Goal: Task Accomplishment & Management: Use online tool/utility

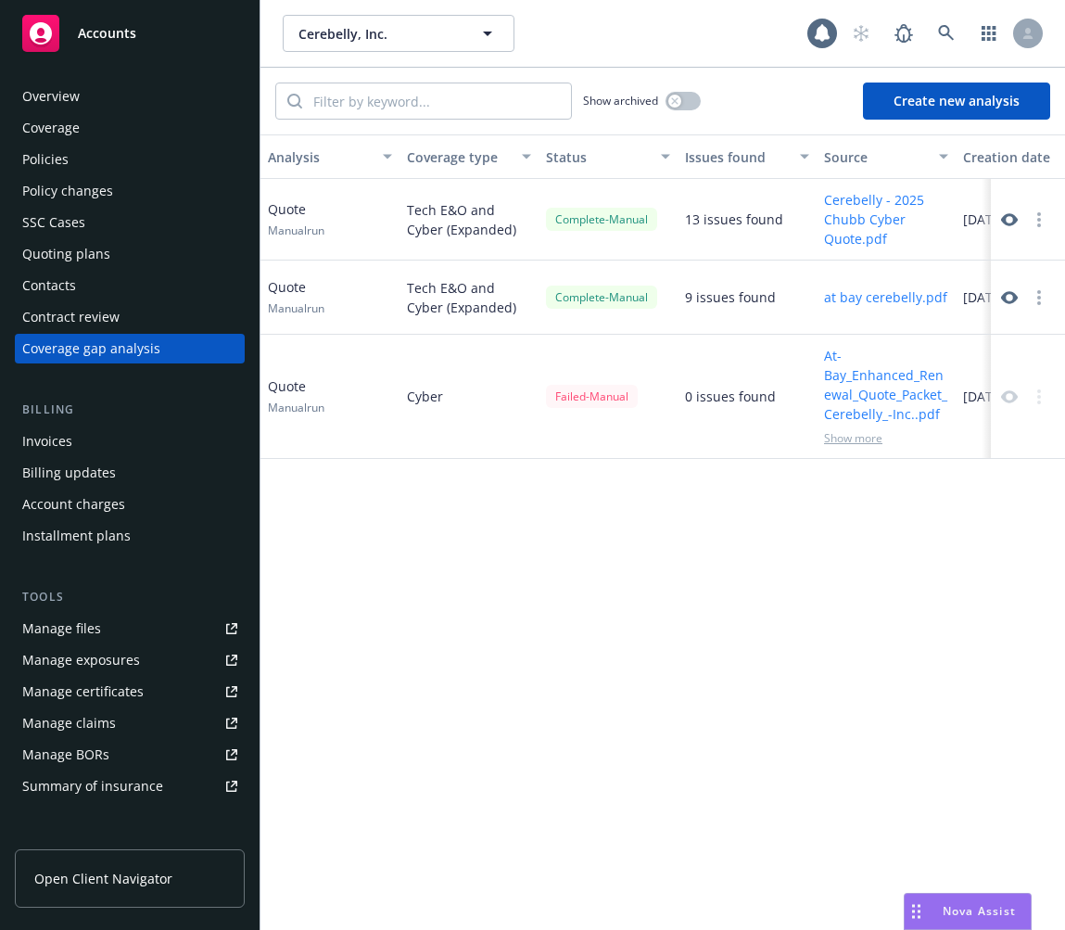
click at [1042, 219] on button "button" at bounding box center [1039, 220] width 22 height 22
click at [974, 111] on button "Create new analysis" at bounding box center [956, 100] width 187 height 37
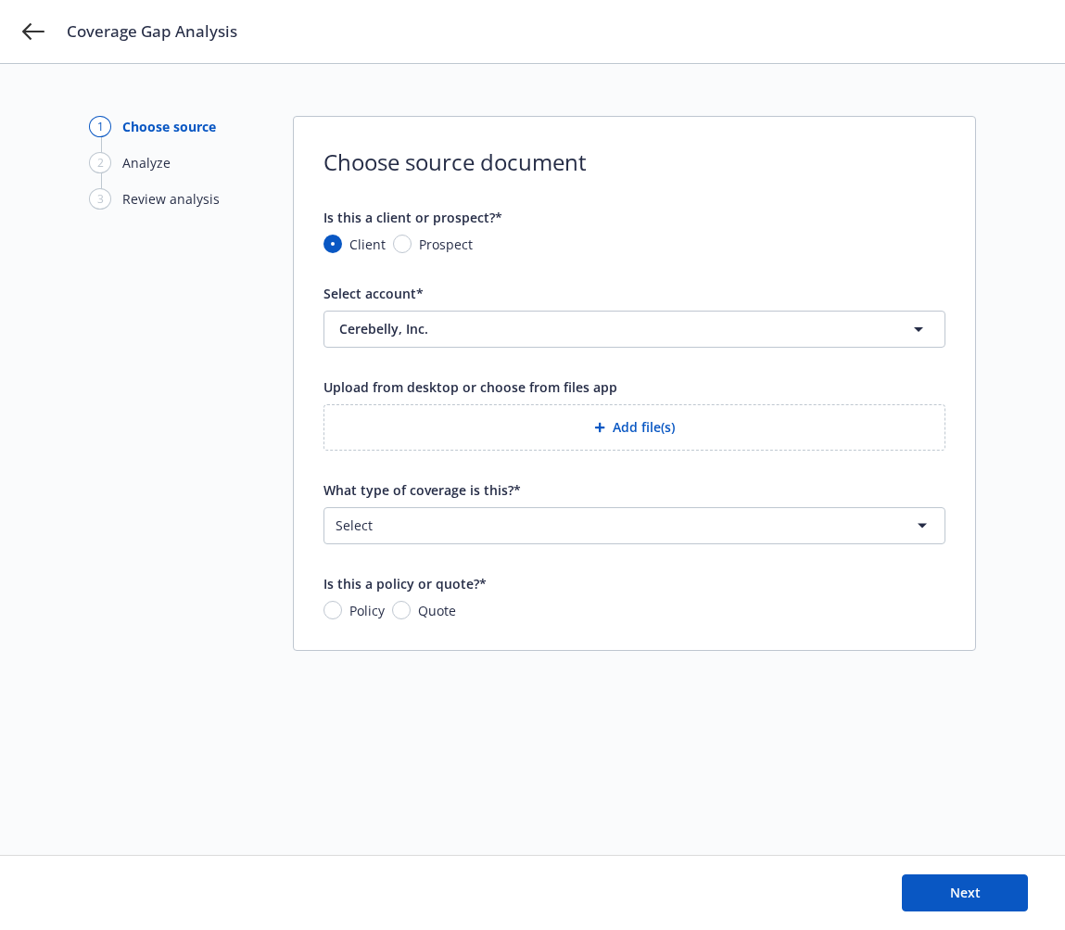
click at [230, 486] on div "1 Choose source 2 Analyze 3 Review analysis" at bounding box center [191, 459] width 204 height 687
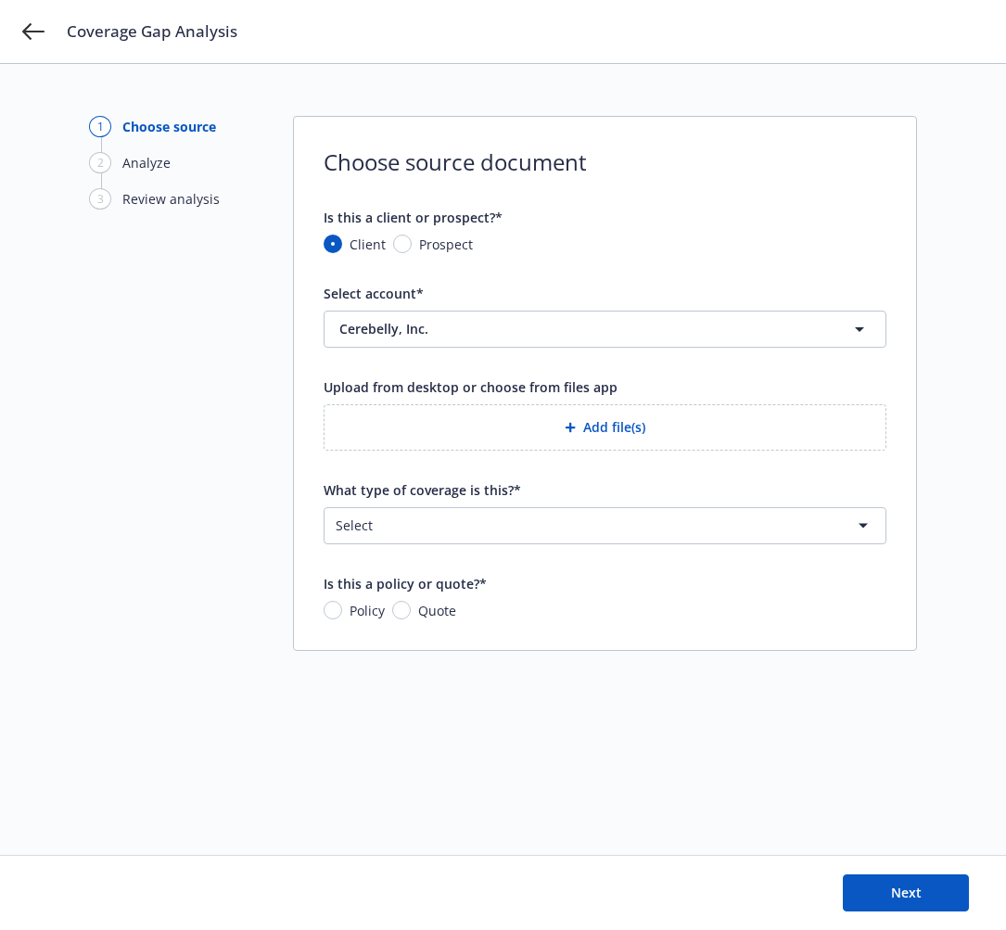
click at [133, 718] on div "1 Choose source 2 Analyze 3 Review analysis" at bounding box center [191, 459] width 204 height 687
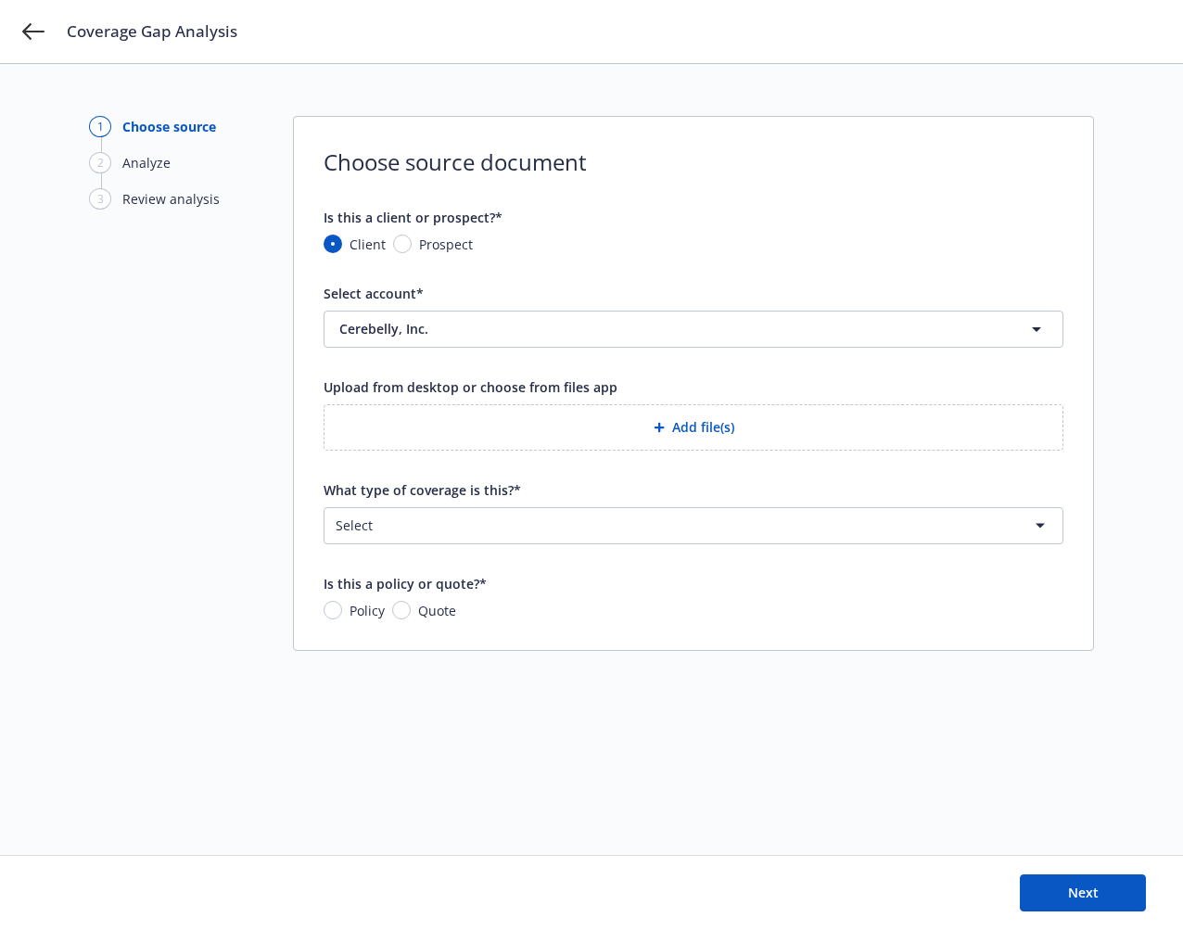
click at [586, 428] on button "Add file(s)" at bounding box center [693, 427] width 740 height 46
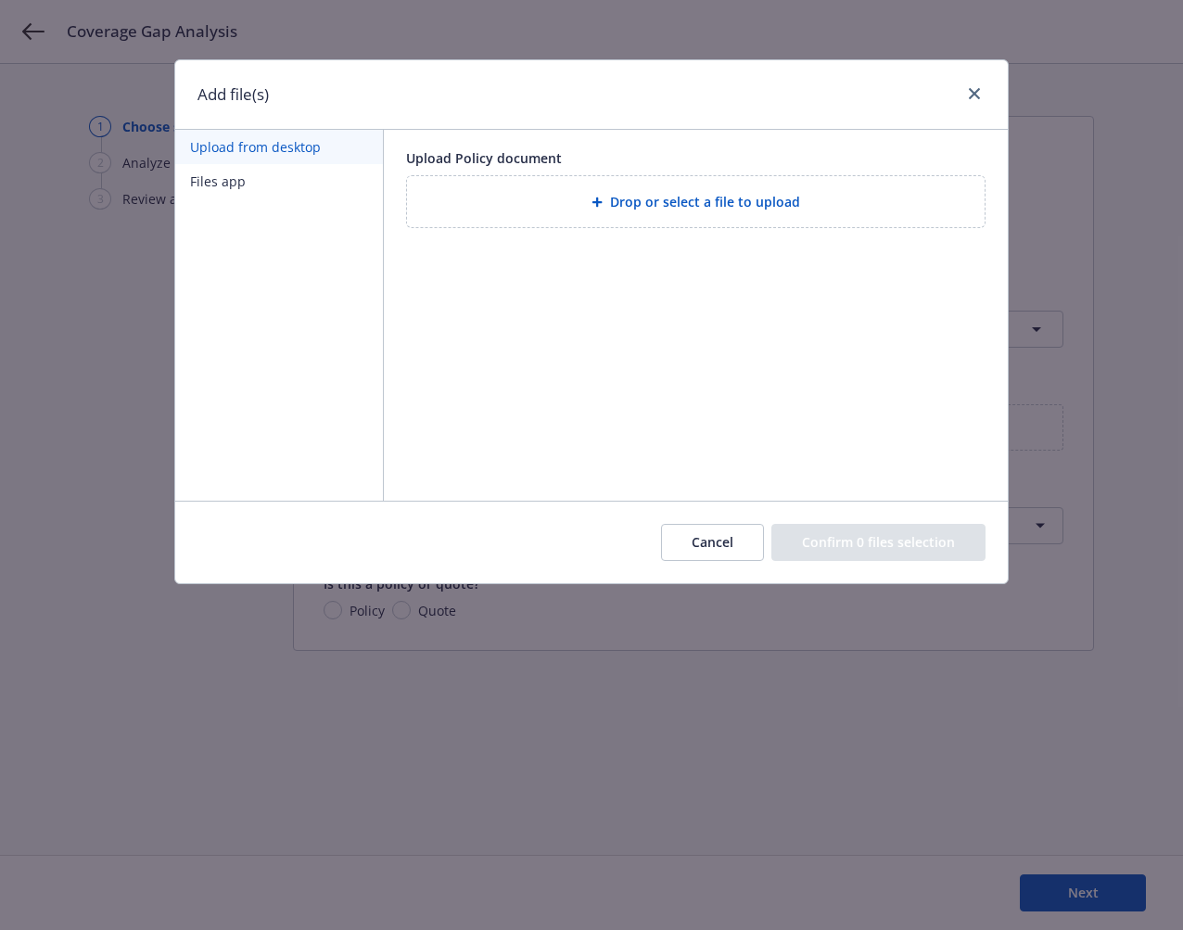
click at [647, 184] on div "Drop or select a file to upload" at bounding box center [695, 201] width 577 height 51
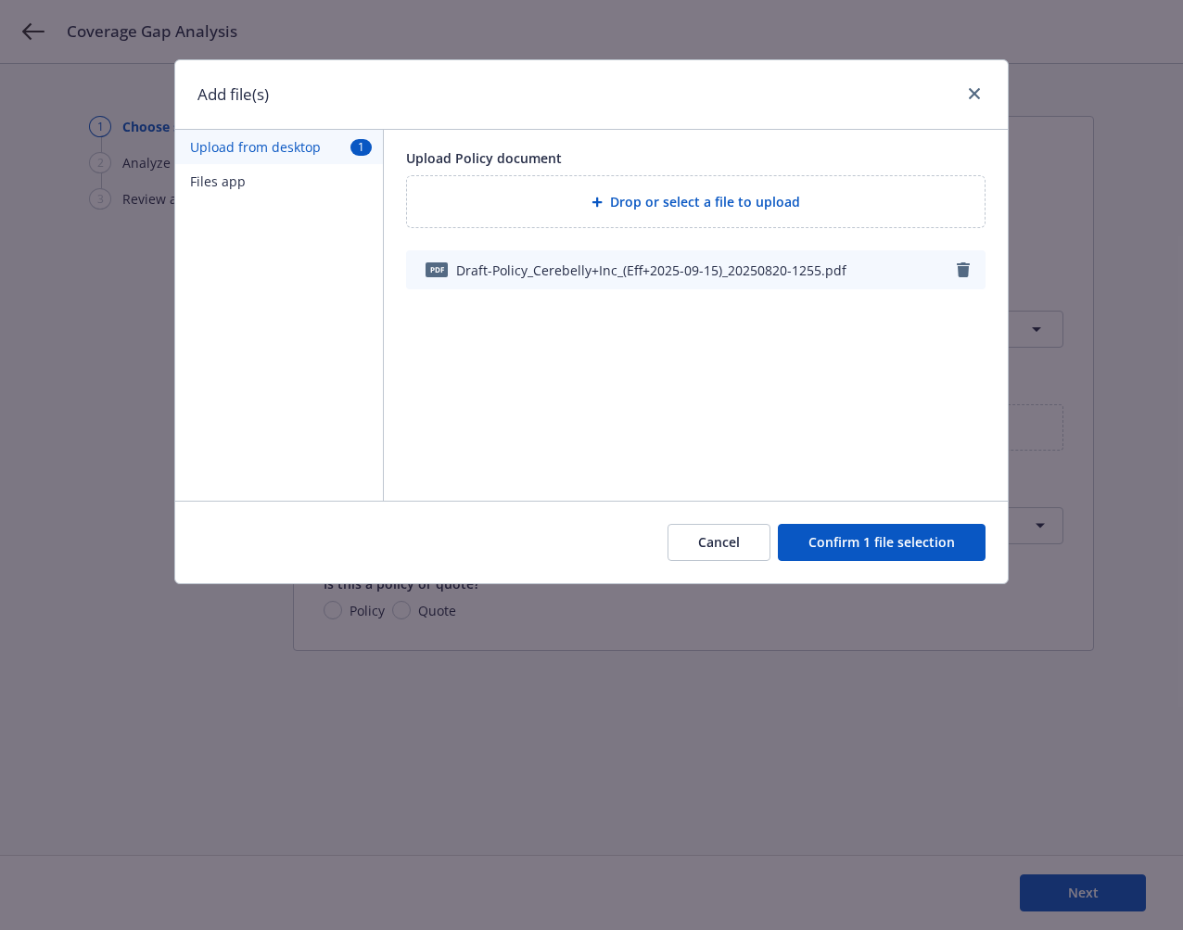
click at [890, 550] on button "Confirm 1 file selection" at bounding box center [882, 542] width 208 height 37
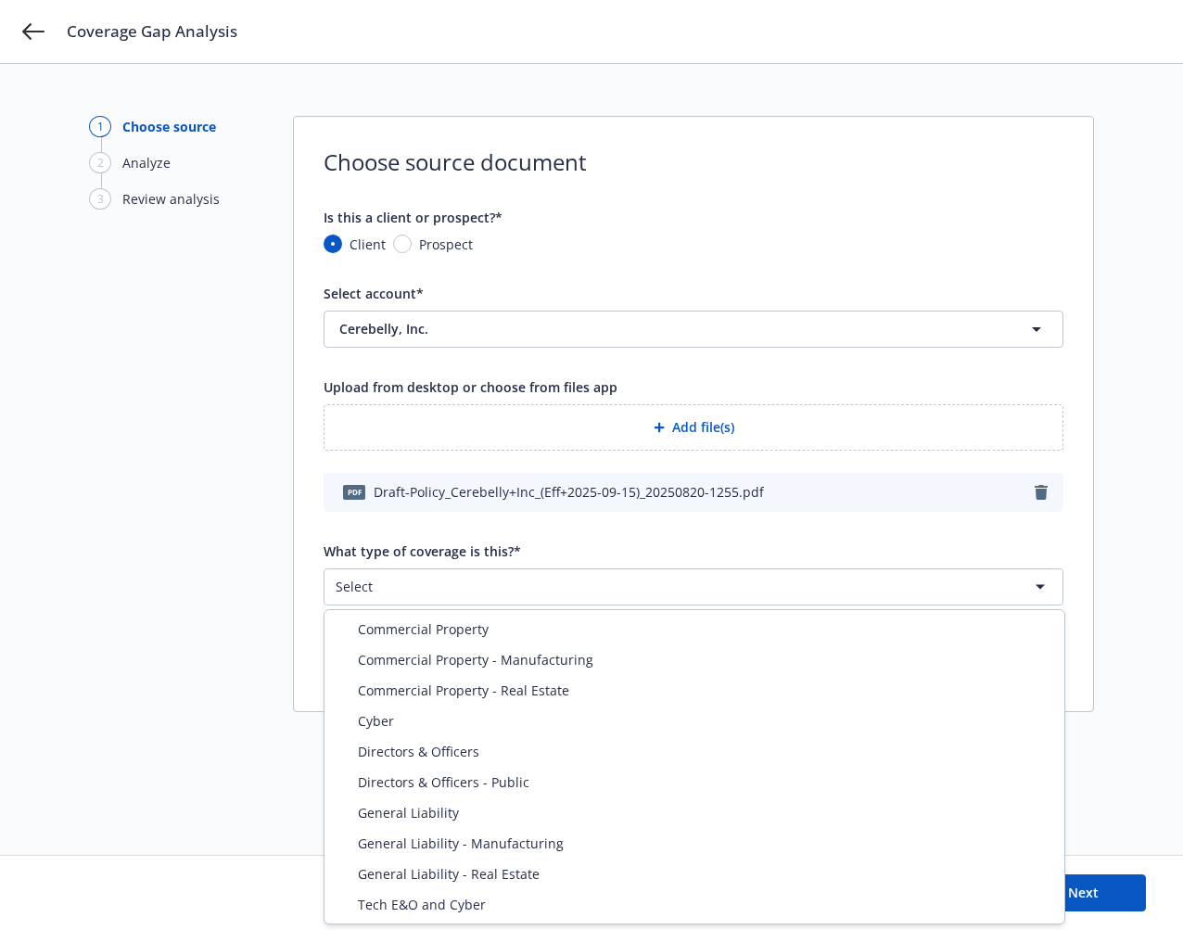
click at [587, 592] on html "Coverage Gap Analysis 1 Choose source 2 Analyze 3 Review analysis Choose source…" at bounding box center [591, 465] width 1183 height 930
click at [560, 578] on html "Coverage Gap Analysis 1 Choose source 2 Analyze 3 Review analysis Choose source…" at bounding box center [591, 465] width 1183 height 930
select select "ERRORS_AND_OMISSIONS"
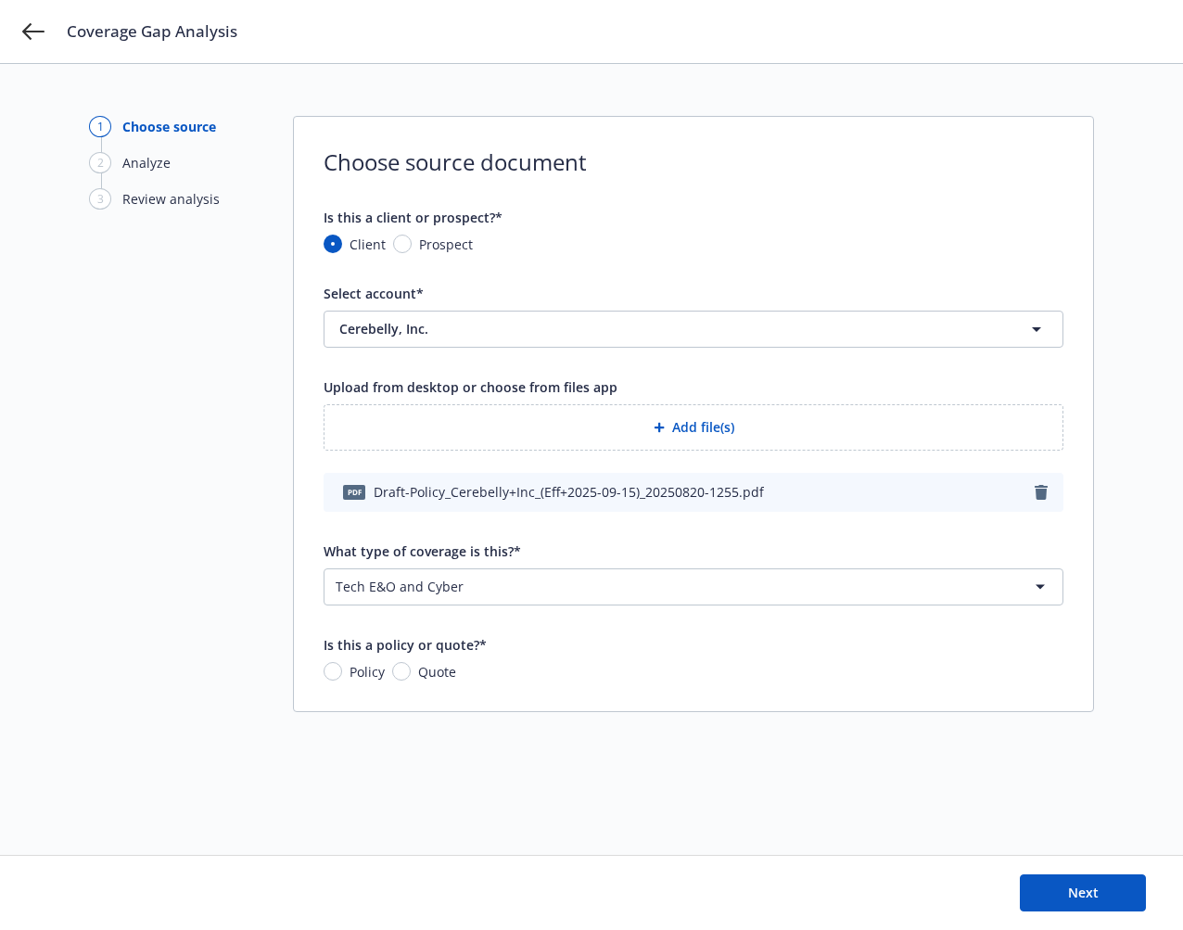
click at [430, 674] on span "Quote" at bounding box center [437, 671] width 38 height 19
click at [411, 674] on input "Quote" at bounding box center [401, 671] width 19 height 19
radio input "true"
click at [1064, 883] on span "Next" at bounding box center [1083, 892] width 31 height 18
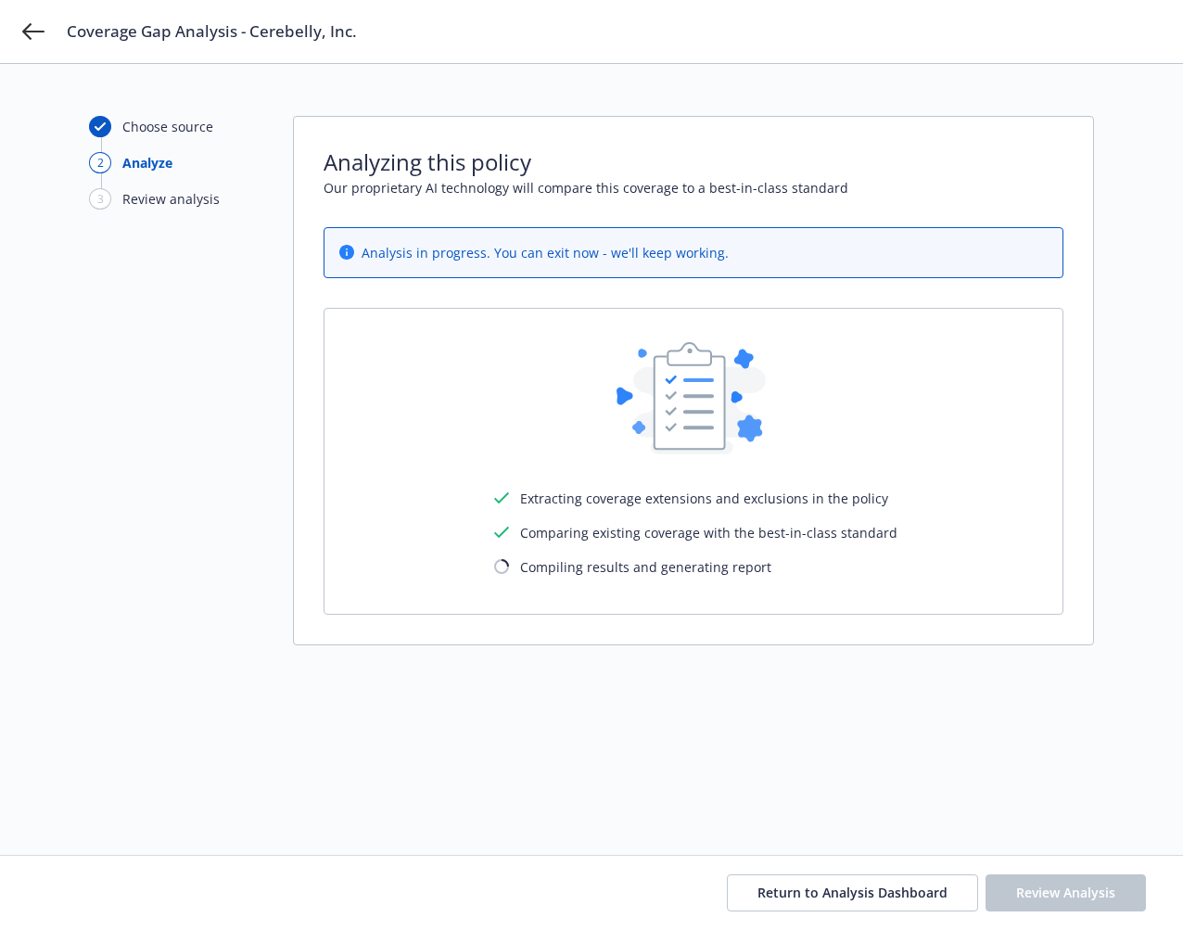
click at [712, 780] on div "Choose source 2 Analyze 3 Review analysis Analyzing this policy Our proprietary…" at bounding box center [591, 459] width 1005 height 687
click at [832, 905] on button "Return to Analysis Dashboard" at bounding box center [852, 892] width 251 height 37
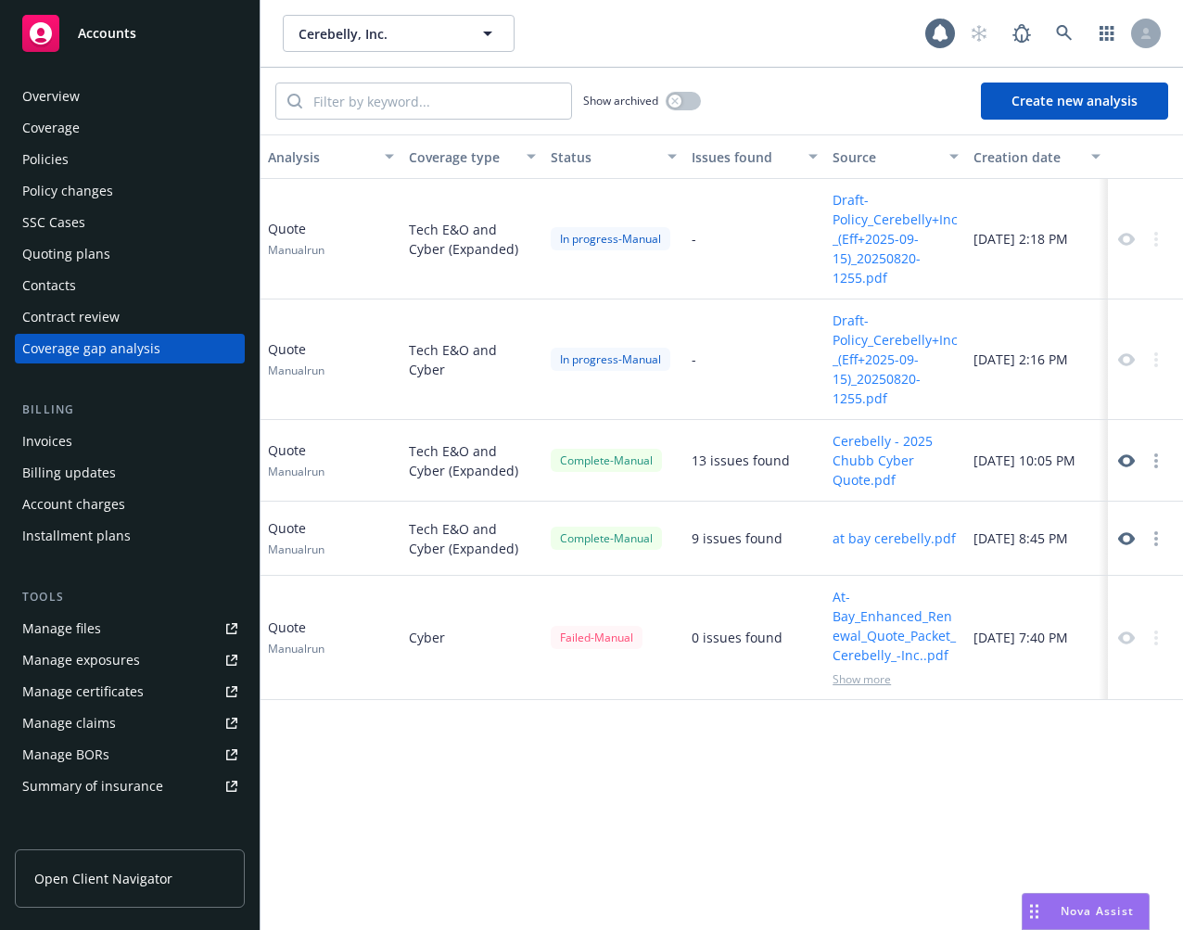
click at [1056, 120] on div "Show archived Create new analysis" at bounding box center [721, 101] width 922 height 67
click at [1064, 107] on button "Create new analysis" at bounding box center [1074, 100] width 187 height 37
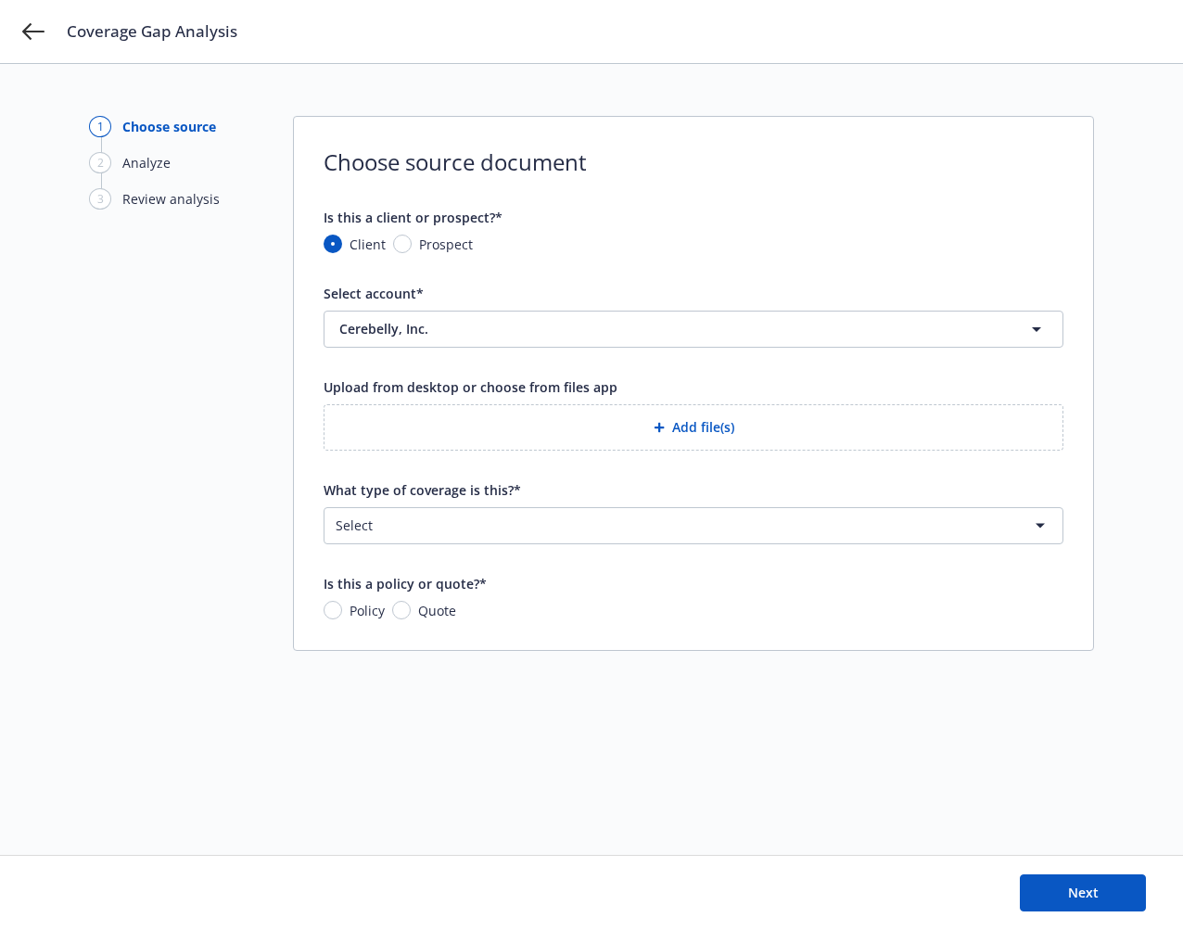
click at [707, 427] on button "Add file(s)" at bounding box center [693, 427] width 740 height 46
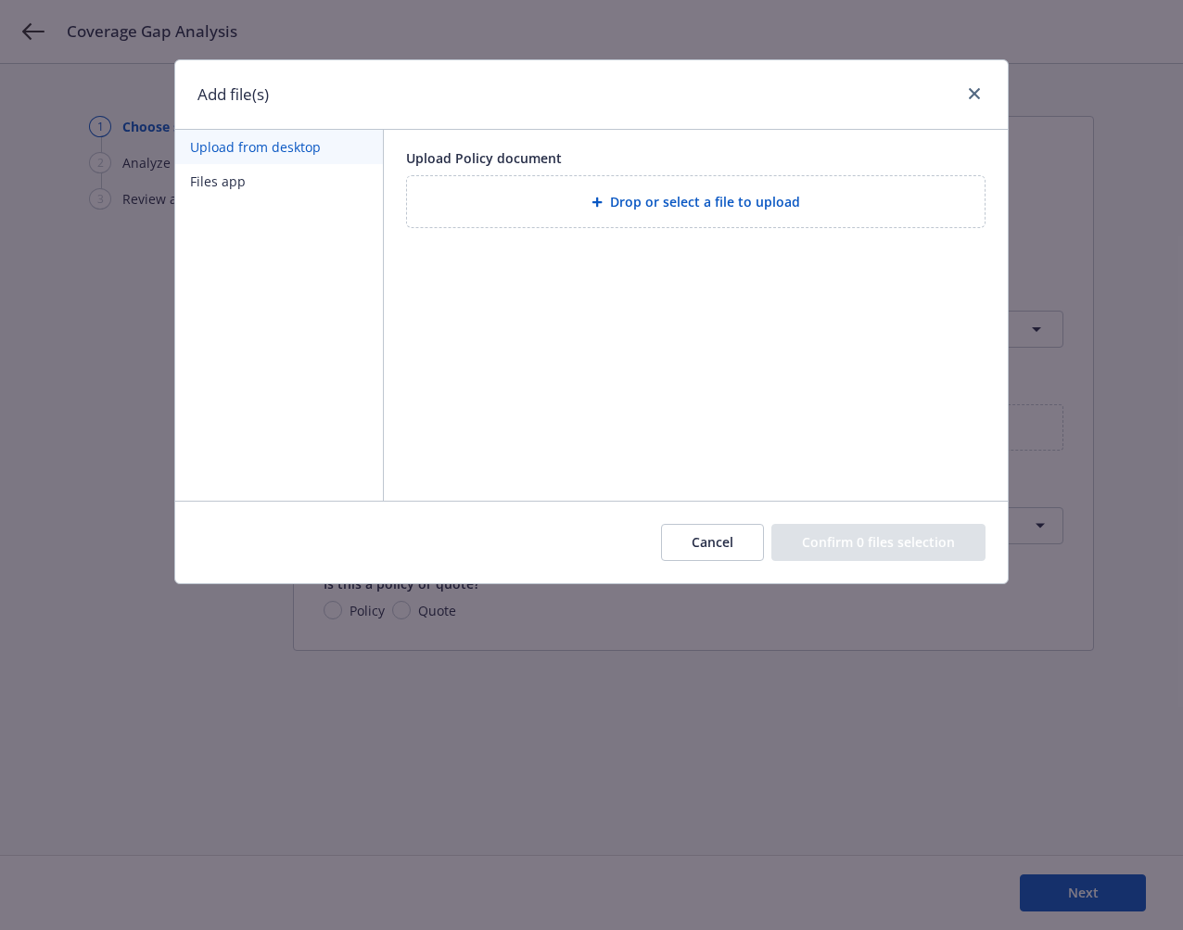
click at [736, 550] on button "Cancel" at bounding box center [712, 542] width 103 height 37
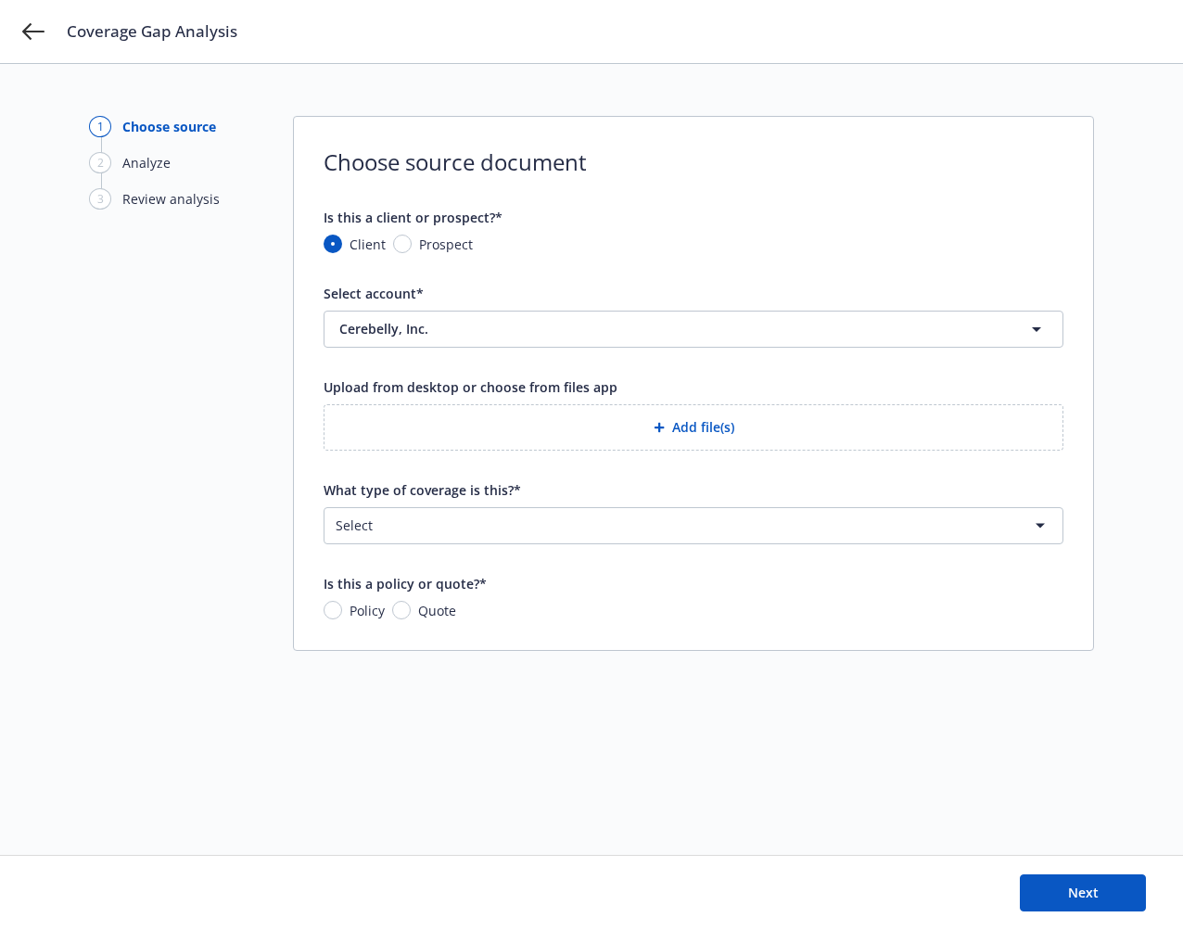
click at [631, 532] on html "Coverage Gap Analysis 1 Choose source 2 Analyze 3 Review analysis Choose source…" at bounding box center [591, 465] width 1183 height 930
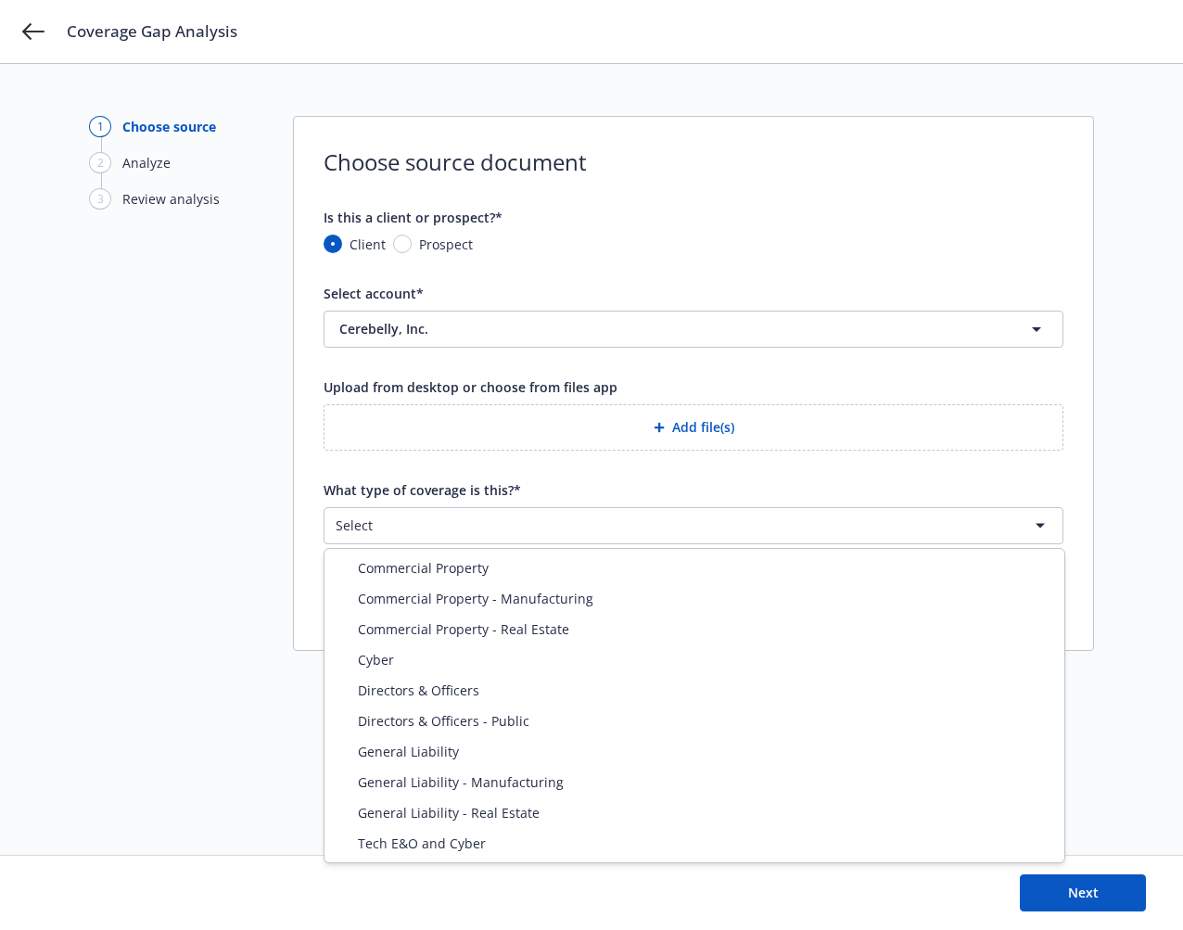
select select "ERRORS_AND_OMISSIONS"
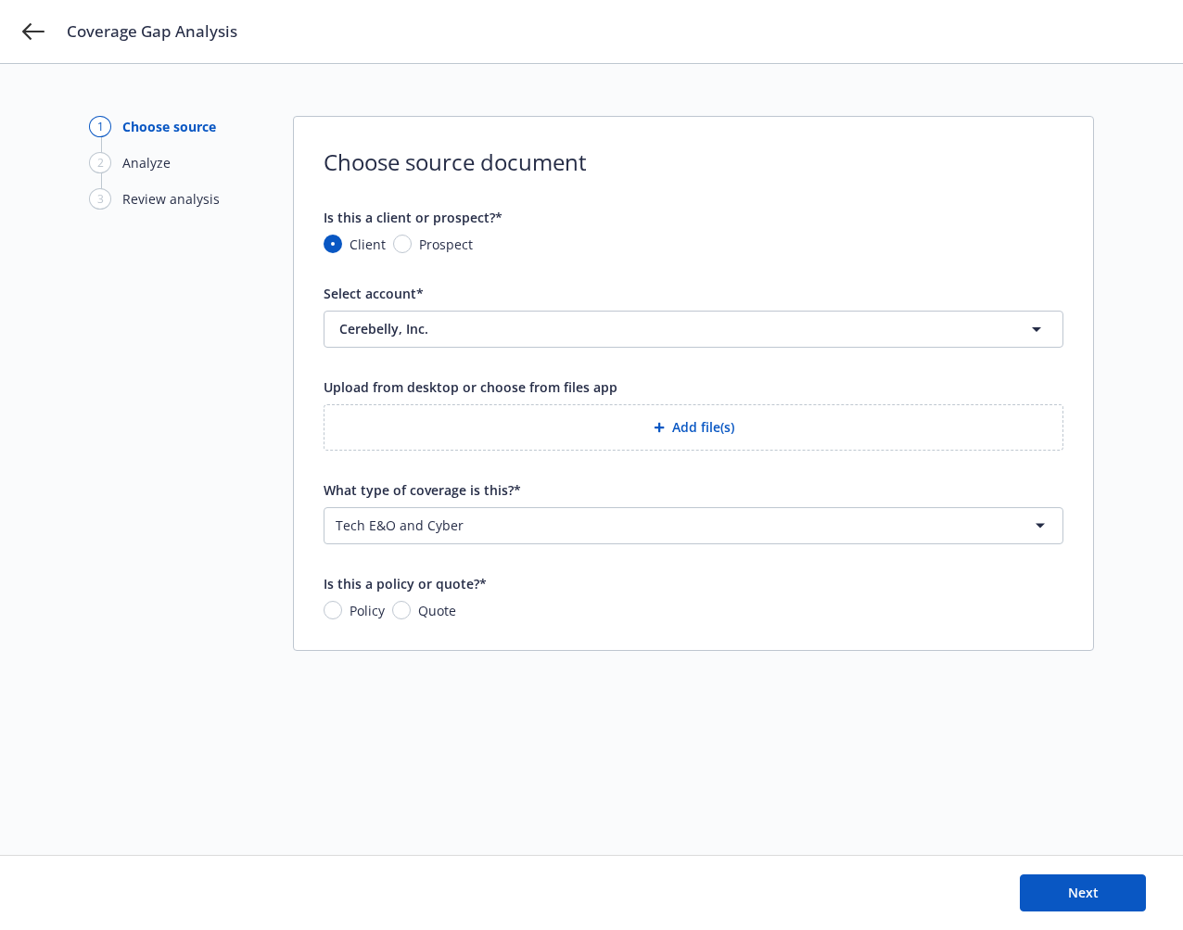
click at [661, 423] on icon "button" at bounding box center [658, 427] width 11 height 11
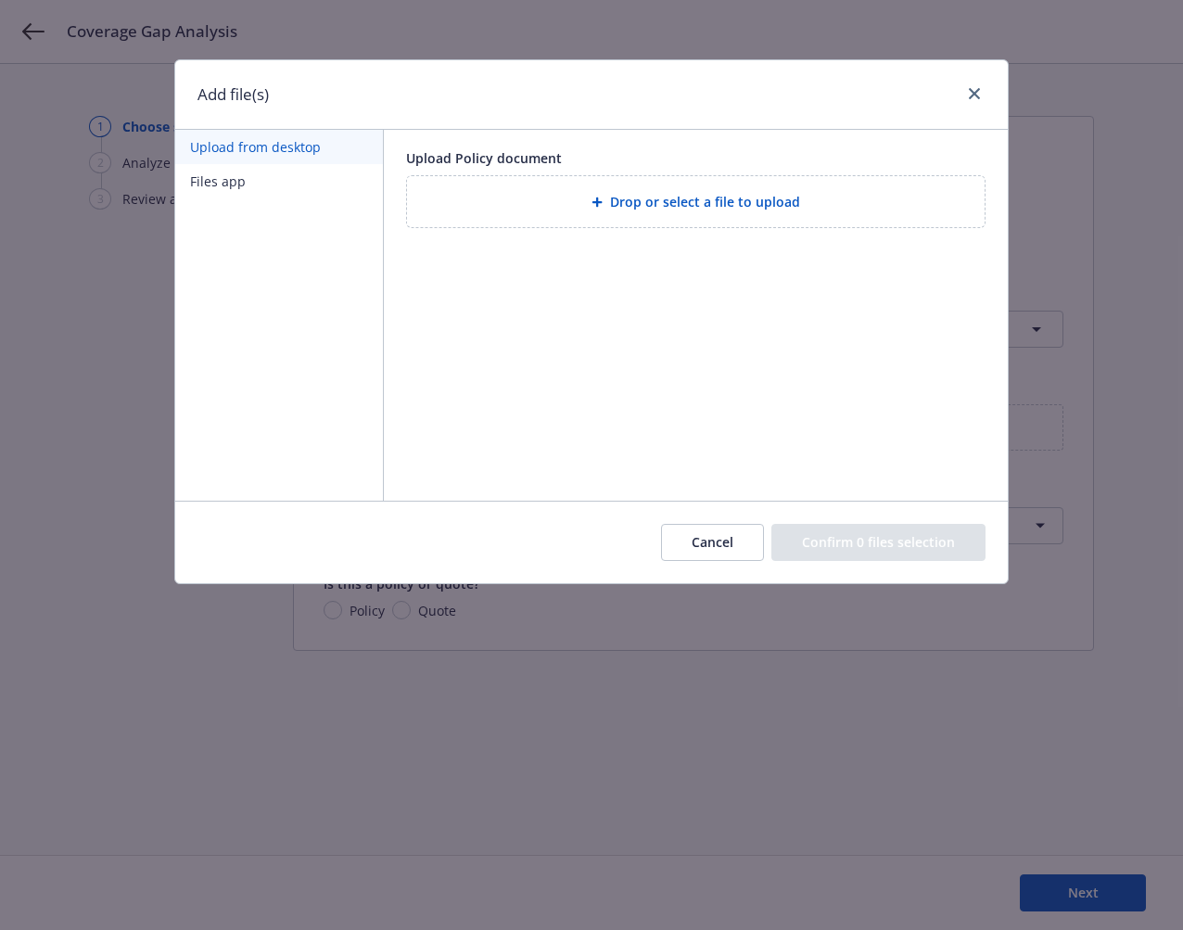
click at [565, 198] on div "Drop or select a file to upload" at bounding box center [696, 201] width 548 height 21
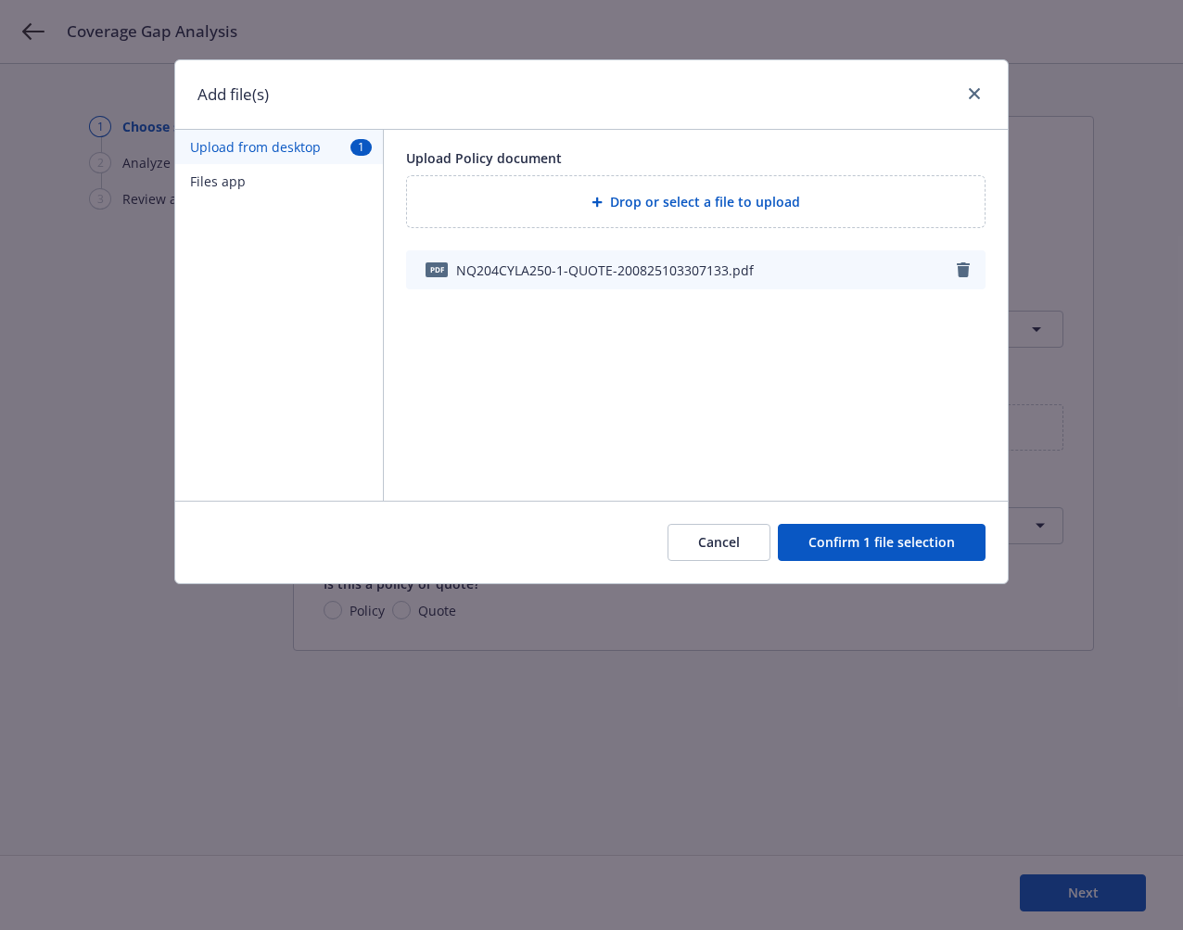
click at [865, 540] on button "Confirm 1 file selection" at bounding box center [882, 542] width 208 height 37
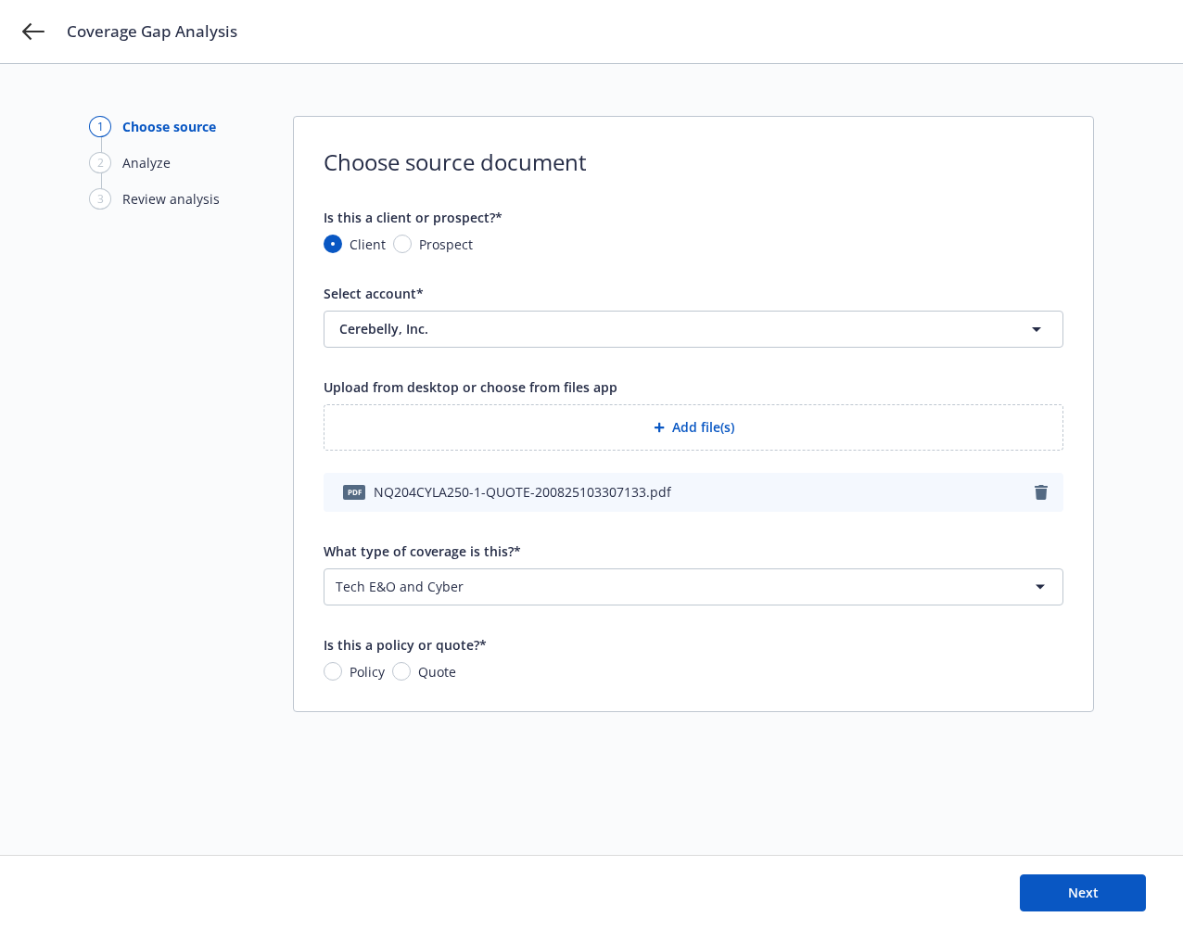
click at [440, 672] on span "Quote" at bounding box center [437, 671] width 38 height 19
click at [411, 672] on input "Quote" at bounding box center [401, 671] width 19 height 19
radio input "true"
click at [1064, 892] on span "Next" at bounding box center [1083, 892] width 31 height 18
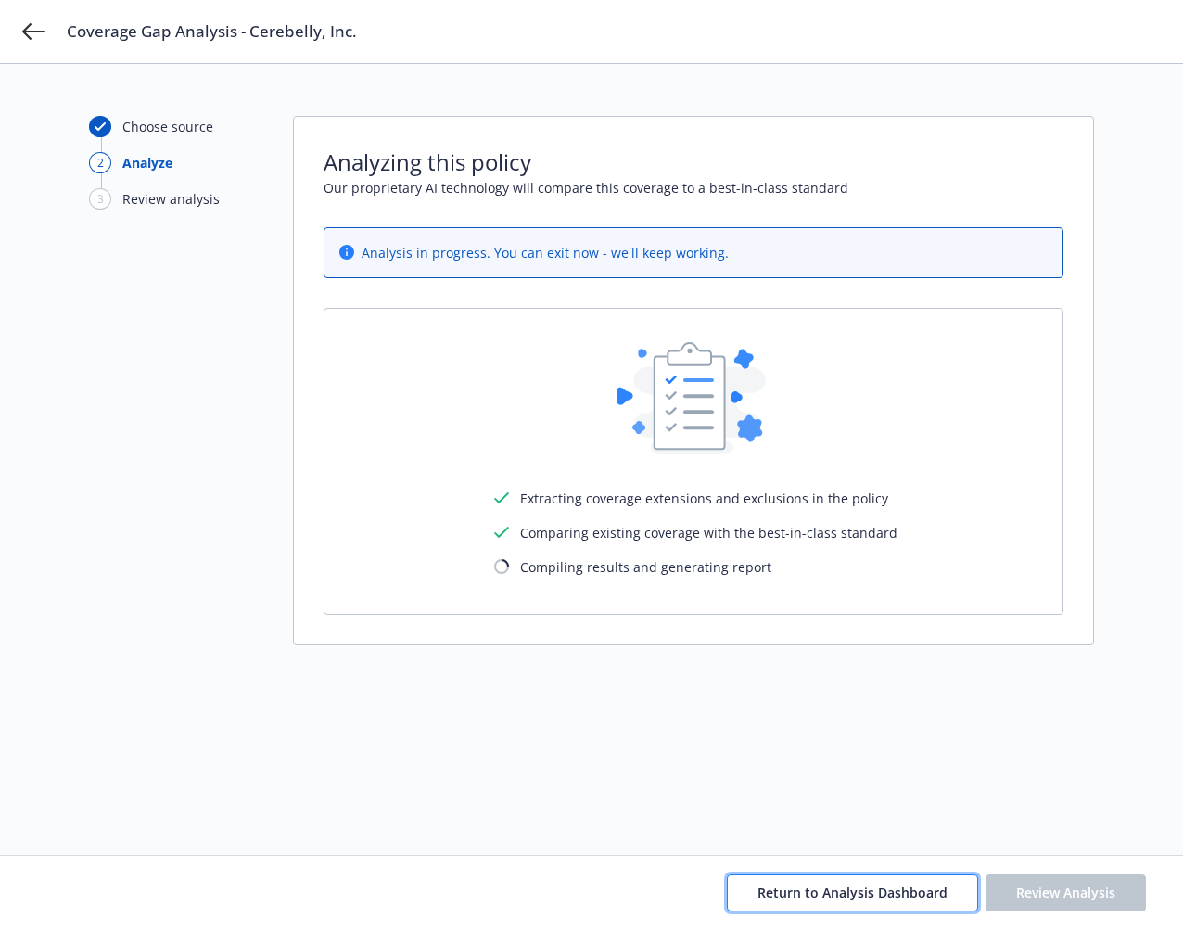
click at [886, 892] on span "Return to Analysis Dashboard" at bounding box center [852, 892] width 190 height 18
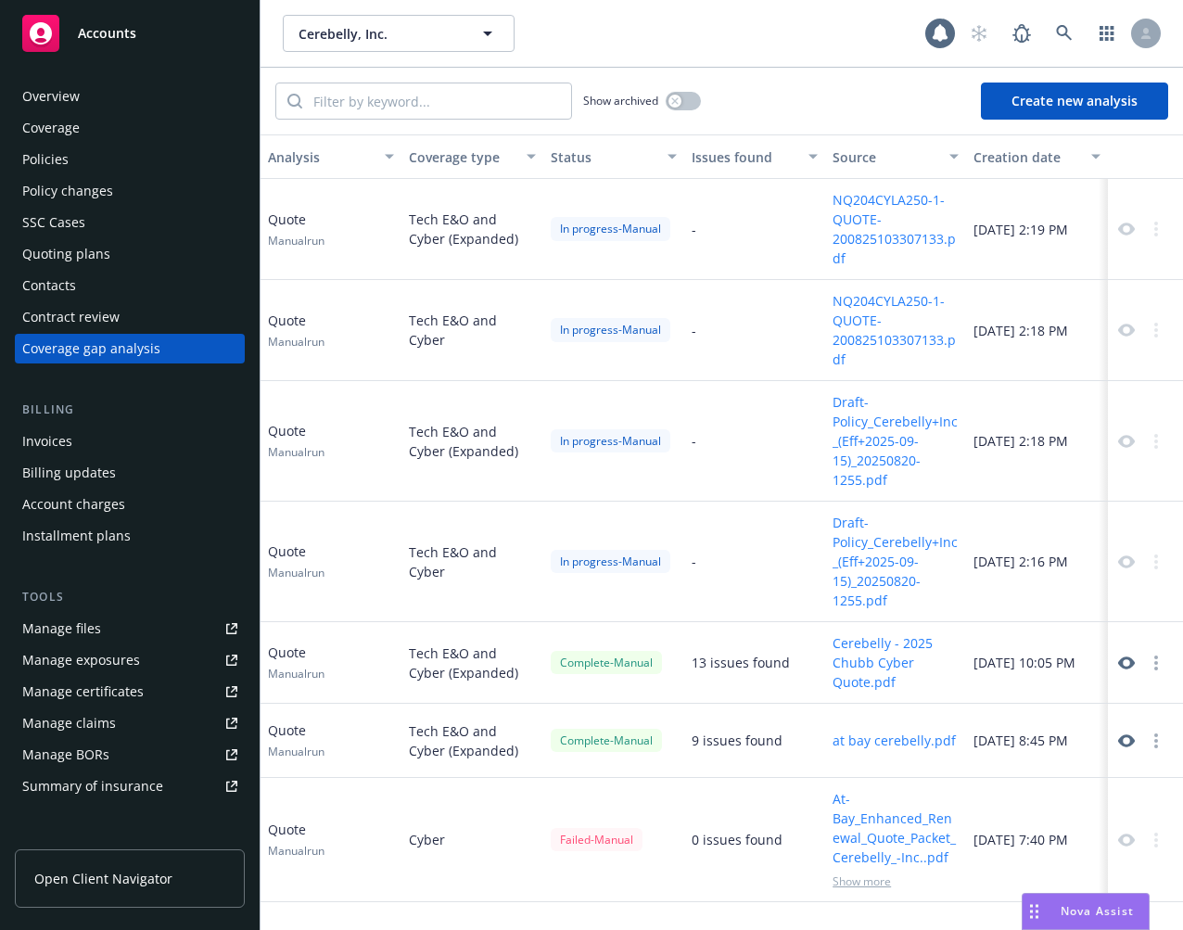
click at [1064, 99] on button "Create new analysis" at bounding box center [1074, 100] width 187 height 37
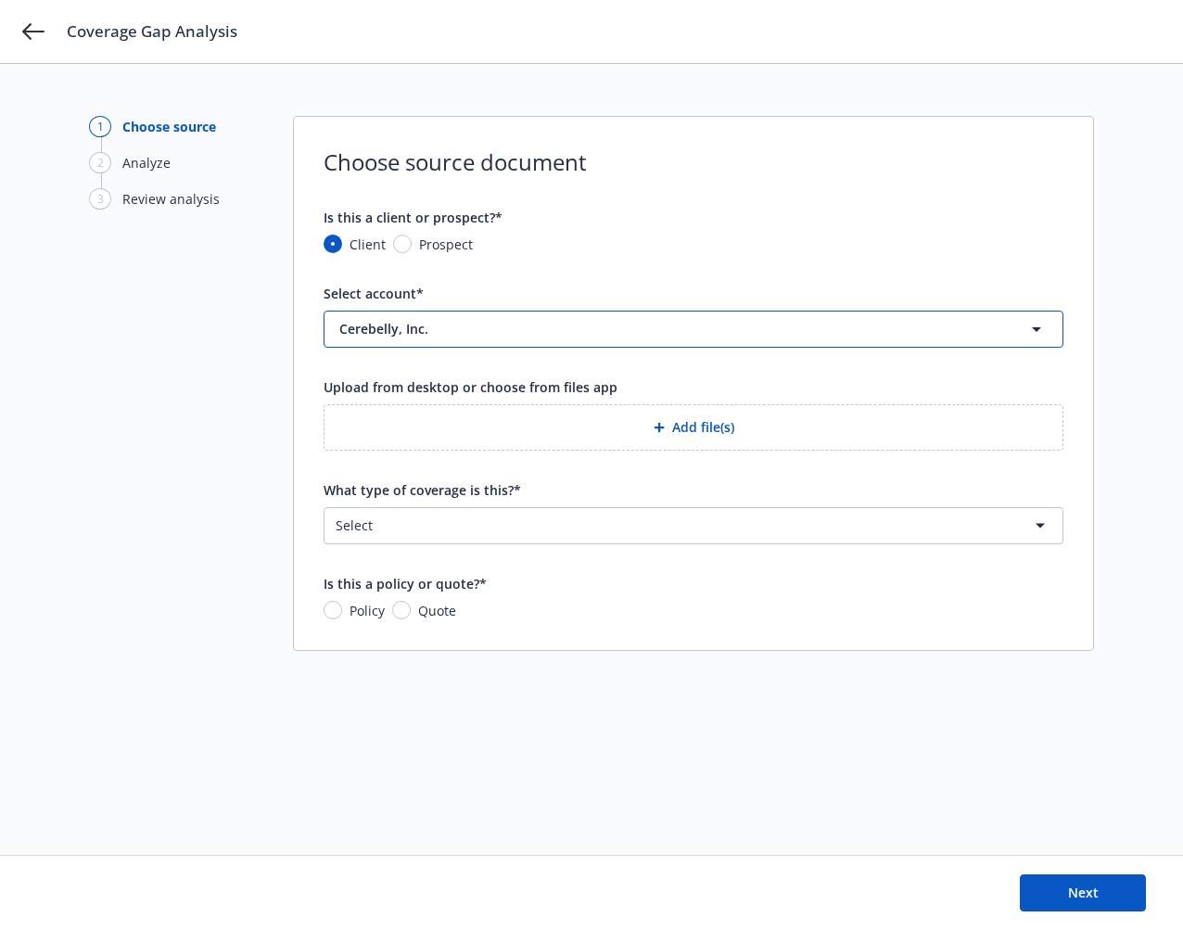
click at [570, 332] on span "Cerebelly, Inc." at bounding box center [647, 328] width 617 height 19
click at [563, 421] on button "Add file(s)" at bounding box center [693, 427] width 740 height 46
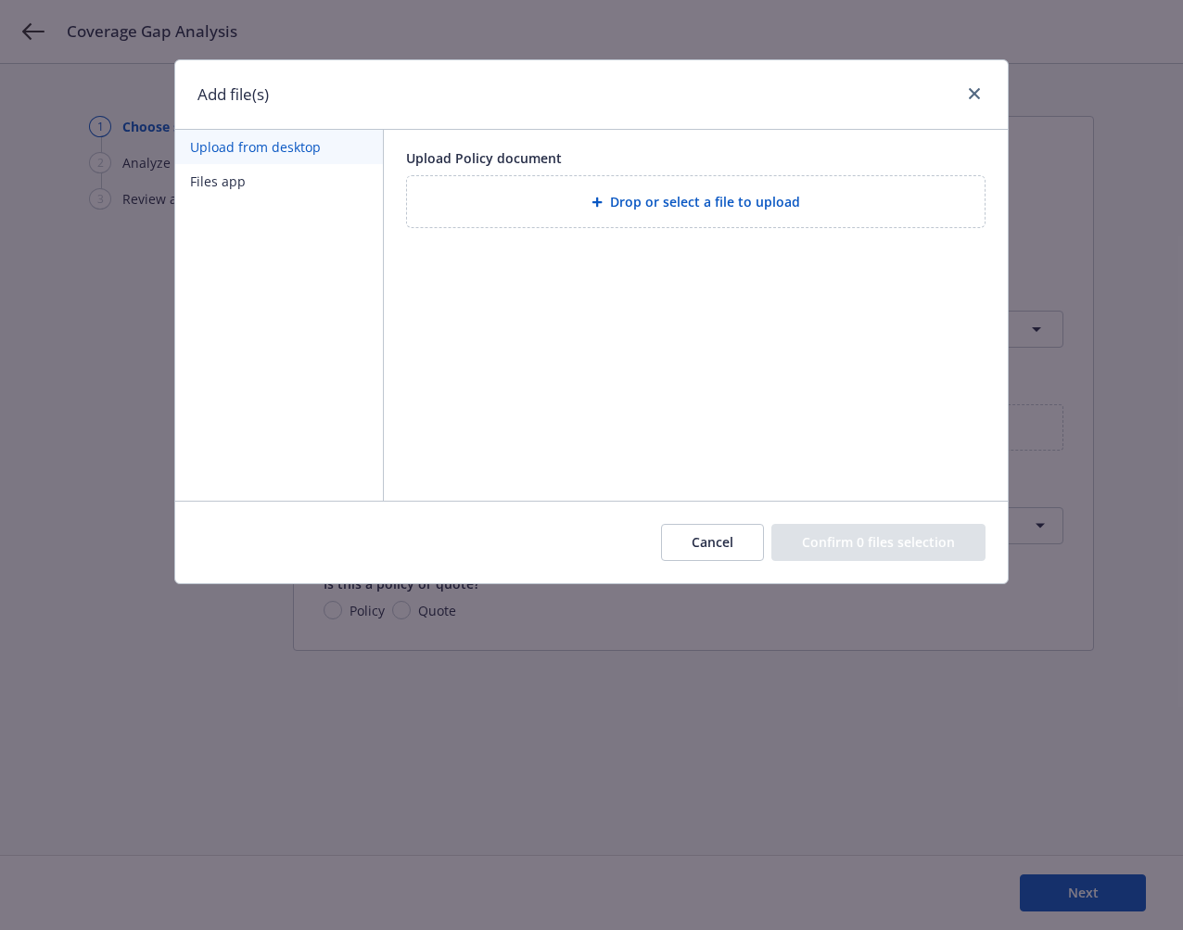
click at [647, 182] on div "Drop or select a file to upload" at bounding box center [695, 201] width 577 height 51
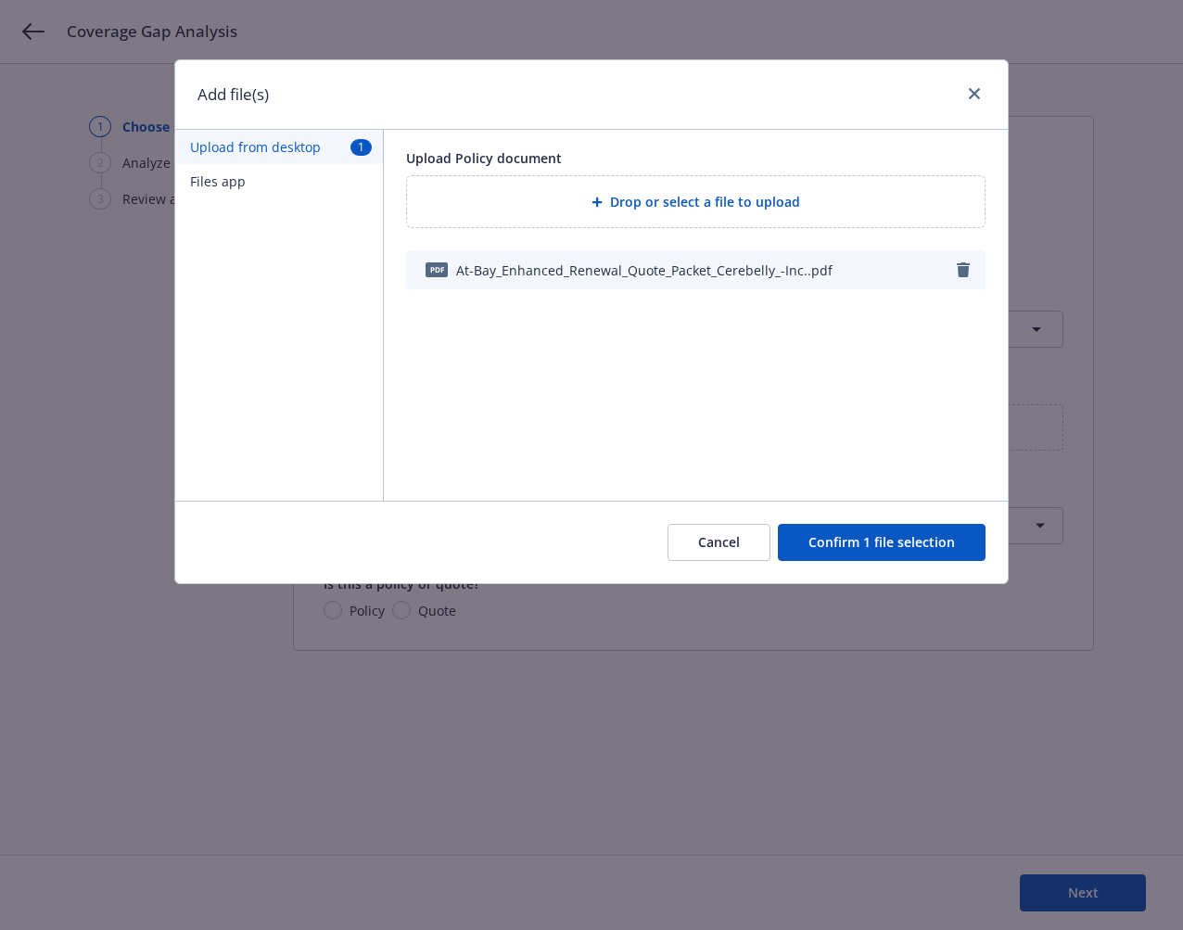
click at [867, 538] on button "Confirm 1 file selection" at bounding box center [882, 542] width 208 height 37
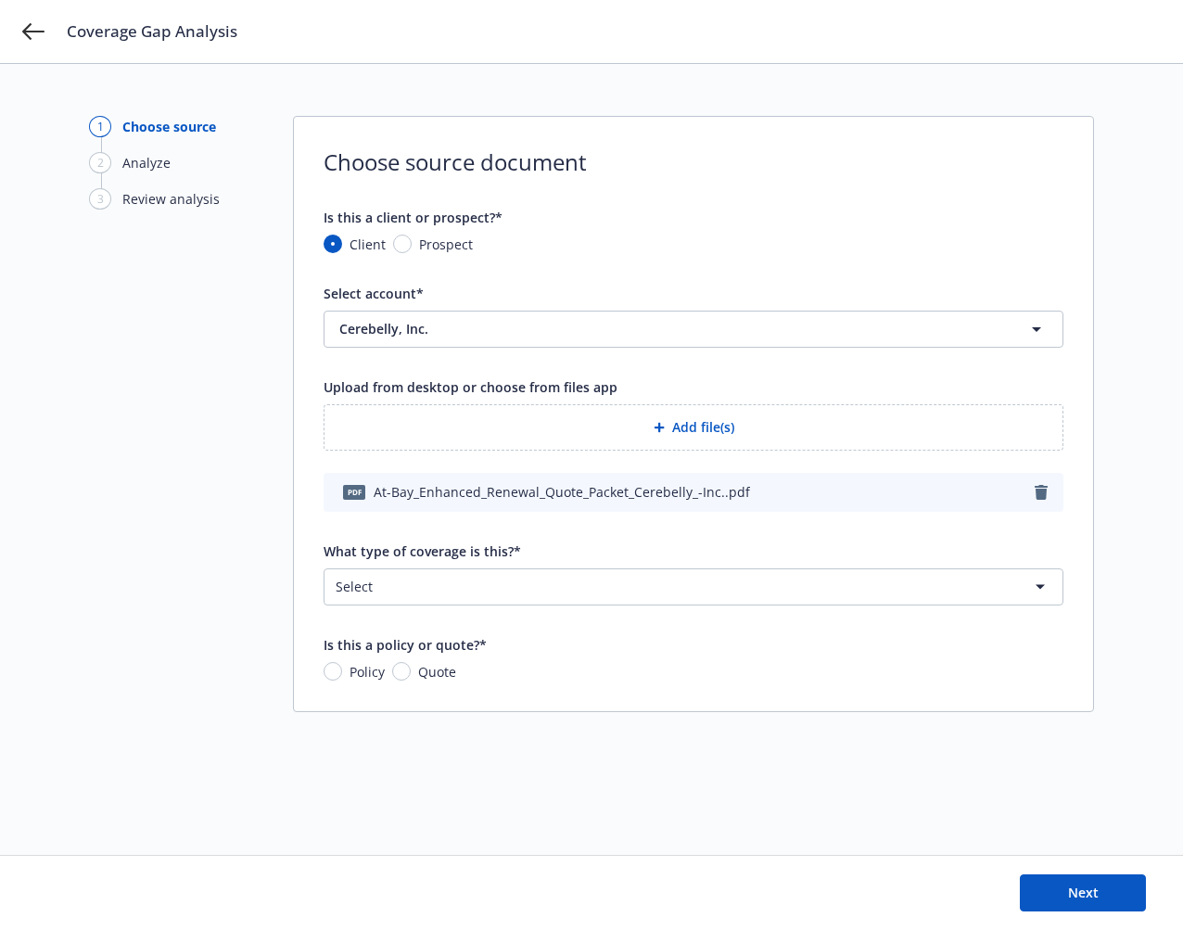
click at [448, 674] on span "Quote" at bounding box center [437, 671] width 38 height 19
click at [411, 674] on input "Quote" at bounding box center [401, 671] width 19 height 19
radio input "true"
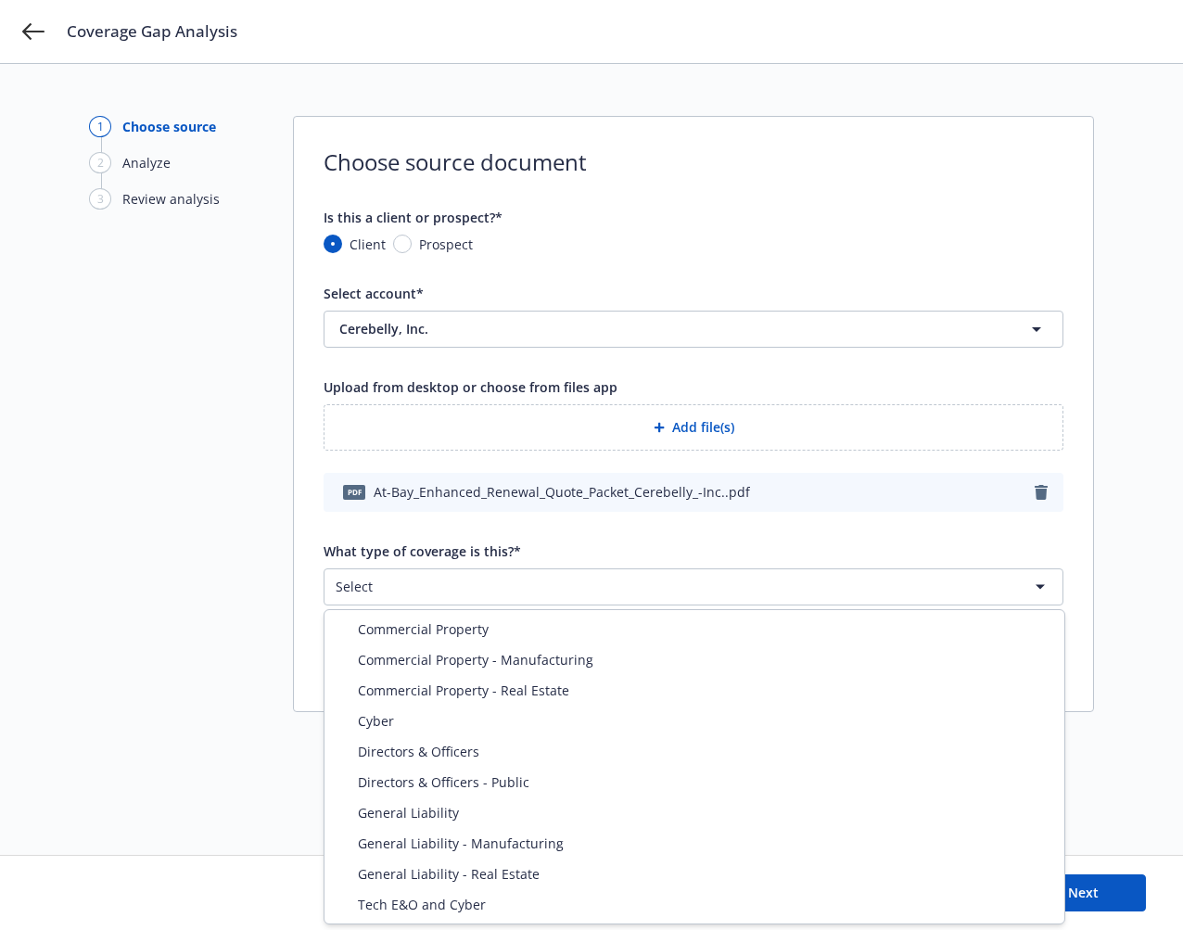
click at [481, 573] on html "Coverage Gap Analysis 1 Choose source 2 Analyze 3 Review analysis Choose source…" at bounding box center [591, 465] width 1183 height 930
select select "ERRORS_AND_OMISSIONS"
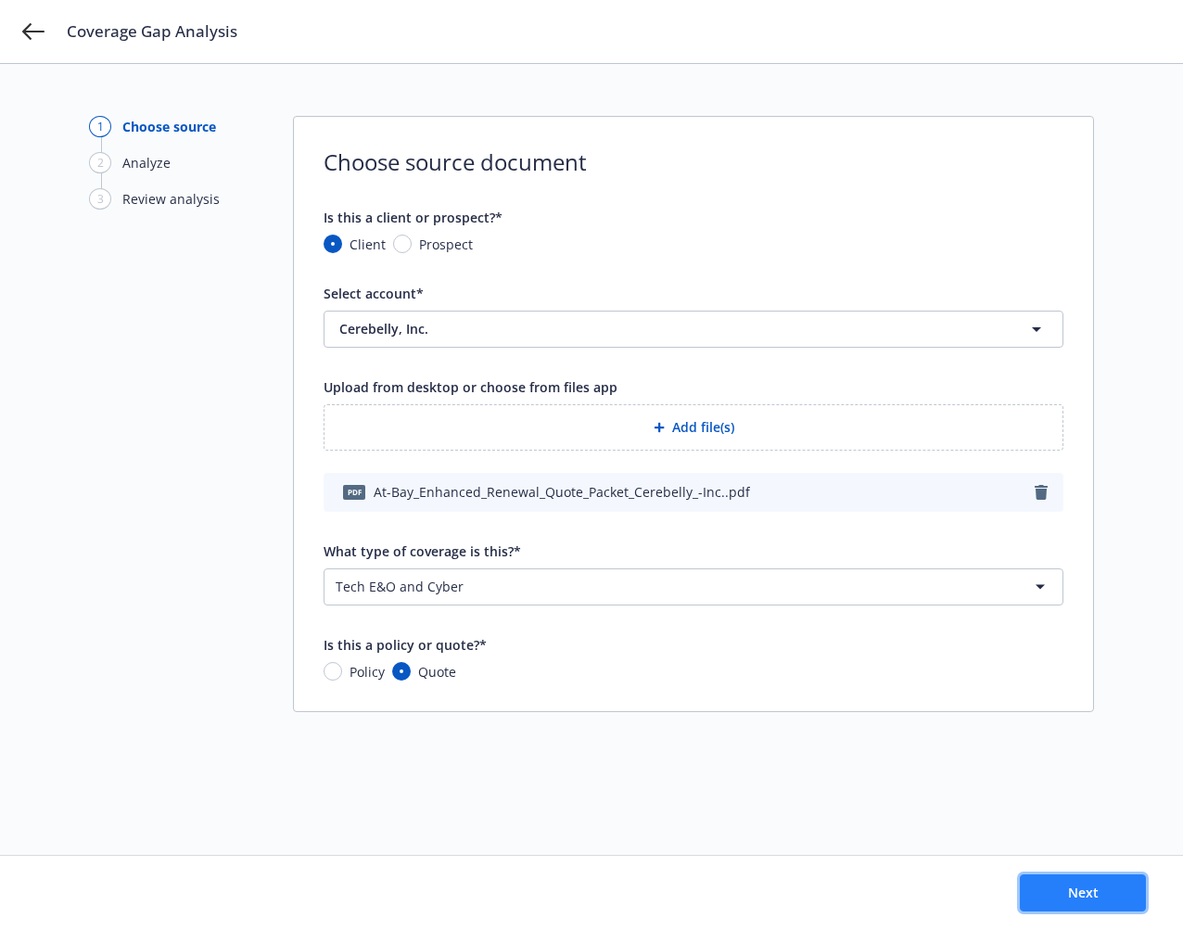
click at [1064, 892] on span "Next" at bounding box center [1083, 892] width 31 height 18
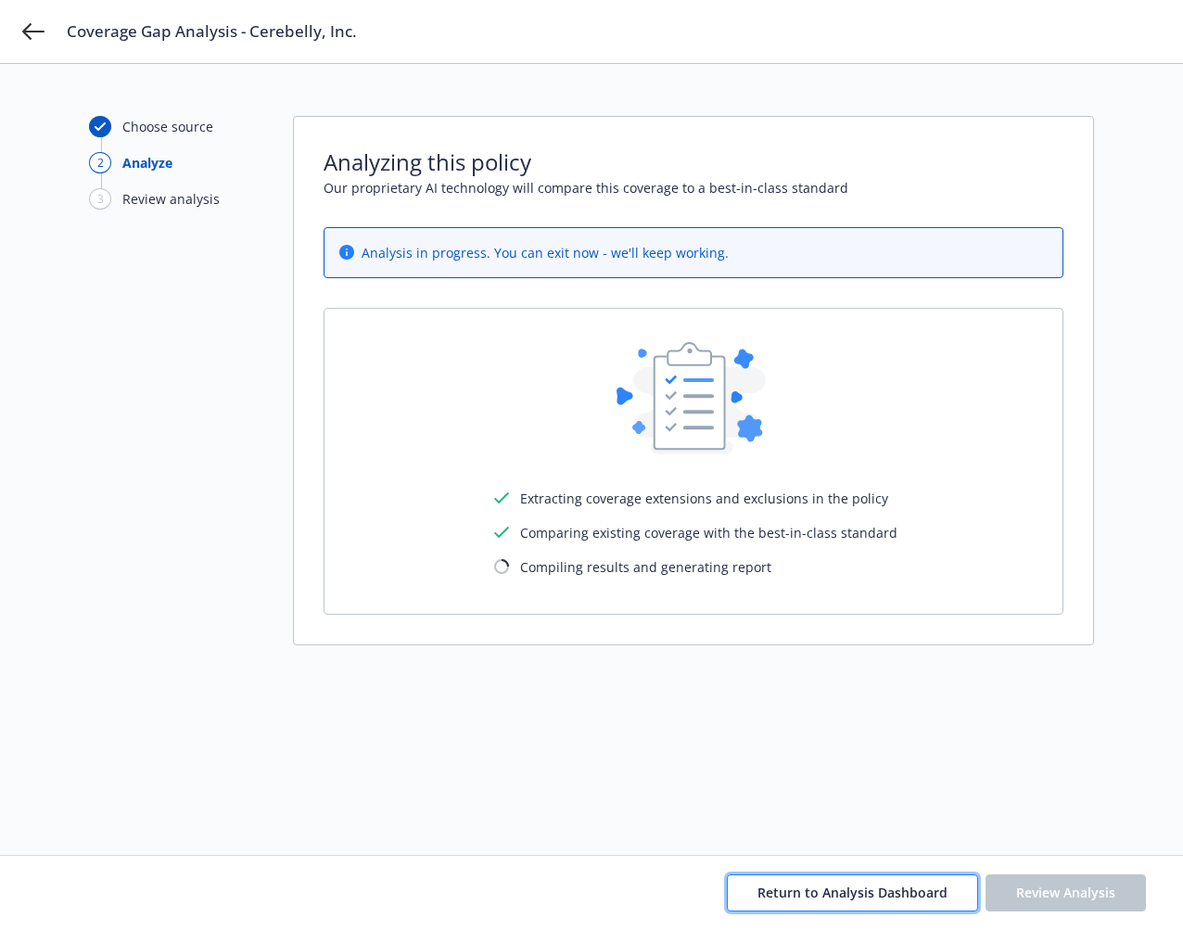
click at [839, 900] on button "Return to Analysis Dashboard" at bounding box center [852, 892] width 251 height 37
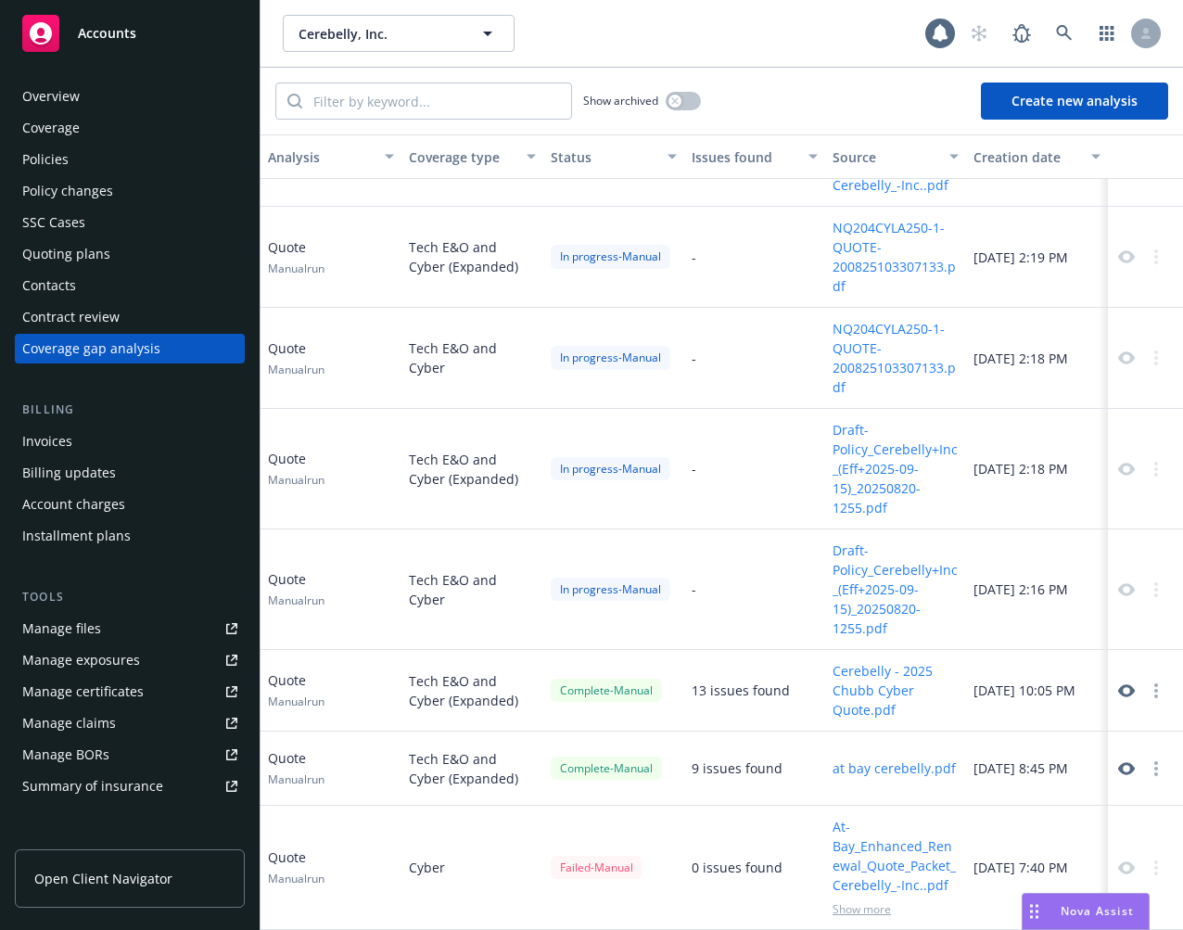
scroll to position [147, 0]
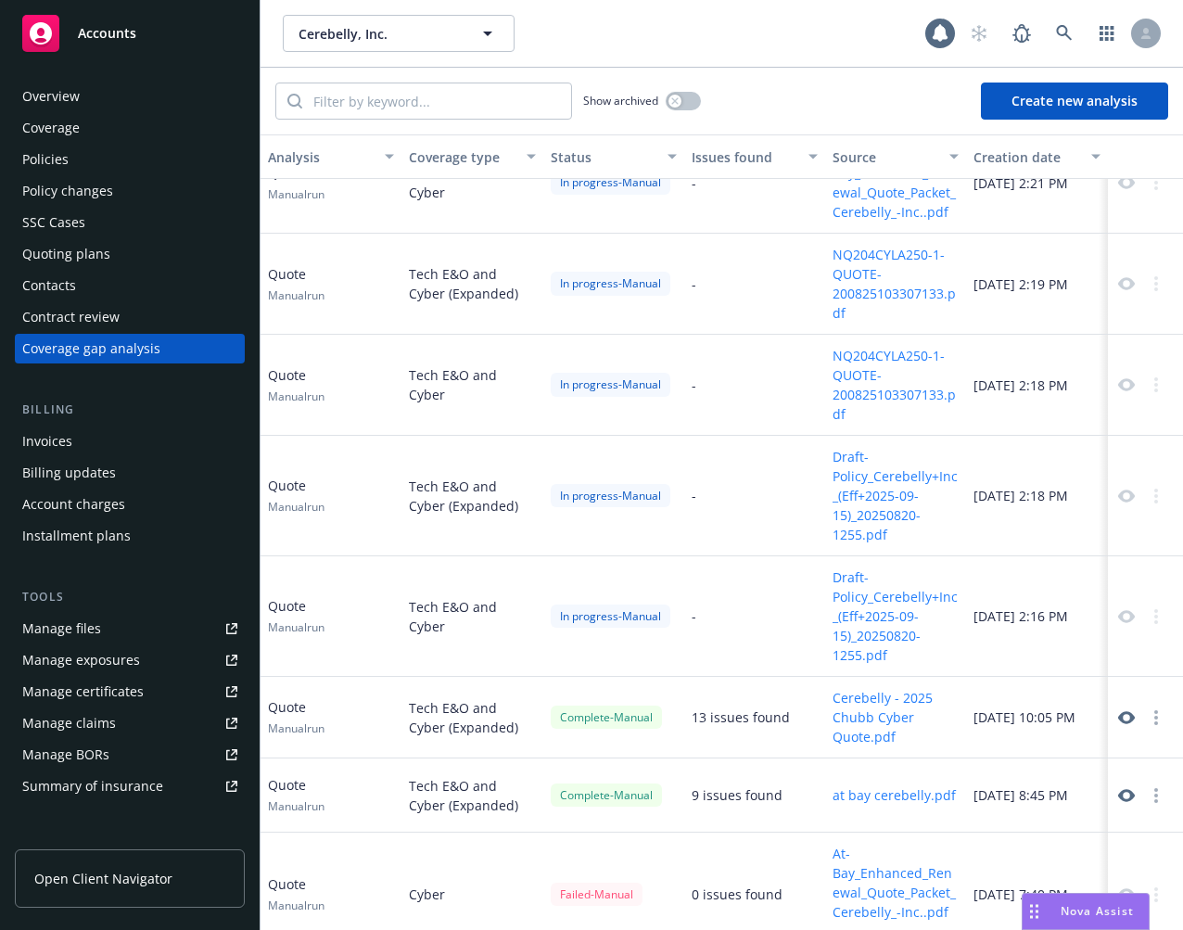
click at [1064, 715] on icon "button" at bounding box center [1156, 717] width 4 height 15
click at [1064, 698] on div "[DATE] 10:05 PM" at bounding box center [1036, 718] width 141 height 82
click at [1064, 713] on icon at bounding box center [1126, 717] width 17 height 13
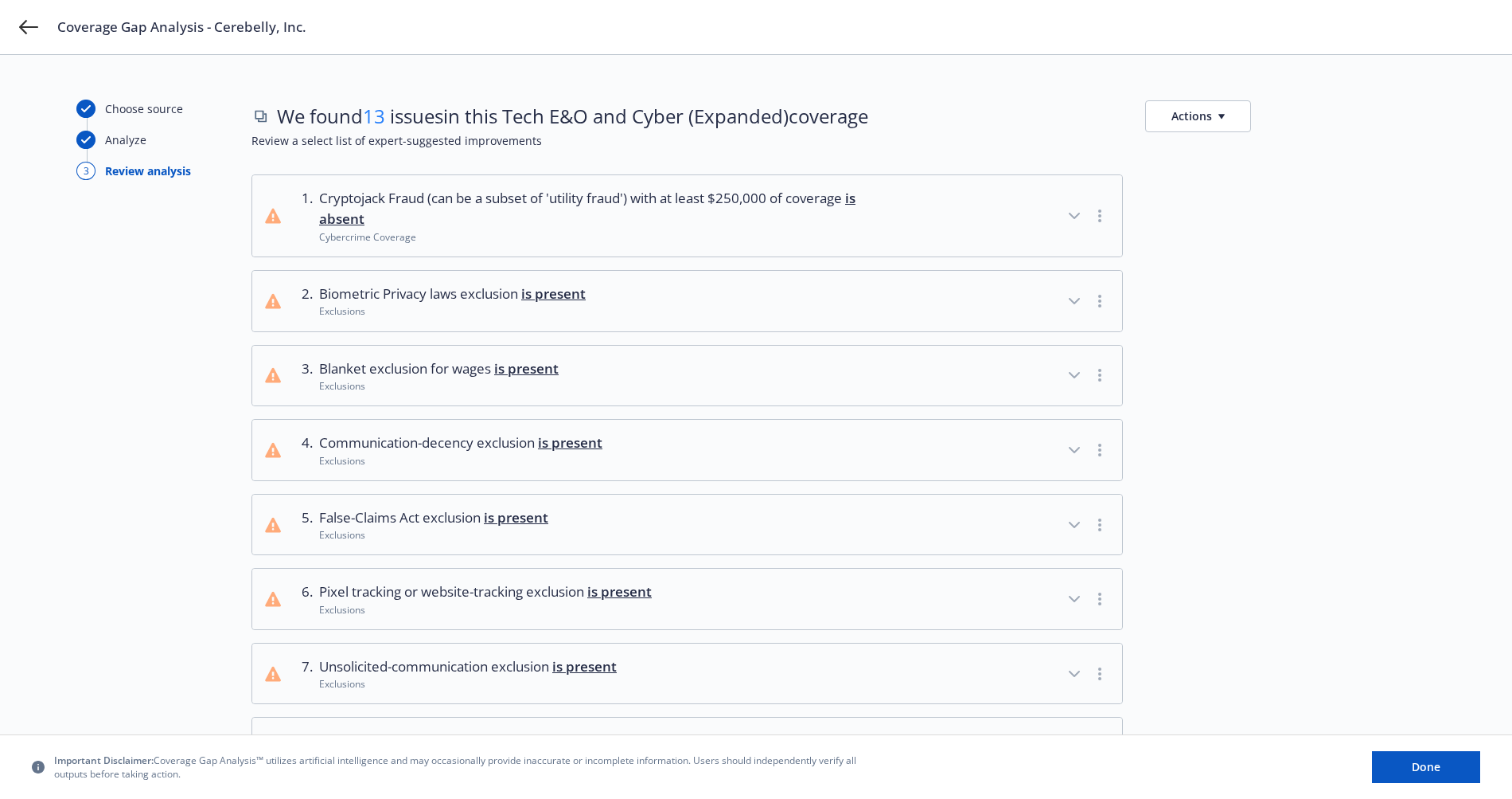
click at [1216, 133] on span "Review a select list of expert-suggested improvements" at bounding box center [843, 140] width 1184 height 16
click at [1215, 114] on button "Actions" at bounding box center [1198, 116] width 106 height 32
click at [1242, 149] on link "Copy list of issues" at bounding box center [1274, 151] width 257 height 32
click at [23, 27] on icon at bounding box center [28, 27] width 19 height 19
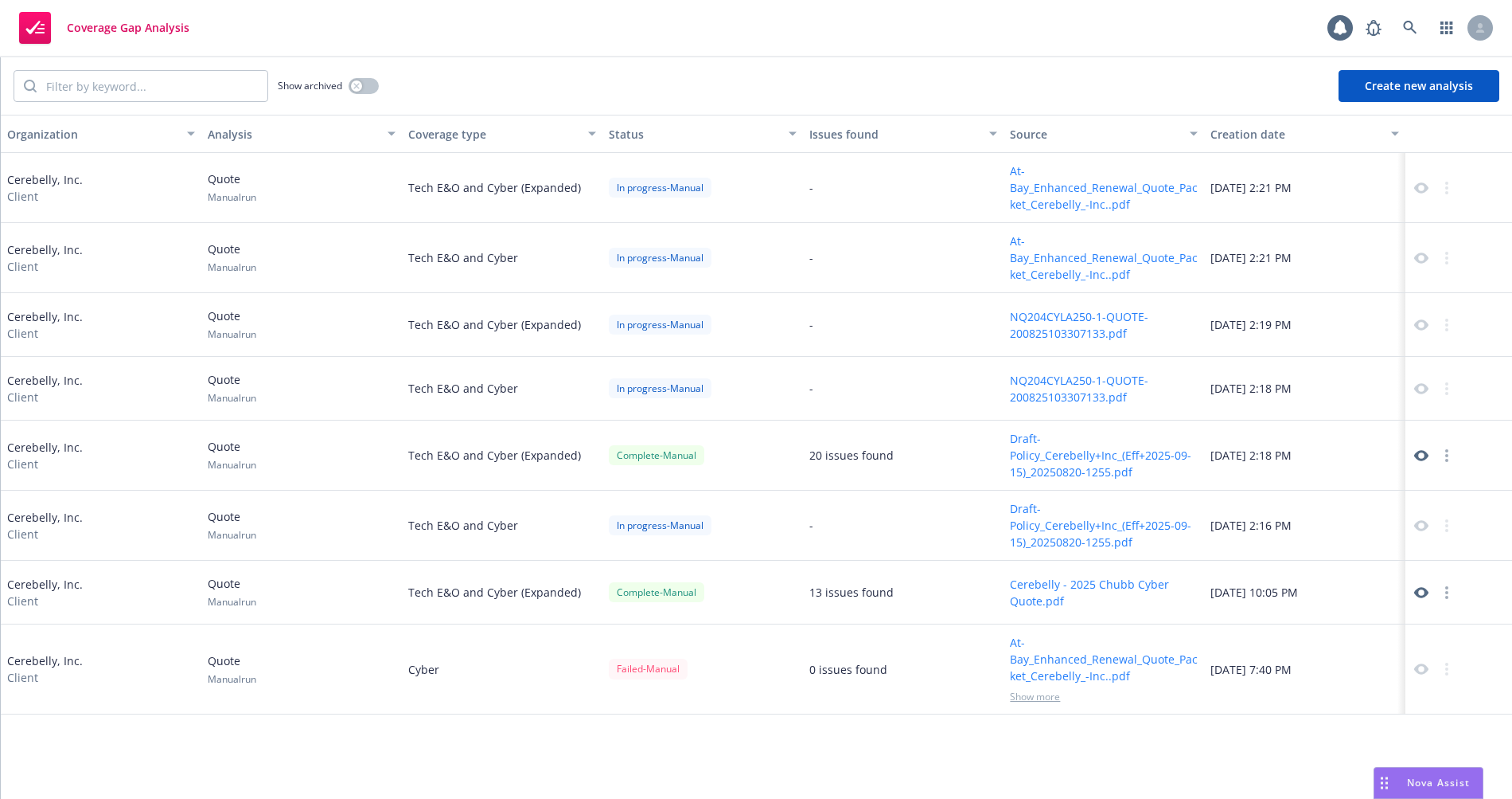
click at [498, 209] on div "Tech E&O and Cyber (Expanded)" at bounding box center [502, 188] width 201 height 70
click at [753, 87] on div "Show archived Create new analysis" at bounding box center [756, 86] width 1511 height 58
click at [748, 39] on div "Coverage Gap Analysis 1" at bounding box center [756, 28] width 1512 height 58
click at [491, 89] on div "Show archived Create new analysis" at bounding box center [756, 86] width 1511 height 58
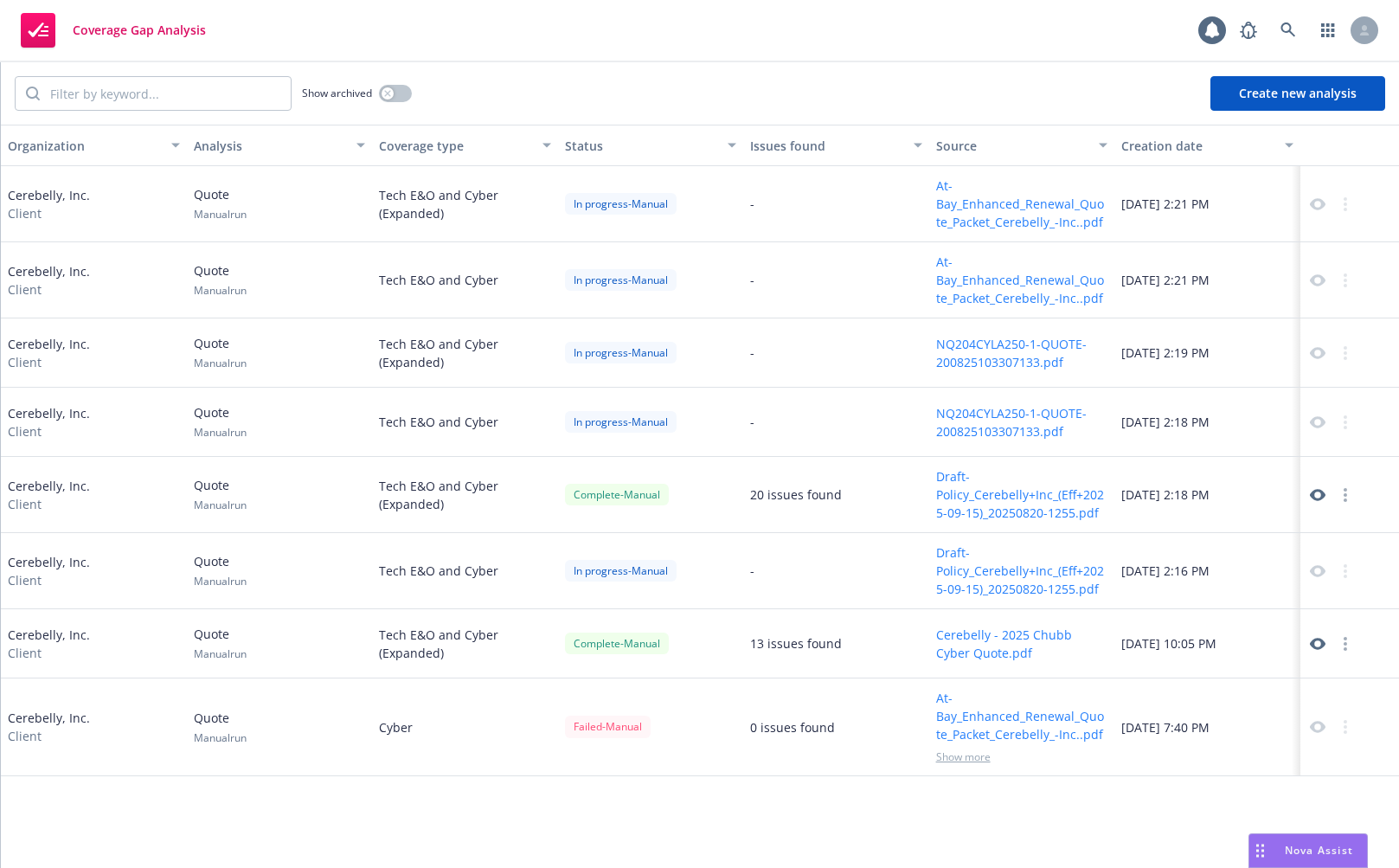
click at [703, 95] on div "Show archived Create new analysis" at bounding box center [700, 93] width 1398 height 63
drag, startPoint x: 408, startPoint y: 514, endPoint x: 435, endPoint y: 514, distance: 27.0
click at [438, 514] on div "Tech E&O and Cyber (Expanded)" at bounding box center [465, 495] width 186 height 77
click at [1314, 491] on icon at bounding box center [1317, 495] width 16 height 16
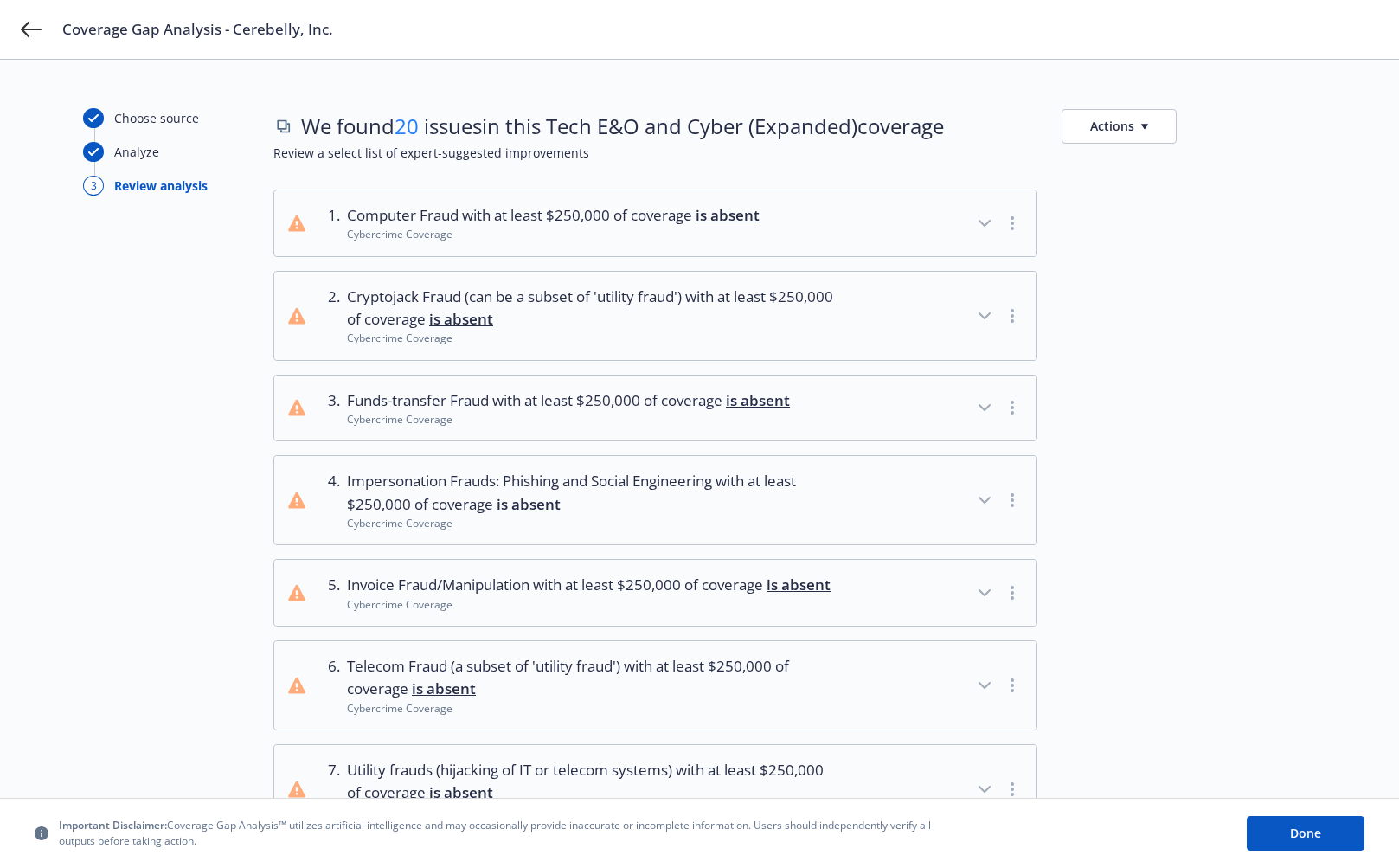
click at [1113, 133] on button "Actions" at bounding box center [1118, 126] width 115 height 35
click at [1150, 168] on link "Copy list of issues" at bounding box center [1201, 164] width 279 height 35
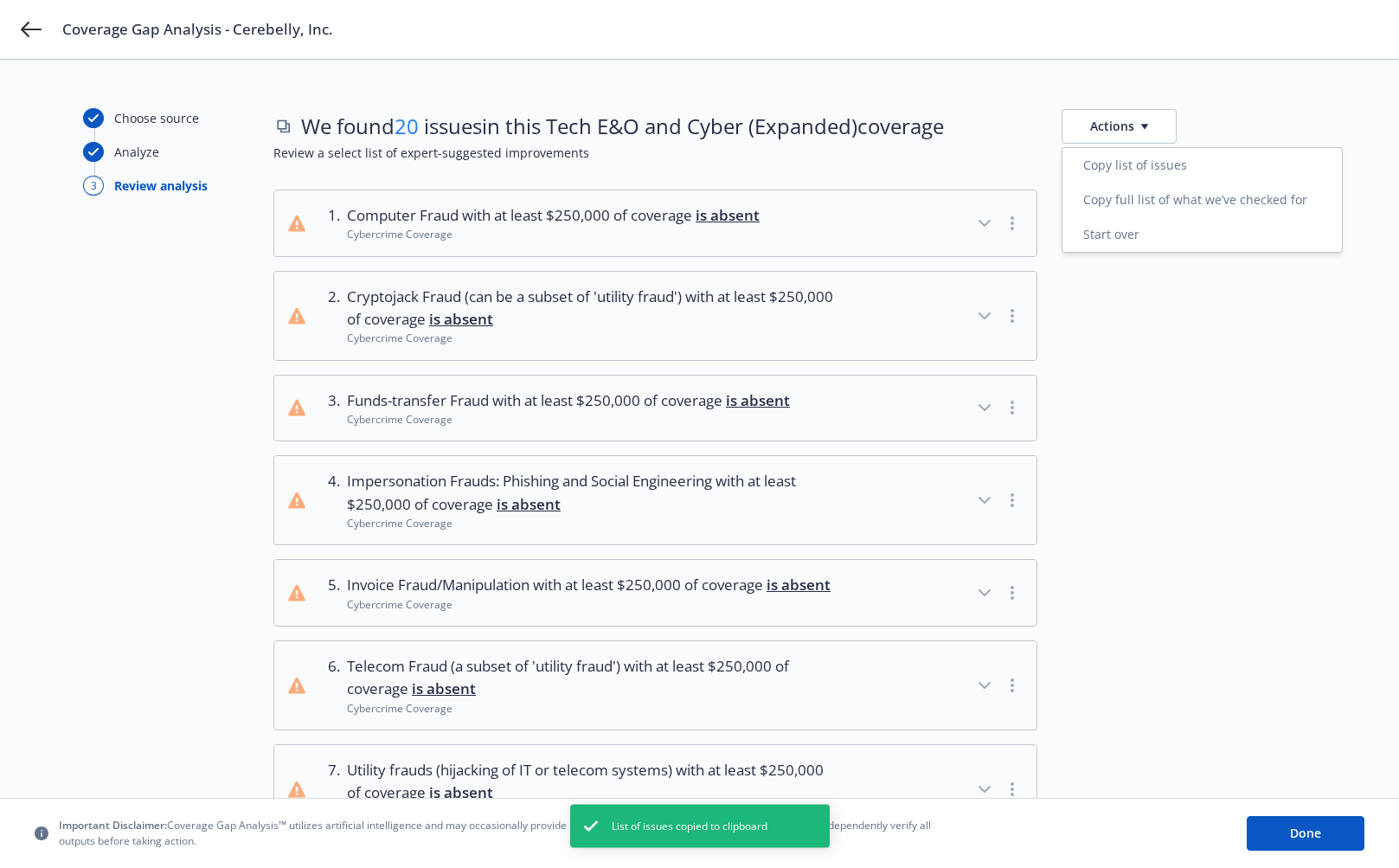
click at [902, 152] on span "Review a select list of expert-suggested improvements" at bounding box center [794, 152] width 1042 height 18
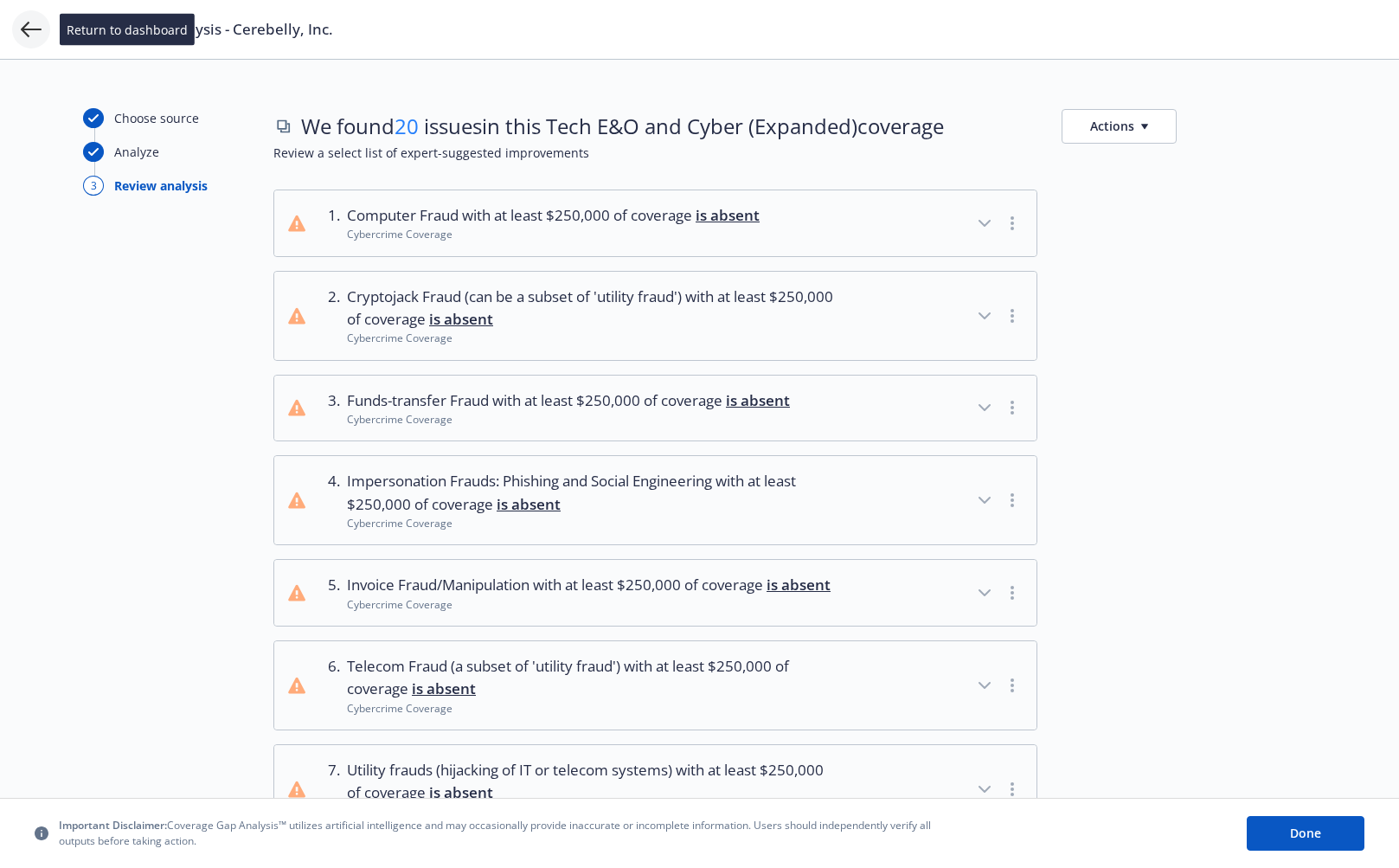
click at [26, 32] on icon at bounding box center [31, 29] width 21 height 21
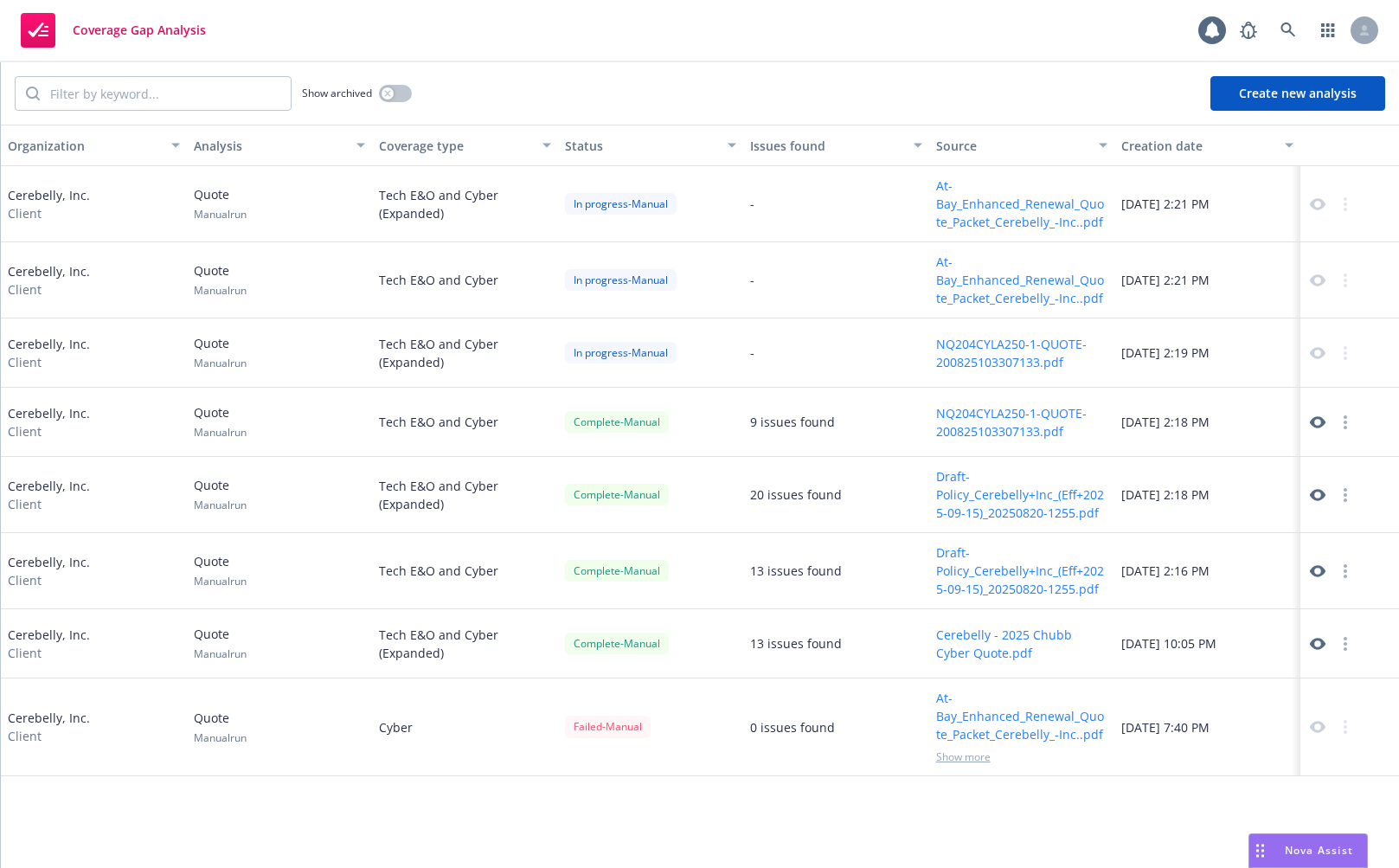
click at [1004, 509] on button "Draft-Policy_Cerebelly+Inc_(Eff+2025-09-15)_20250820-1255.pdf" at bounding box center [1022, 494] width 172 height 54
click at [850, 469] on div "20 issues found" at bounding box center [835, 495] width 186 height 77
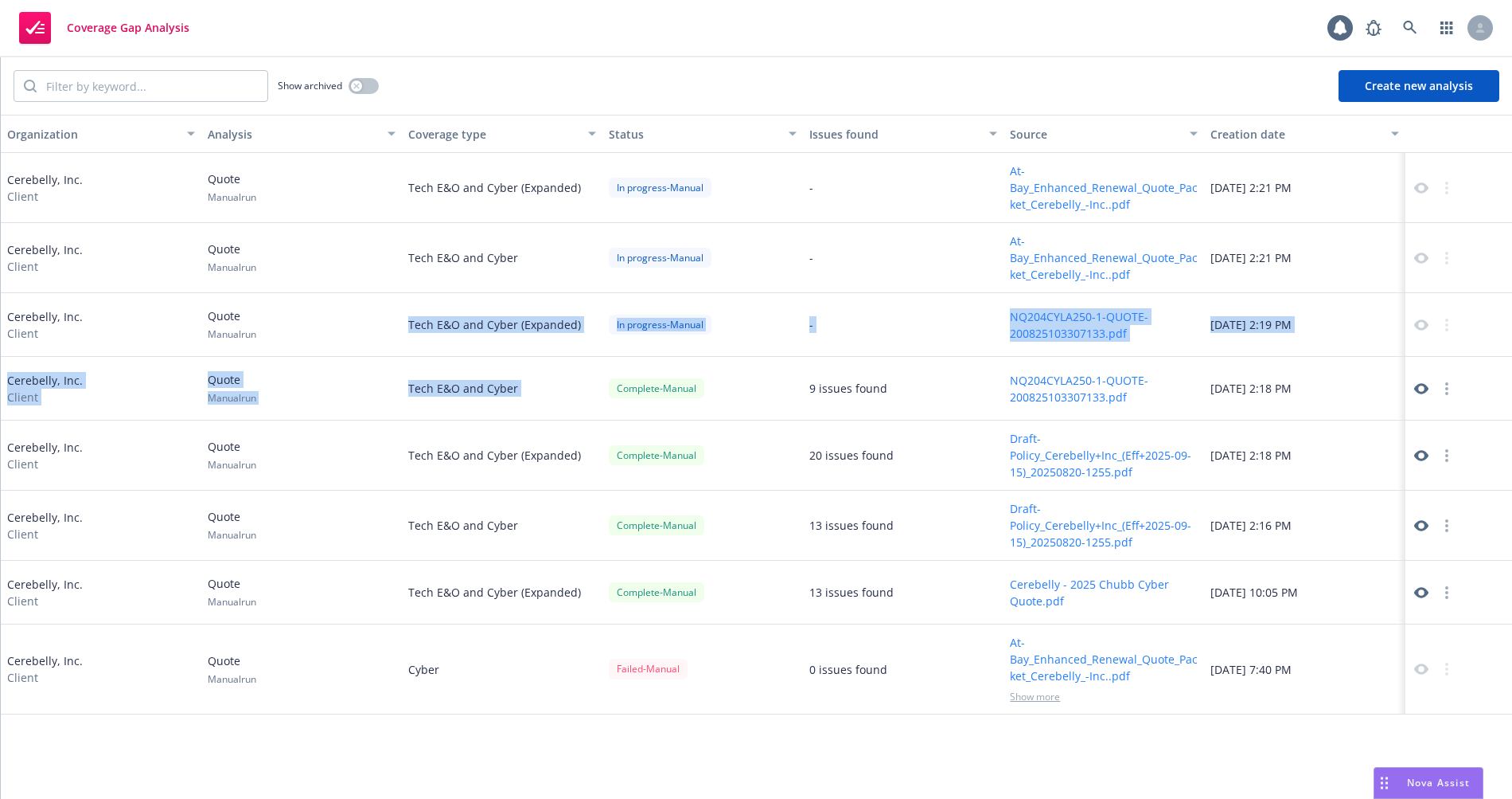
drag, startPoint x: 519, startPoint y: 308, endPoint x: 752, endPoint y: 377, distance: 243.0
click at [752, 377] on div "Cerebelly, Inc. Client Quote Manual run Tech E&O and Cyber (Expanded) In progre…" at bounding box center [756, 407] width 1511 height 509
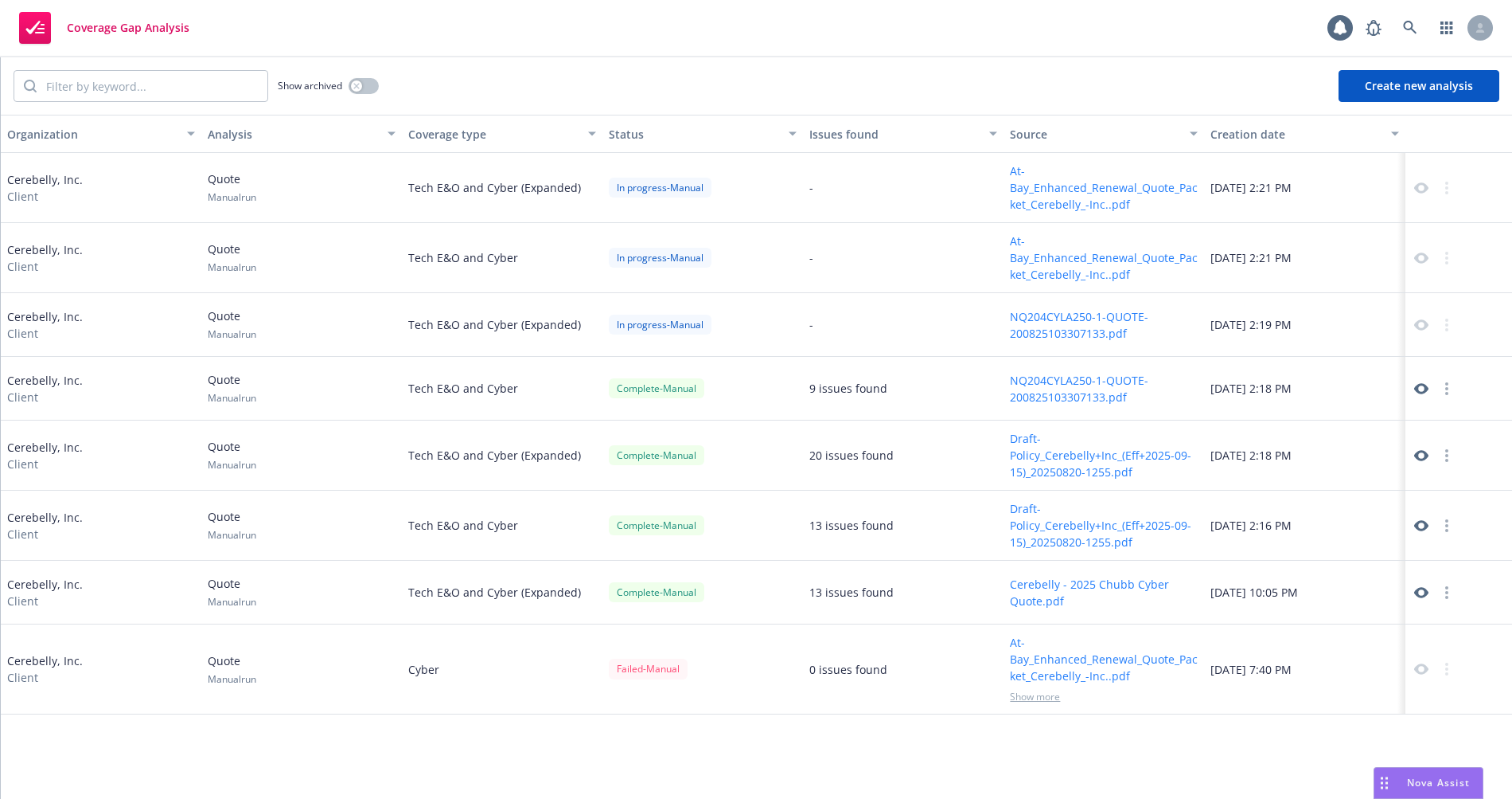
click at [560, 320] on div "Tech E&O and Cyber (Expanded)" at bounding box center [502, 325] width 201 height 64
drag, startPoint x: 414, startPoint y: 333, endPoint x: 571, endPoint y: 332, distance: 157.0
click at [574, 333] on div "Tech E&O and Cyber (Expanded)" at bounding box center [502, 325] width 201 height 64
drag, startPoint x: 495, startPoint y: 188, endPoint x: 661, endPoint y: 187, distance: 166.0
click at [665, 188] on div "Cerebelly, Inc. Client Quote Manual run Tech E&O and Cyber (Expanded) In progre…" at bounding box center [756, 188] width 1511 height 70
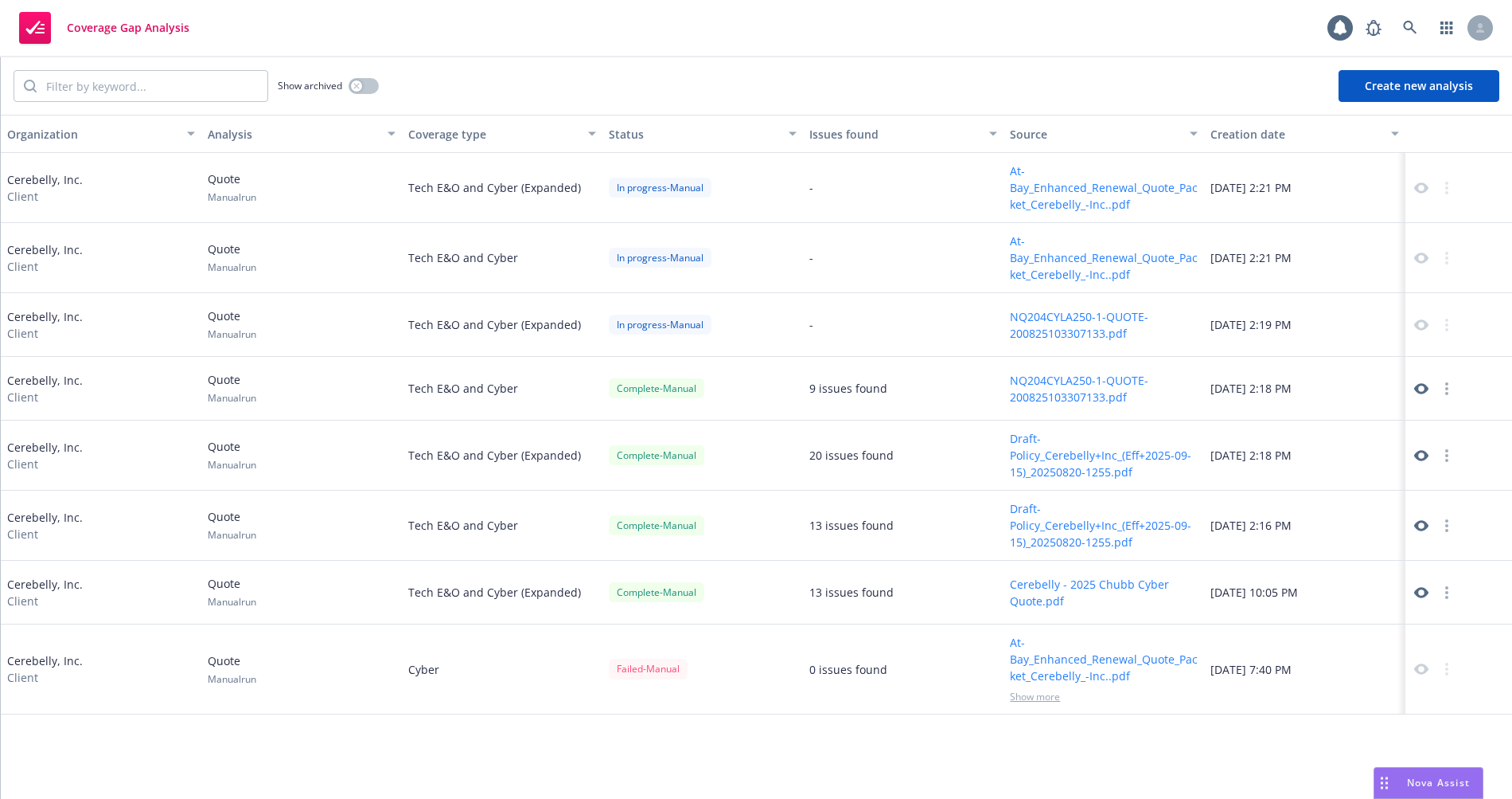
click at [1205, 337] on div "[DATE] 2:19 PM" at bounding box center [1304, 325] width 201 height 64
click at [1078, 328] on button "NQ204CYLA250-1-QUOTE-200825103307133.pdf" at bounding box center [1103, 325] width 188 height 34
click at [1418, 324] on icon at bounding box center [1421, 325] width 15 height 15
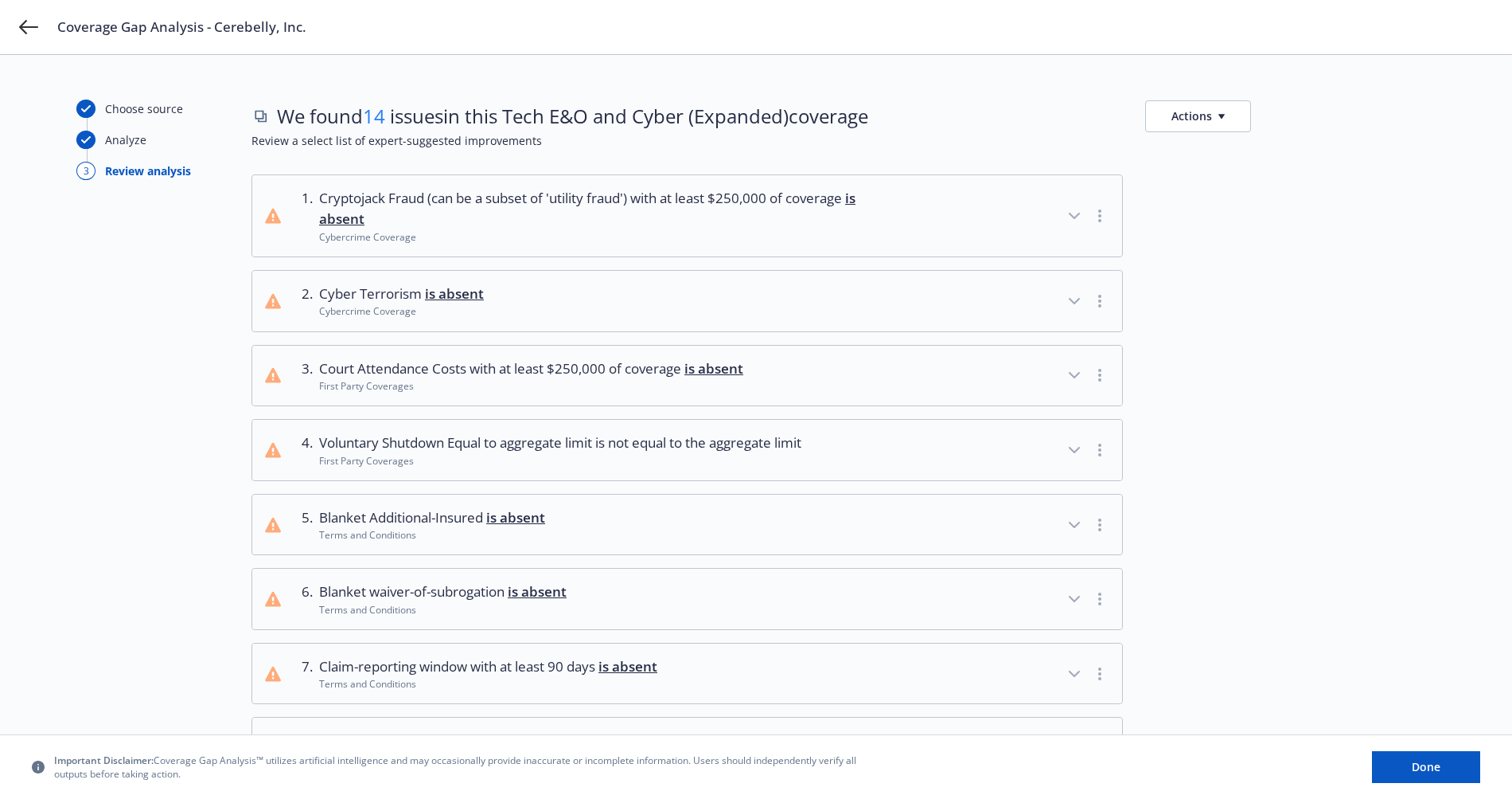
click at [1229, 119] on button "Actions" at bounding box center [1198, 116] width 106 height 32
click at [1224, 158] on link "Copy list of issues" at bounding box center [1274, 151] width 257 height 32
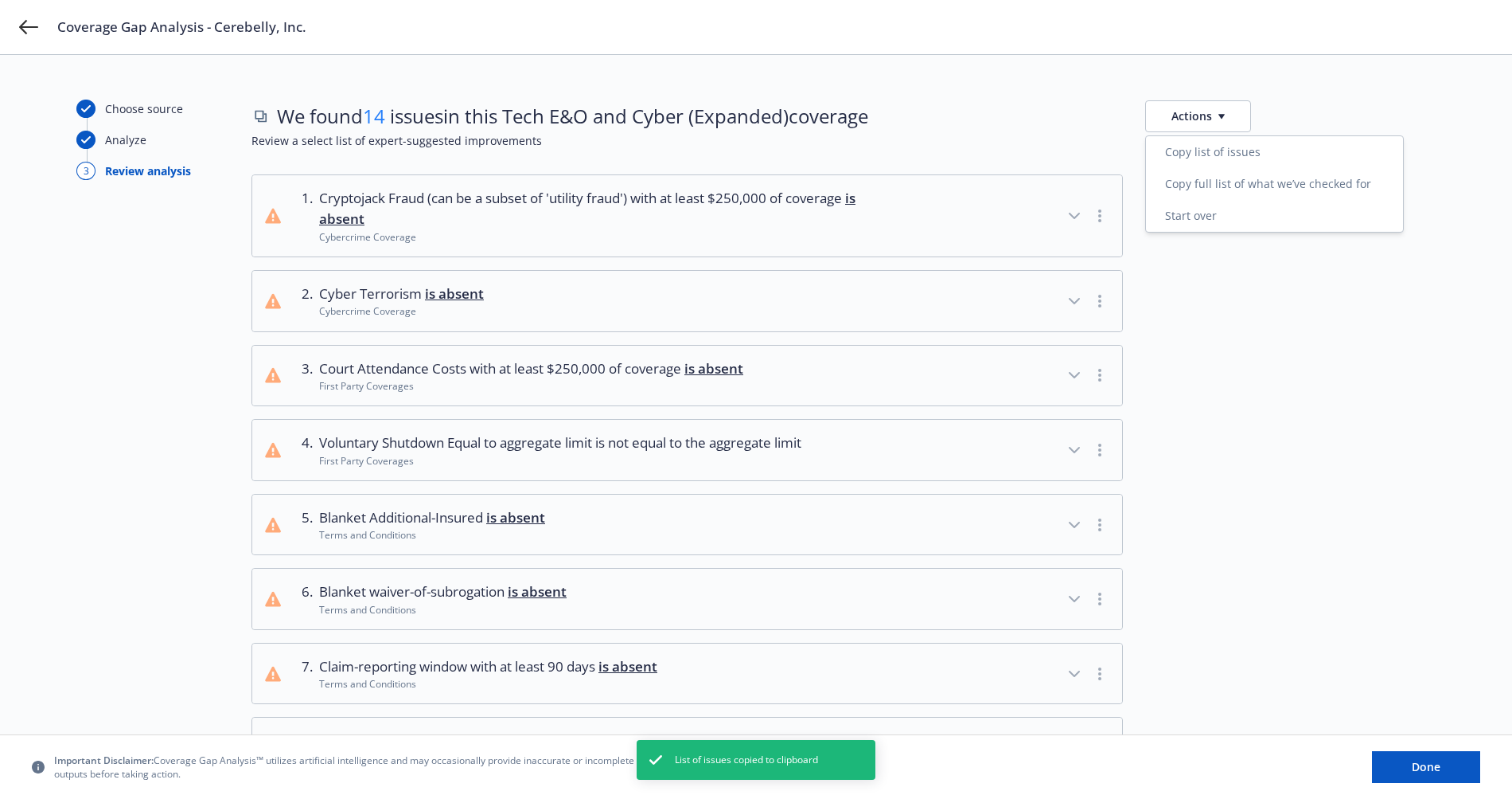
click at [900, 76] on div "Choose source Analyze 3 Review analysis We found 14 issues in this Tech E&O and…" at bounding box center [756, 734] width 1512 height 1357
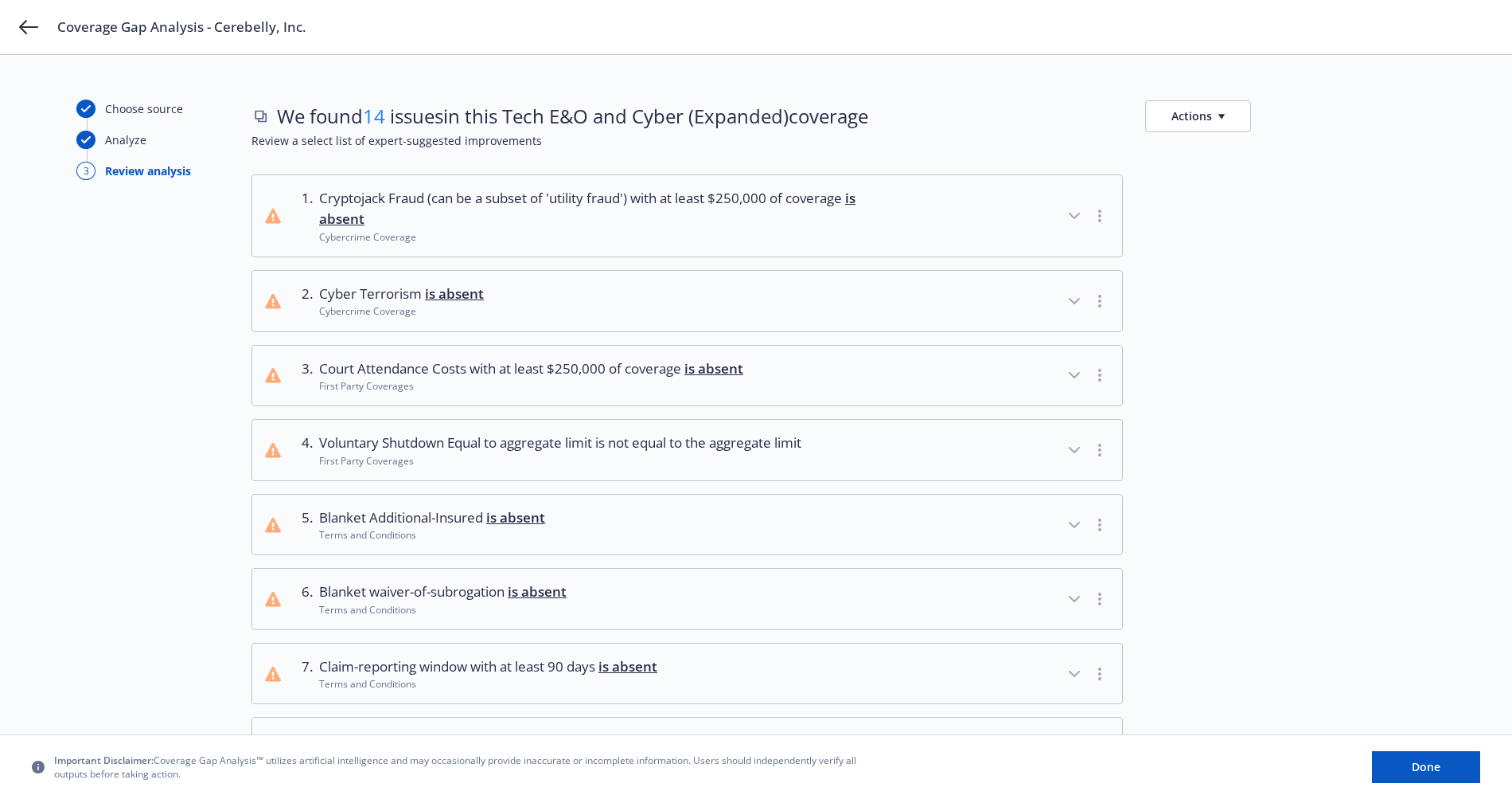
click at [10, 19] on div "Coverage Gap Analysis - Cerebelly, Inc." at bounding box center [756, 27] width 1512 height 54
click at [26, 23] on icon at bounding box center [28, 27] width 19 height 19
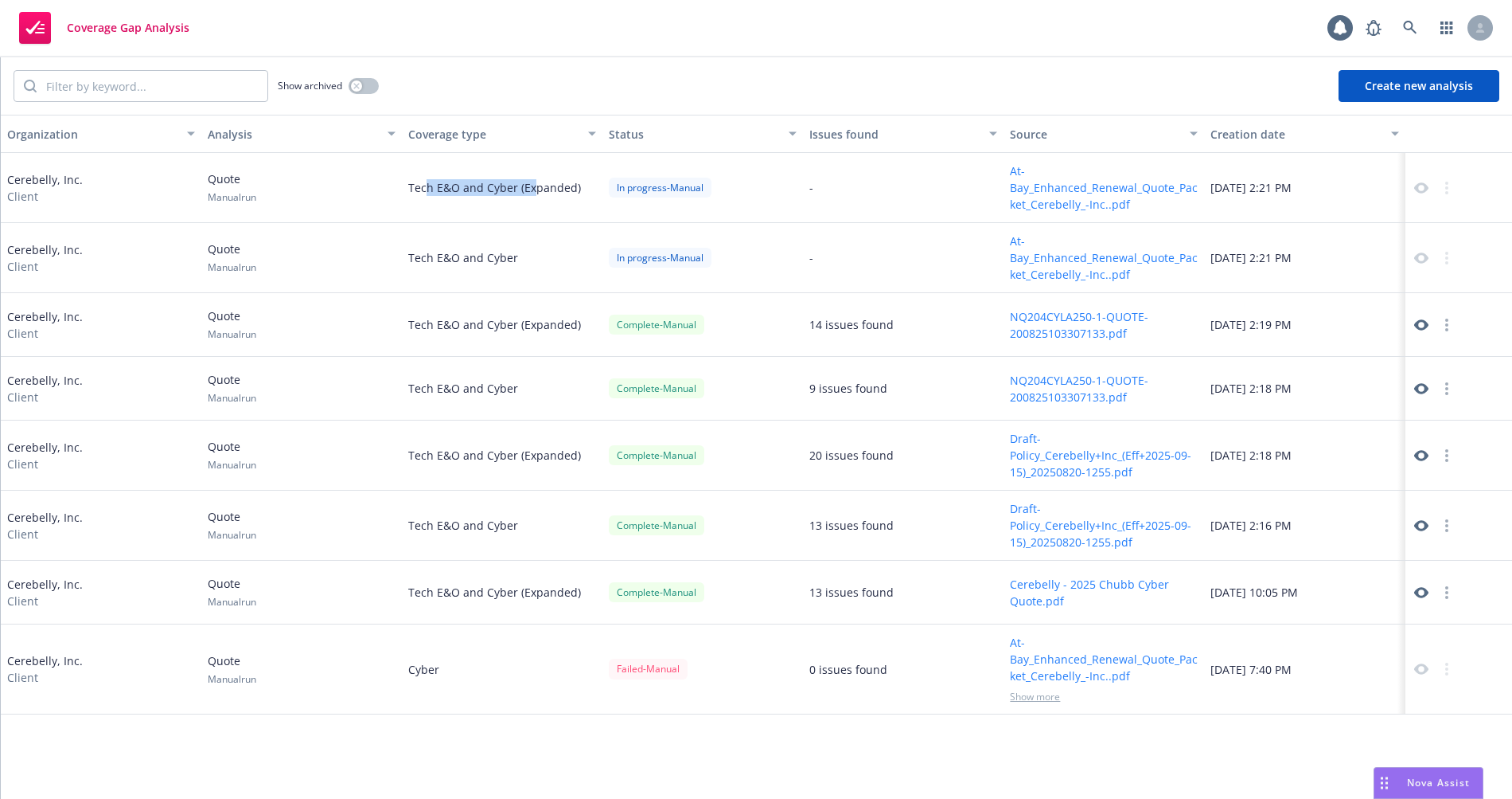
drag, startPoint x: 424, startPoint y: 192, endPoint x: 532, endPoint y: 180, distance: 108.7
click at [532, 180] on div "Tech E&O and Cyber (Expanded)" at bounding box center [502, 188] width 201 height 70
click at [532, 180] on div "Tech E&O and Cyber (Expanded)" at bounding box center [502, 188] width 201 height 70
click at [762, 123] on button "Status" at bounding box center [703, 133] width 201 height 38
click at [808, 27] on div "Coverage Gap Analysis 1" at bounding box center [756, 28] width 1512 height 58
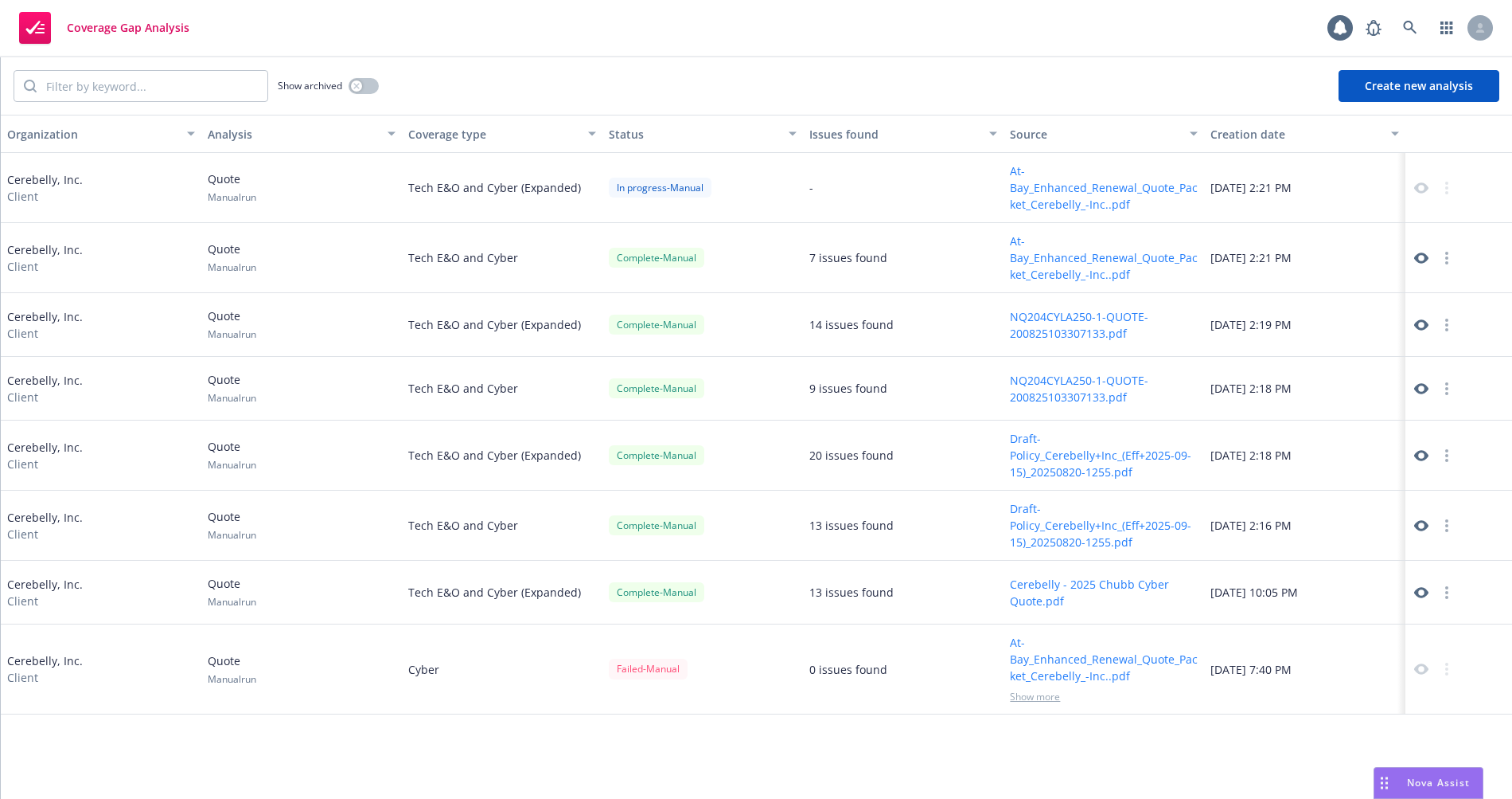
click at [1028, 61] on div "Show archived Create new analysis" at bounding box center [756, 86] width 1511 height 58
click at [505, 191] on div "Tech E&O and Cyber (Expanded)" at bounding box center [502, 188] width 201 height 70
click at [717, 57] on div "Coverage Gap Analysis 1" at bounding box center [756, 28] width 1512 height 58
click at [1428, 75] on button "Create new analysis" at bounding box center [1418, 86] width 161 height 32
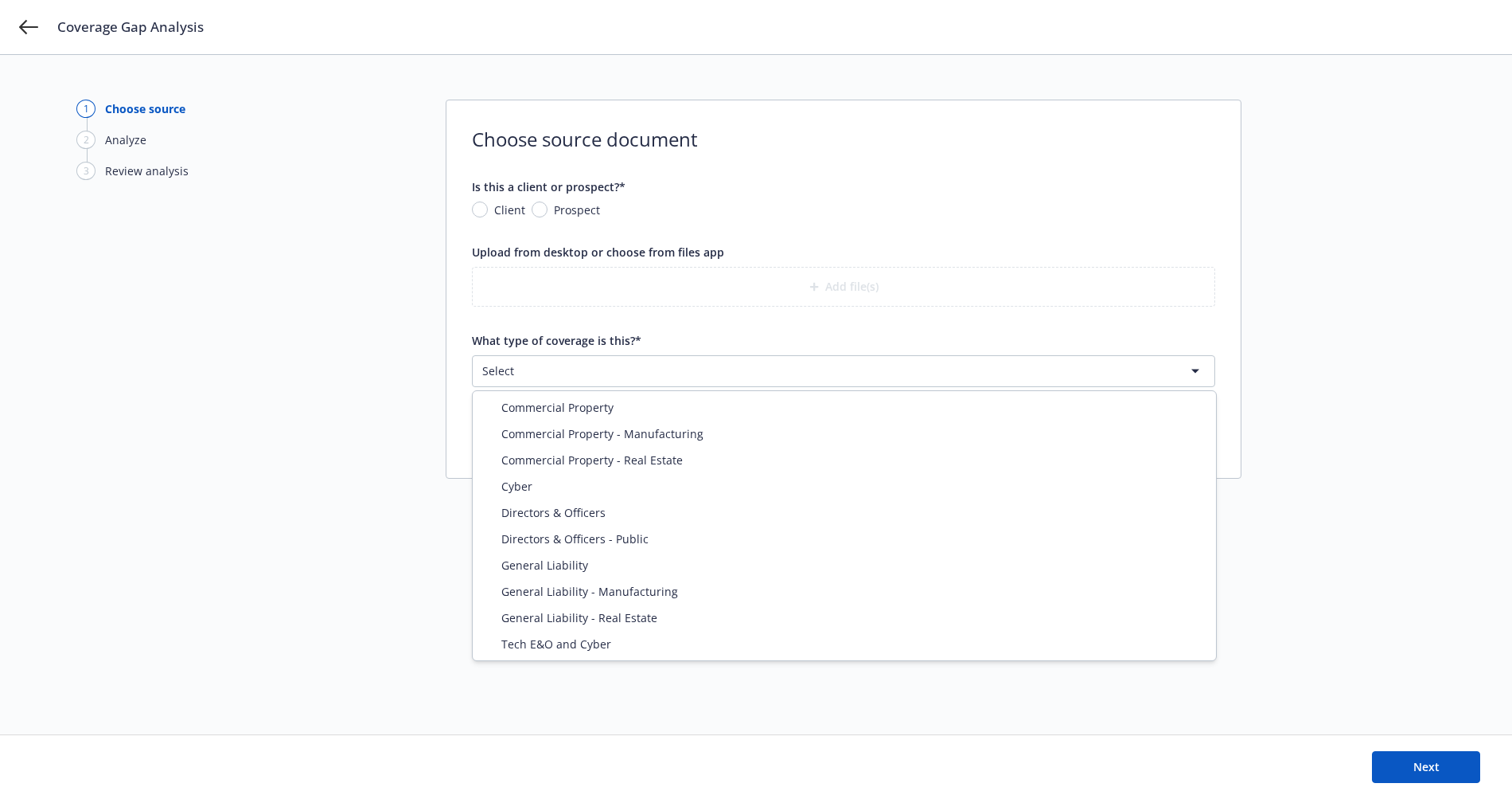
click at [670, 372] on html "Coverage Gap Analysis 1 Choose source 2 Analyze 3 Review analysis Choose source…" at bounding box center [756, 400] width 1512 height 799
select select "ERRORS_AND_OMISSIONS"
click at [580, 376] on html "Coverage Gap Analysis 1 Choose source 2 Analyze 3 Review analysis Choose source…" at bounding box center [756, 400] width 1512 height 799
click at [380, 540] on html "Coverage Gap Analysis 1 Choose source 2 Analyze 3 Review analysis Choose source…" at bounding box center [756, 400] width 1512 height 799
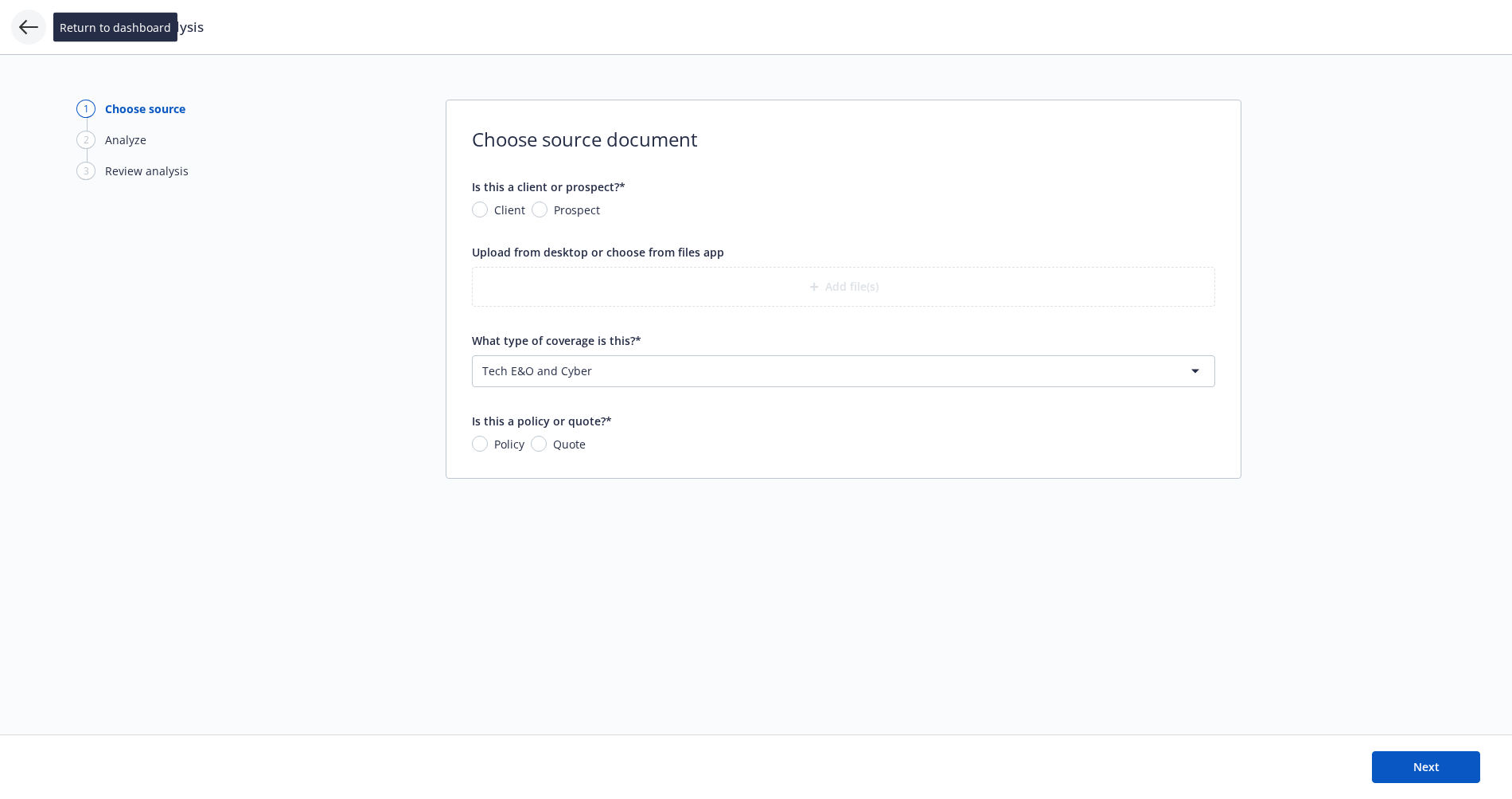
click at [31, 27] on icon at bounding box center [28, 27] width 19 height 19
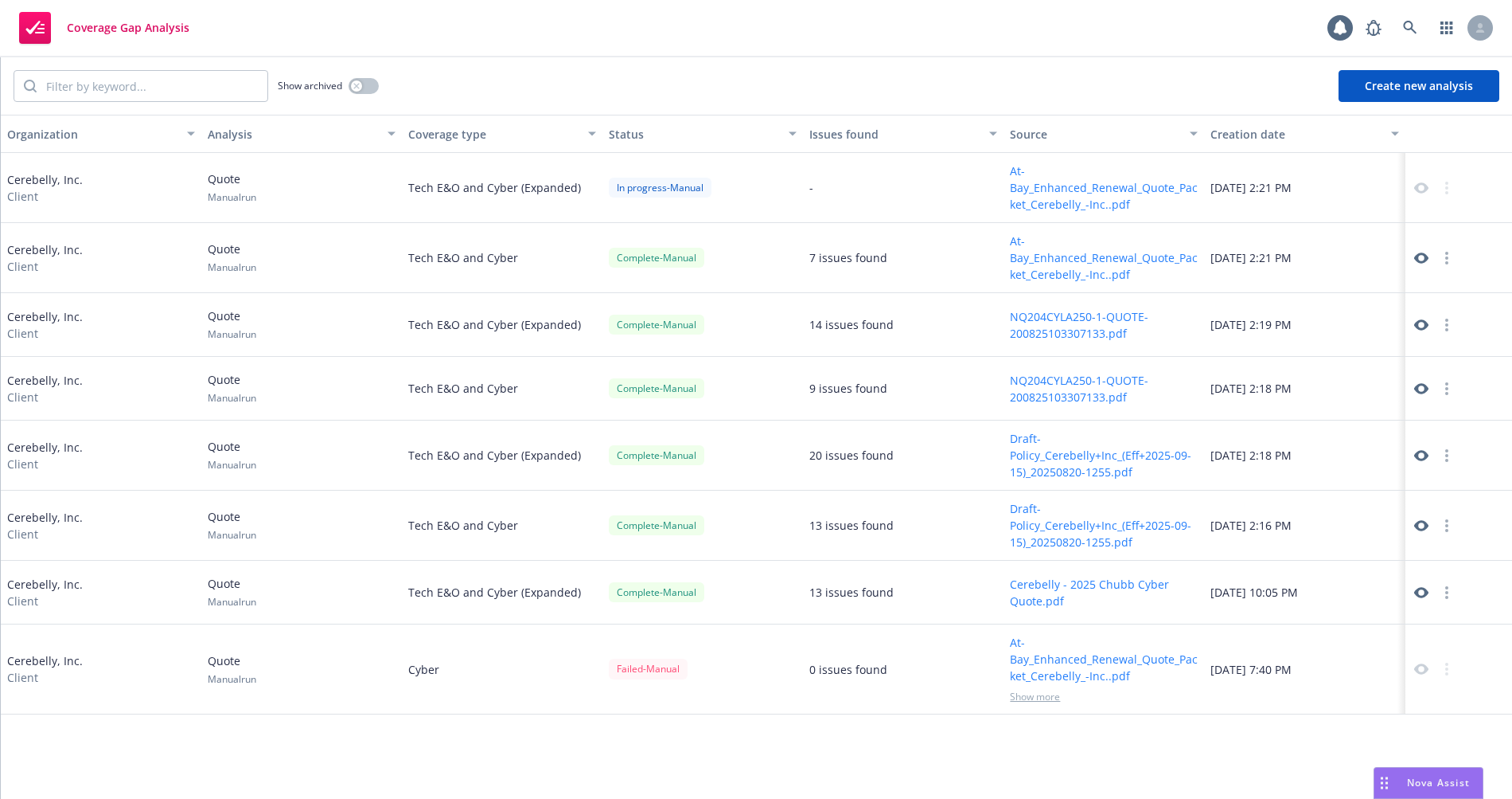
click at [792, 58] on div "Show archived Create new analysis" at bounding box center [756, 86] width 1511 height 58
click at [752, 92] on div "Show archived Create new analysis" at bounding box center [756, 86] width 1511 height 58
click at [681, 36] on div "Coverage Gap Analysis 1" at bounding box center [756, 28] width 1512 height 58
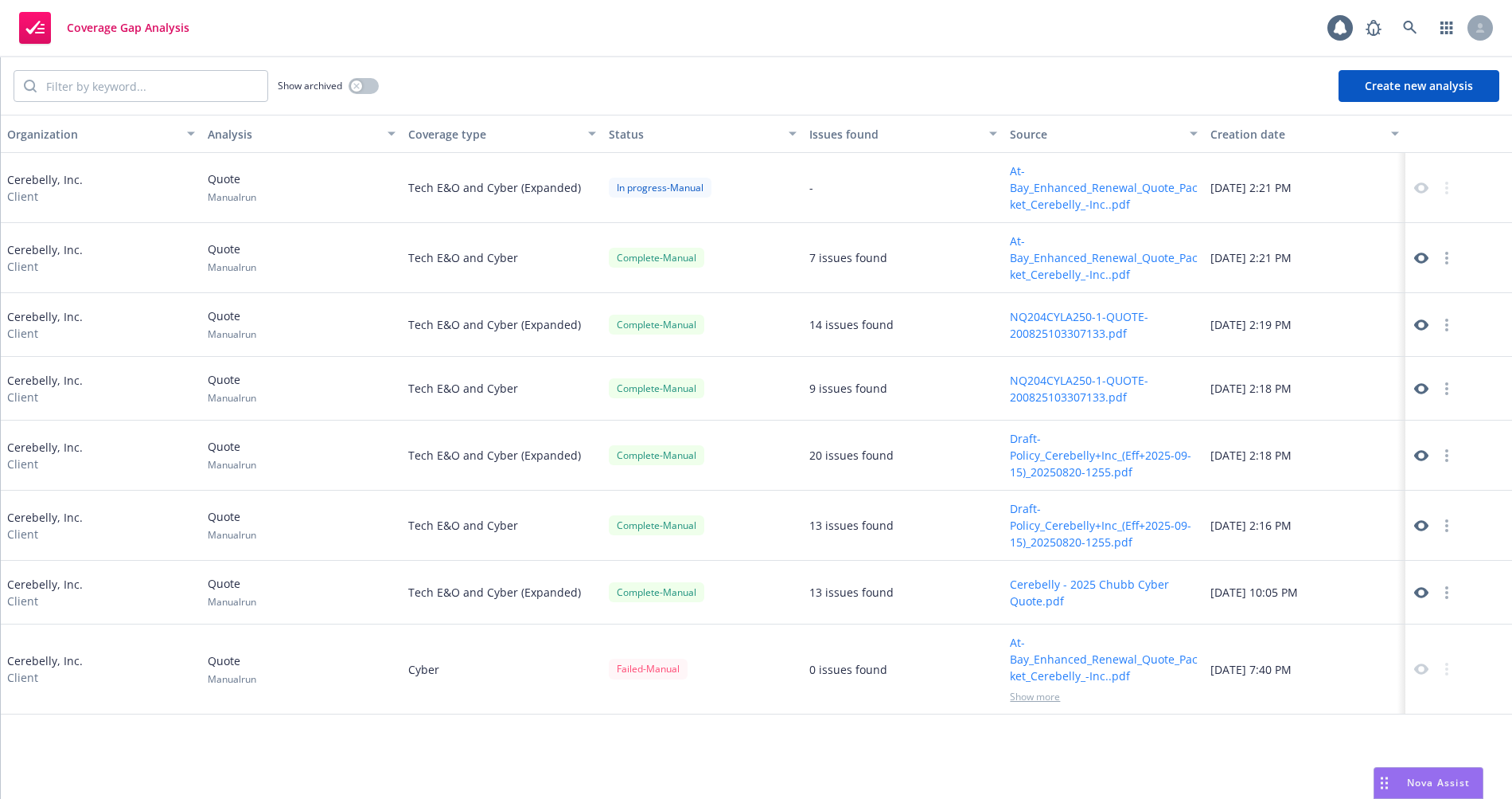
click at [690, 67] on div "Show archived Create new analysis" at bounding box center [756, 86] width 1511 height 58
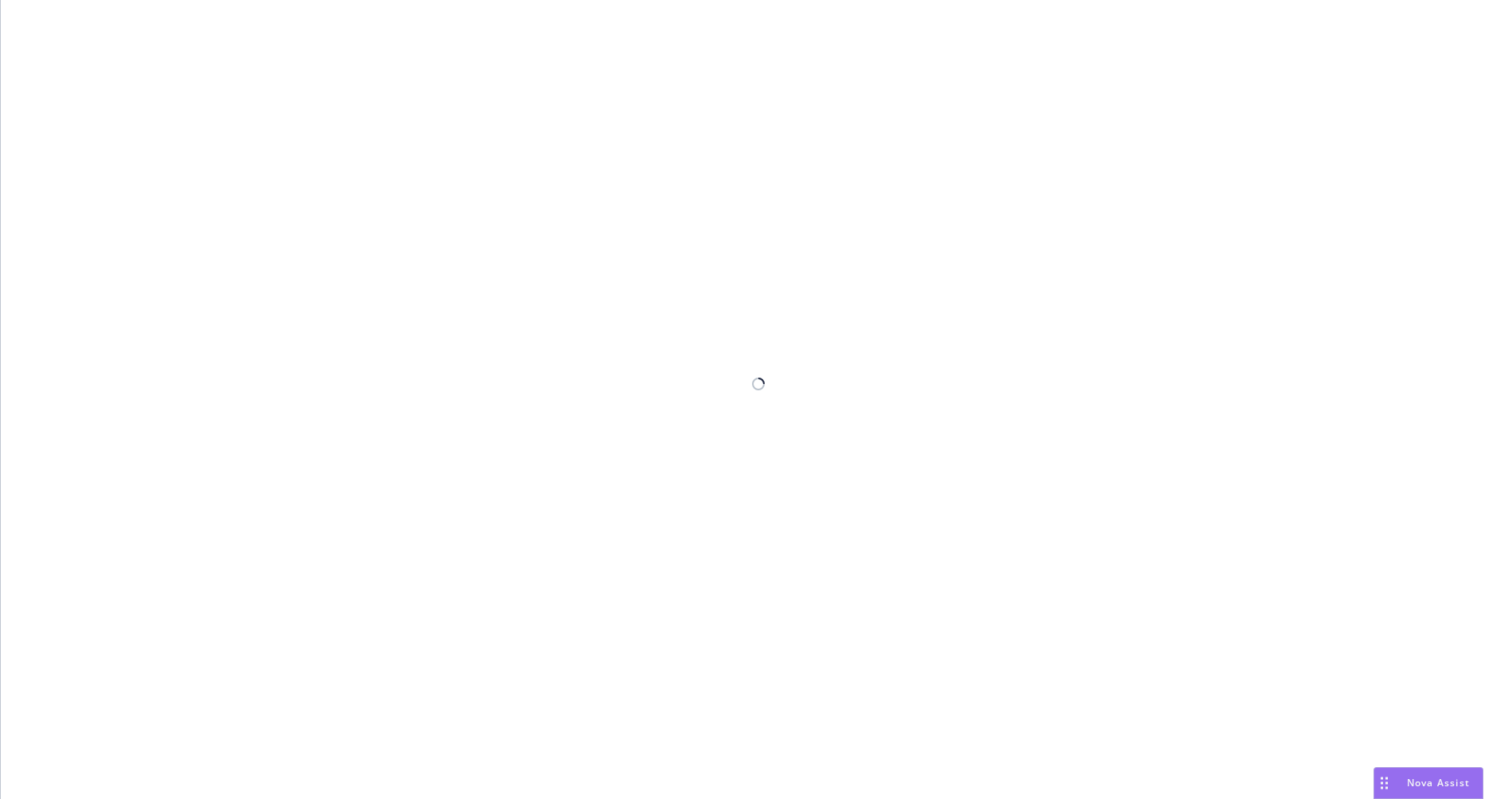
click at [576, 134] on div at bounding box center [756, 400] width 1511 height 799
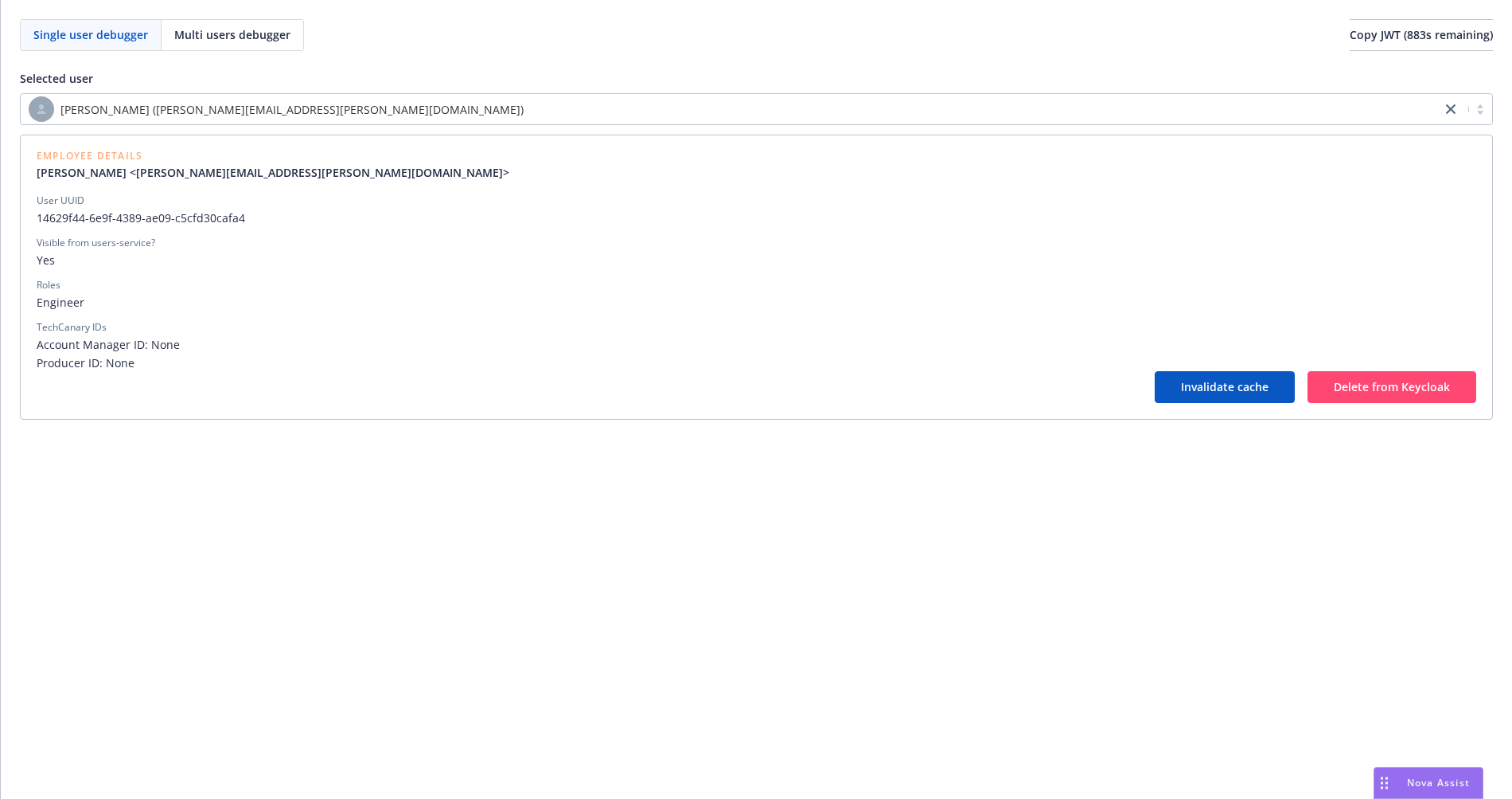
click at [136, 221] on span "14629f44-6e9f-4389-ae09-c5cfd30cafa4" at bounding box center [756, 217] width 1440 height 16
copy span "14629f44-6e9f-4389-ae09-c5cfd30cafa4"
click at [1145, 61] on div "Selected user [PERSON_NAME] ([PERSON_NAME][EMAIL_ADDRESS][PERSON_NAME][DOMAIN_N…" at bounding box center [756, 235] width 1473 height 369
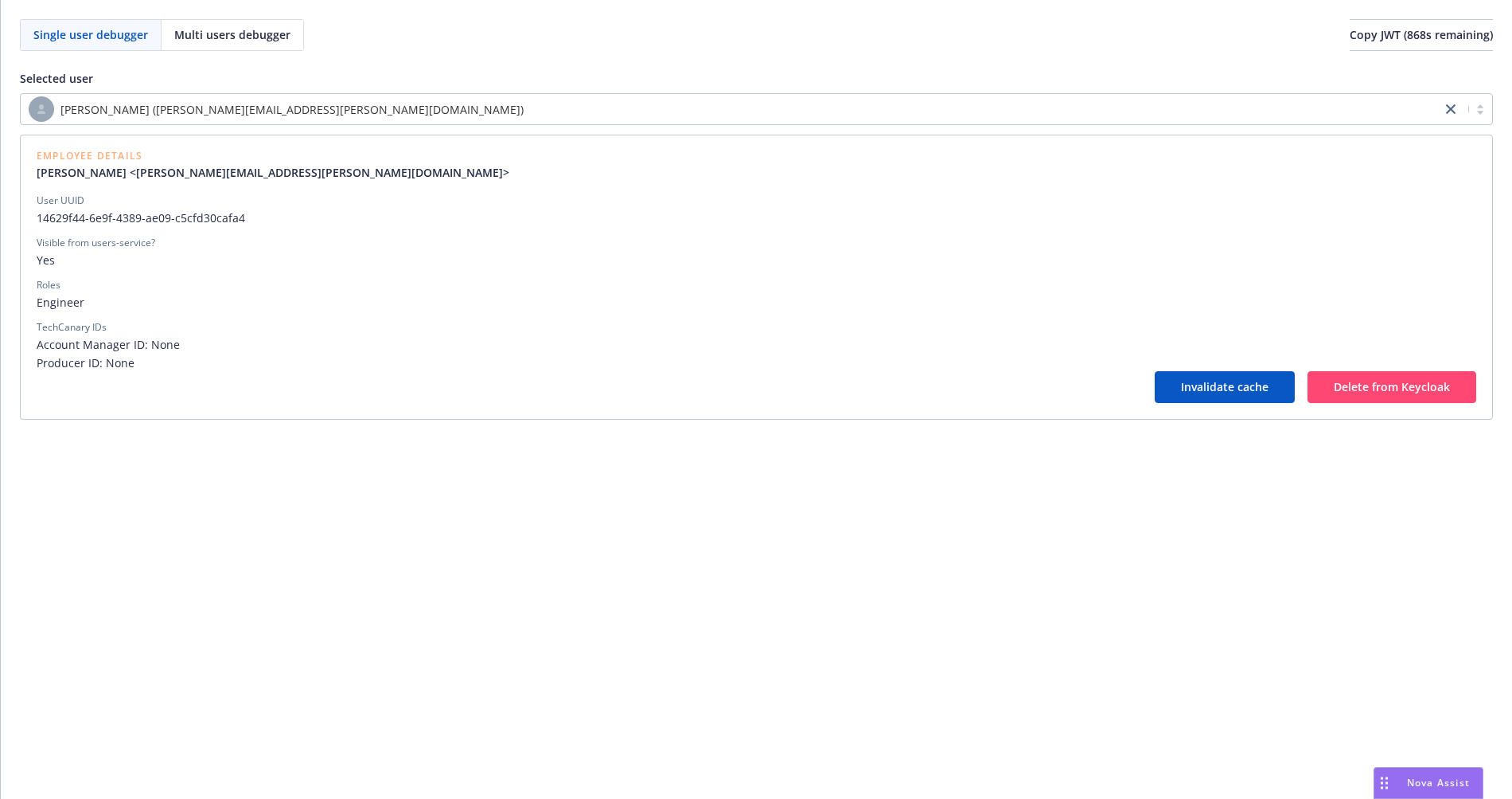
click at [896, 61] on div "Selected user [PERSON_NAME] ([PERSON_NAME][EMAIL_ADDRESS][PERSON_NAME][DOMAIN_N…" at bounding box center [756, 235] width 1473 height 369
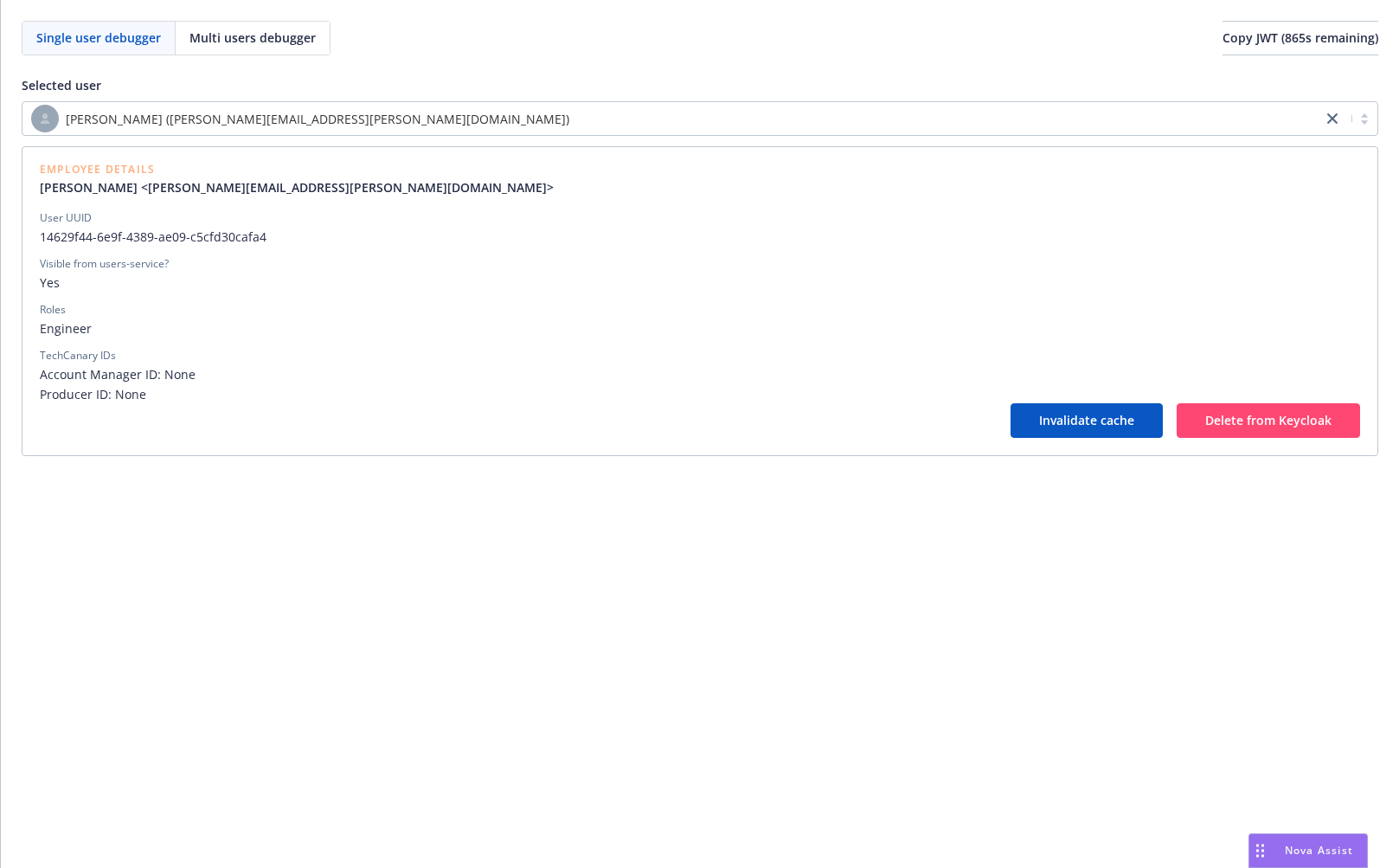
click at [599, 618] on div "Single user debugger Multi users debugger Copy JWT ( 865 s remaining) Selected …" at bounding box center [700, 434] width 1398 height 868
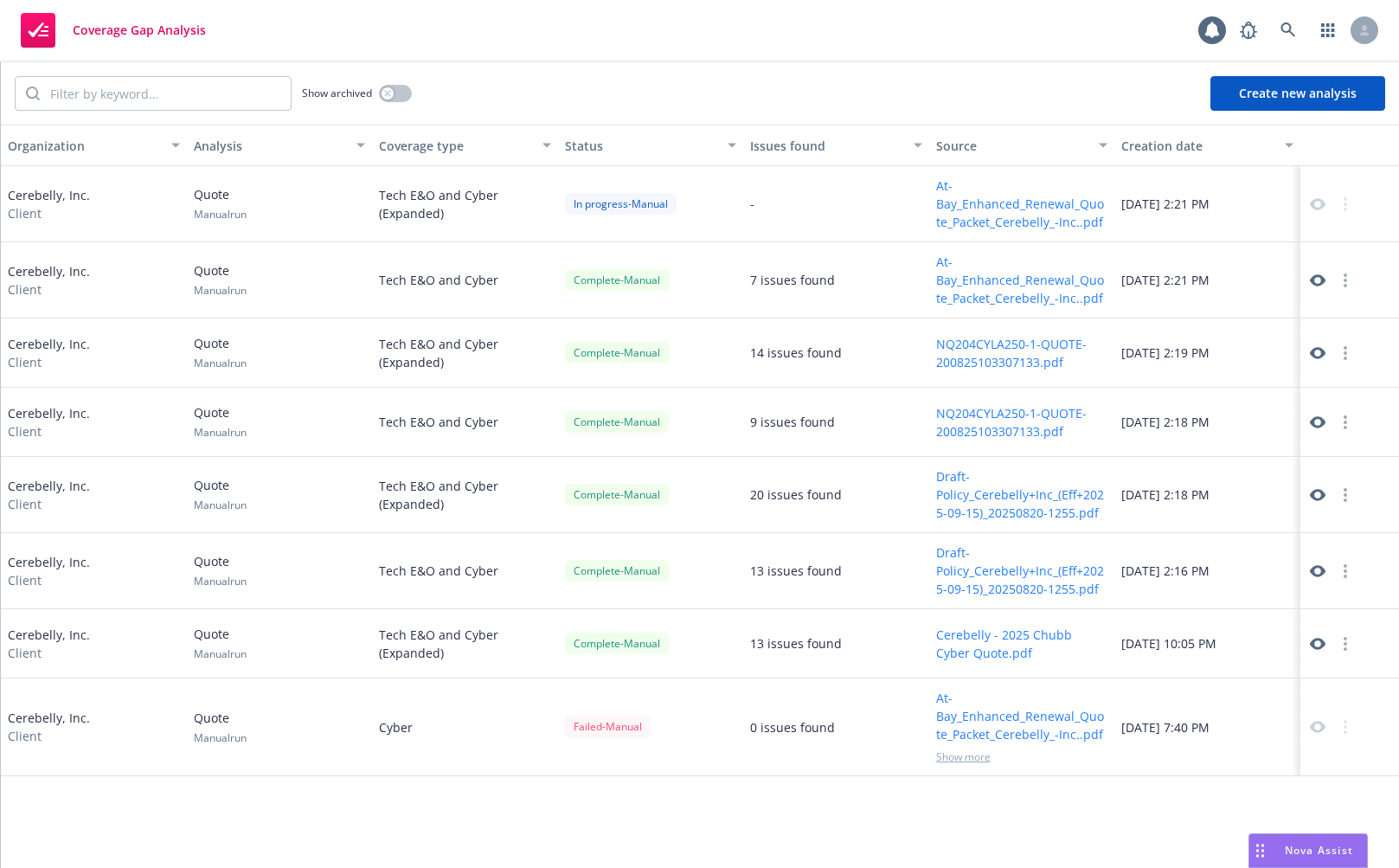
click at [1252, 103] on button "Create new analysis" at bounding box center [1297, 93] width 175 height 35
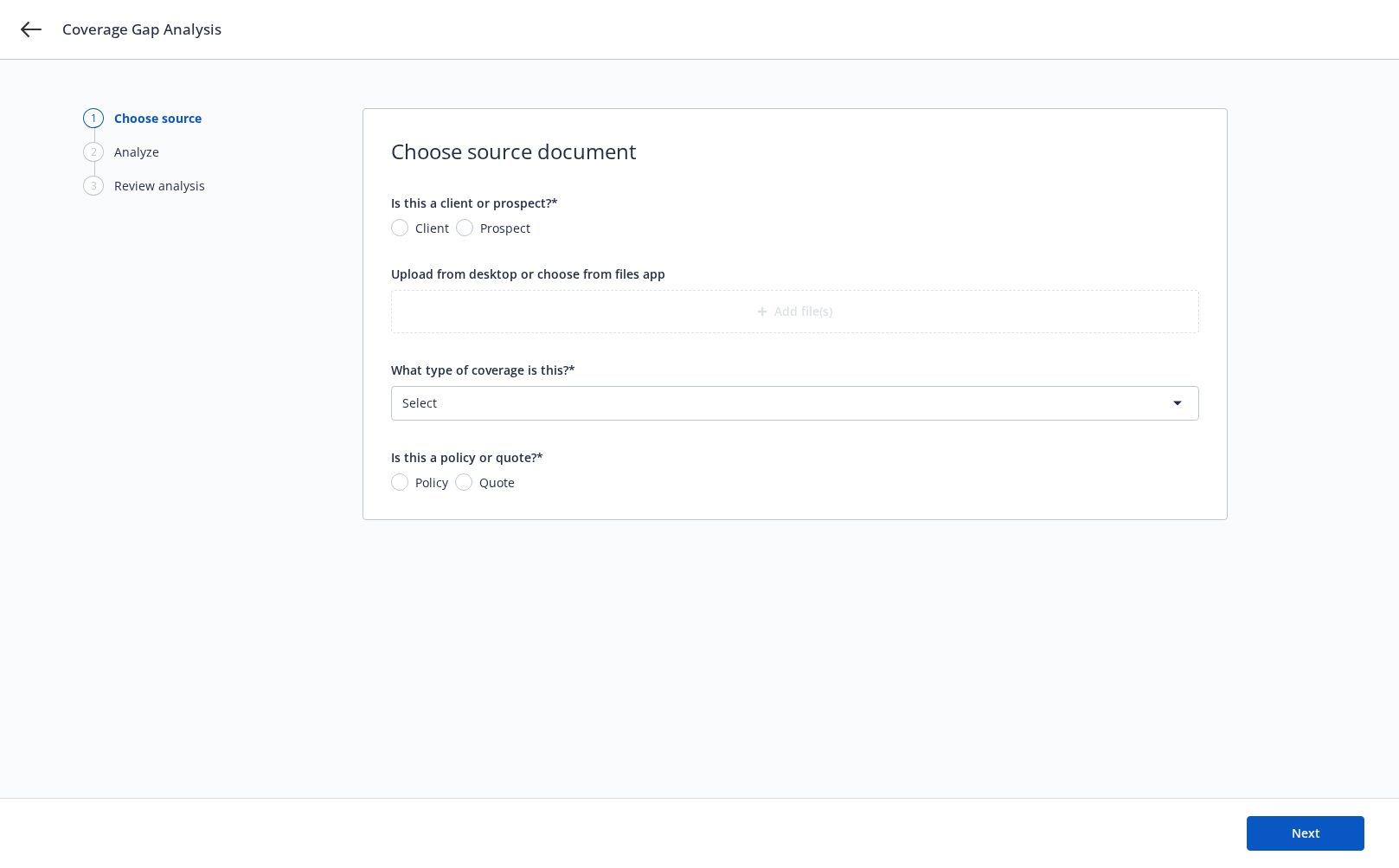
click at [537, 406] on html "Coverage Gap Analysis 1 Choose source 2 Analyze 3 Review analysis Choose source…" at bounding box center [699, 434] width 1399 height 868
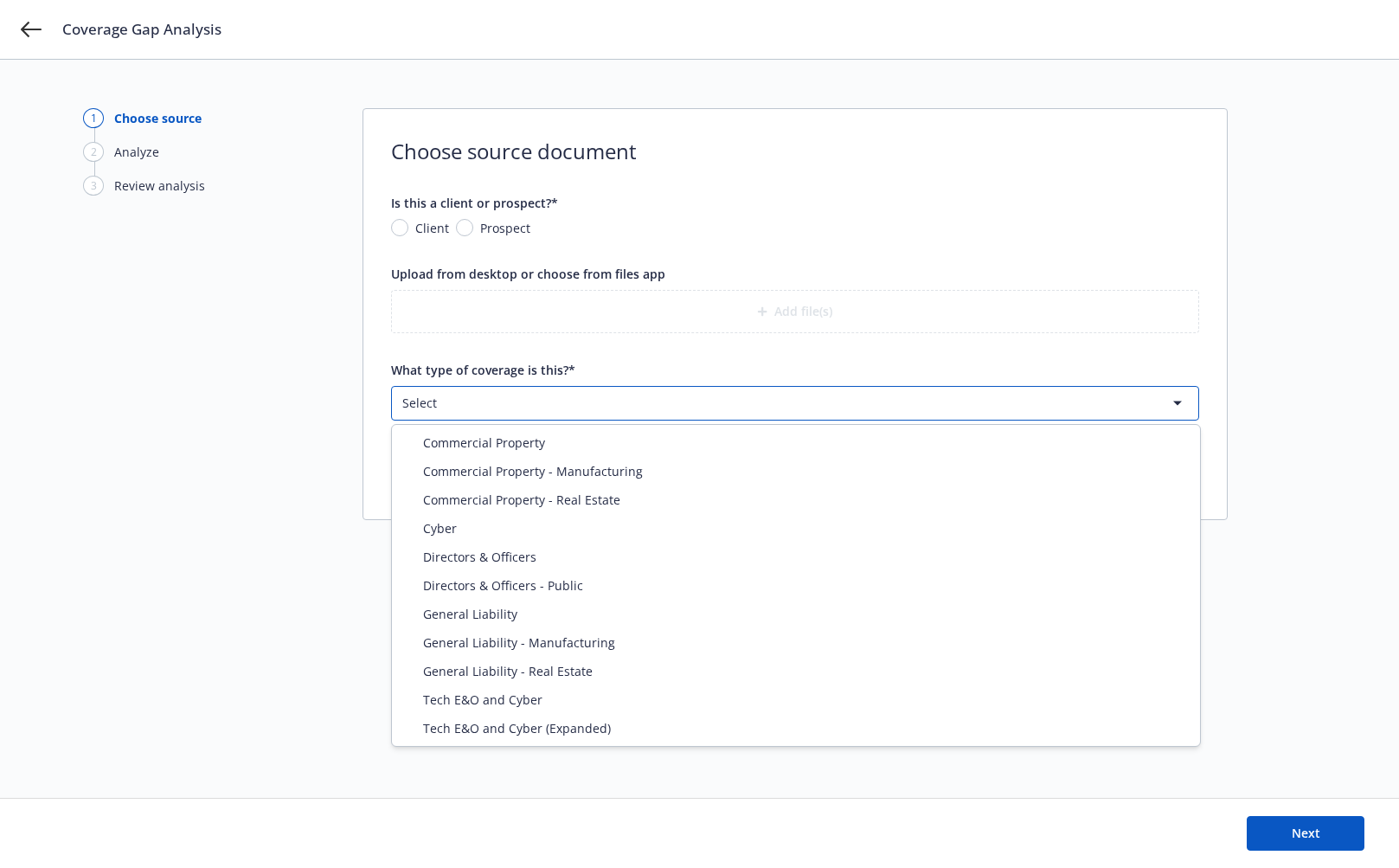
click at [237, 691] on html "Coverage Gap Analysis 1 Choose source 2 Analyze 3 Review analysis Choose source…" at bounding box center [699, 434] width 1399 height 868
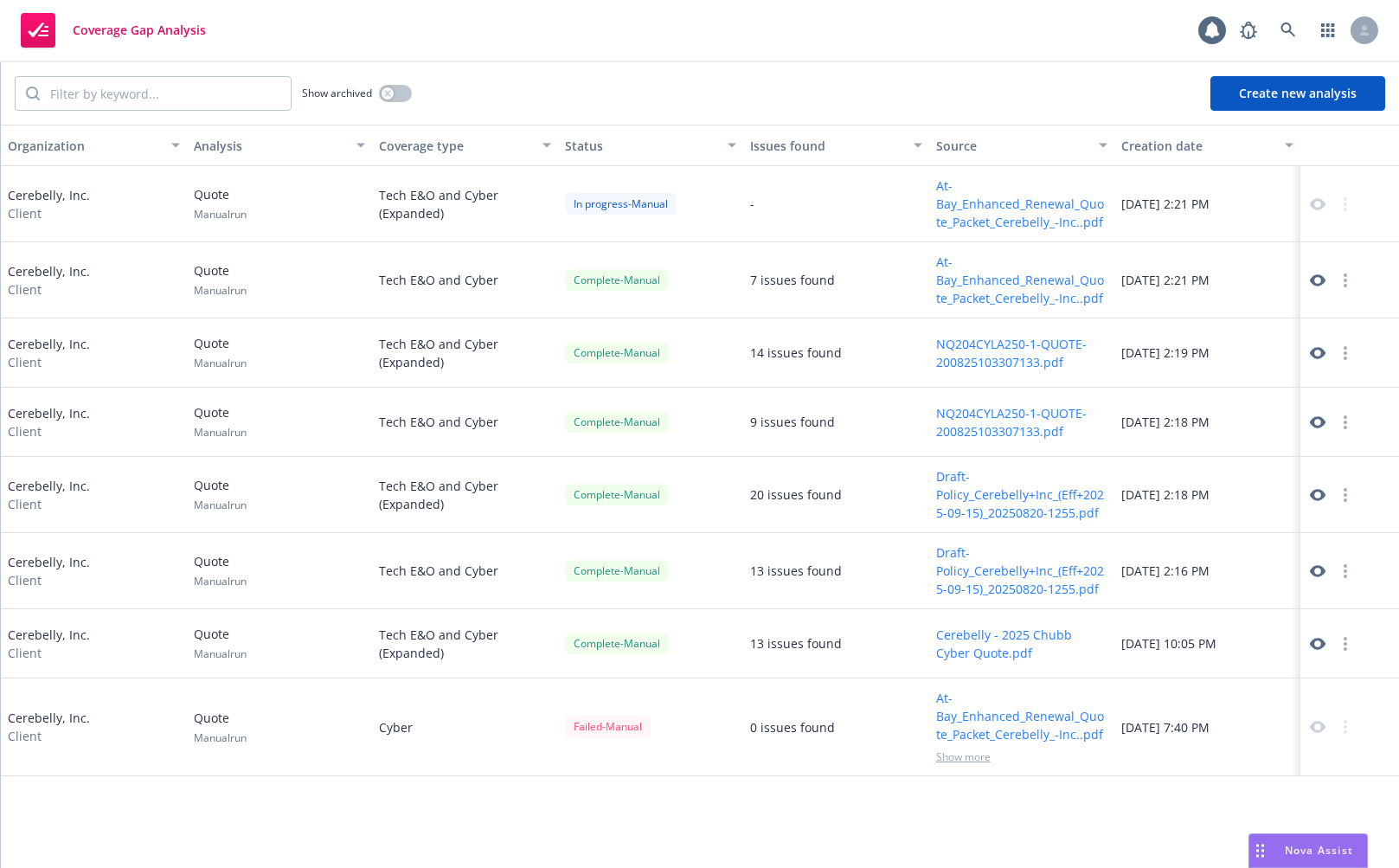
click at [650, 67] on div "Show archived Create new analysis" at bounding box center [700, 93] width 1398 height 63
click at [1346, 278] on button "button" at bounding box center [1345, 280] width 21 height 21
click at [1328, 314] on link "Archive" at bounding box center [1345, 315] width 99 height 35
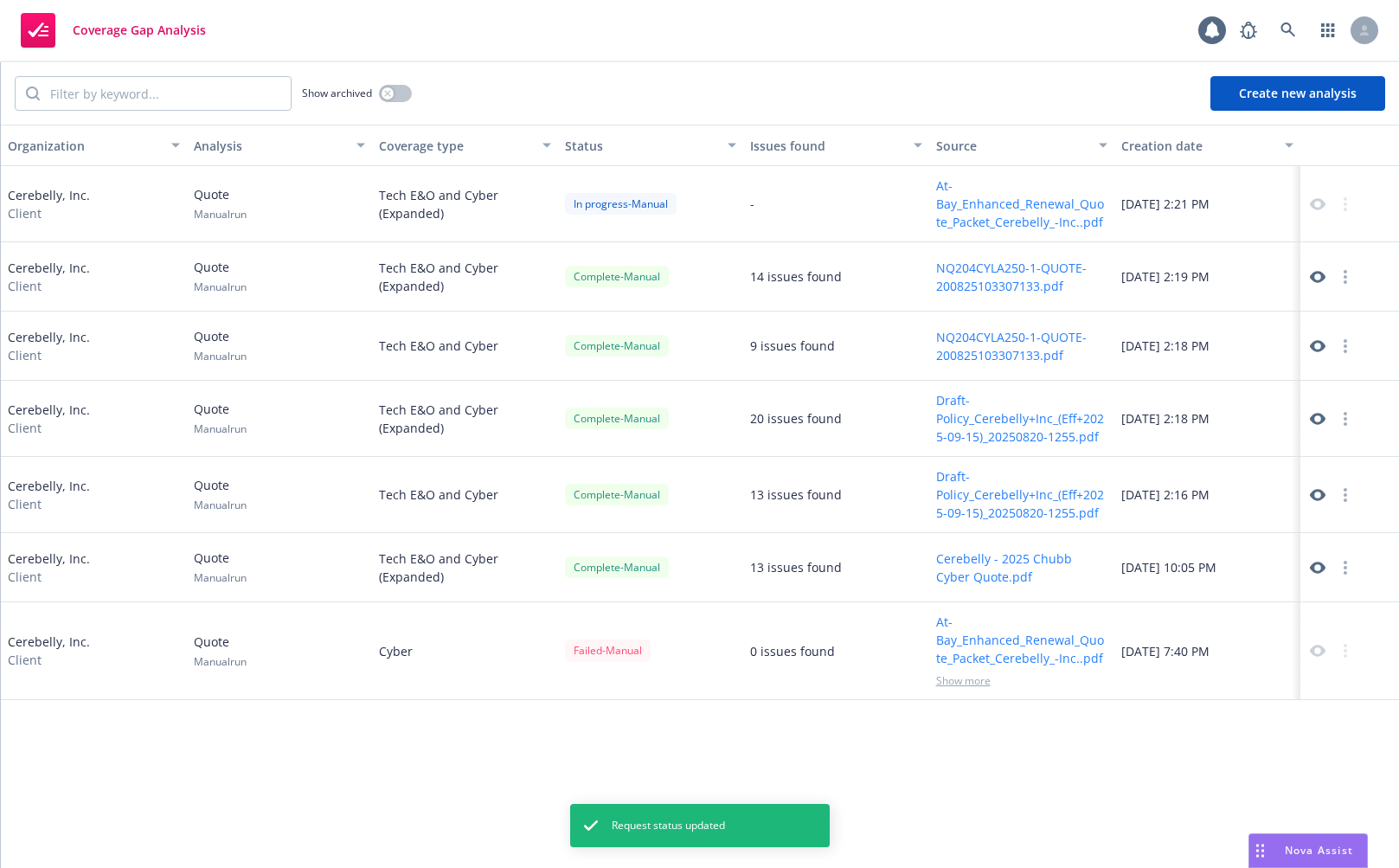
click at [1341, 347] on button "button" at bounding box center [1345, 346] width 21 height 21
click at [1330, 390] on link "Archive" at bounding box center [1345, 380] width 99 height 35
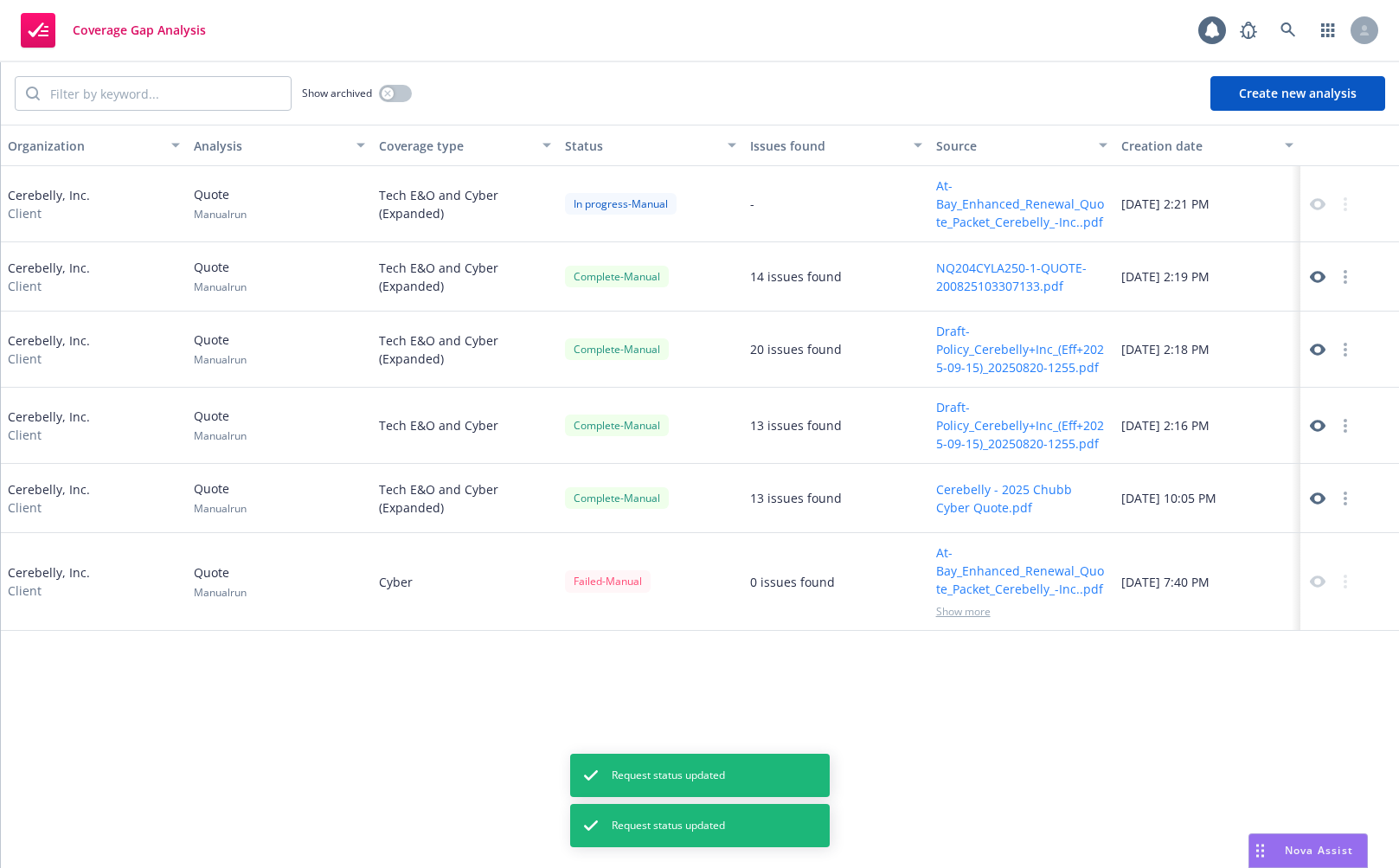
click at [1343, 431] on icon "button" at bounding box center [1345, 426] width 4 height 14
click at [1333, 461] on link "Archive" at bounding box center [1345, 460] width 99 height 35
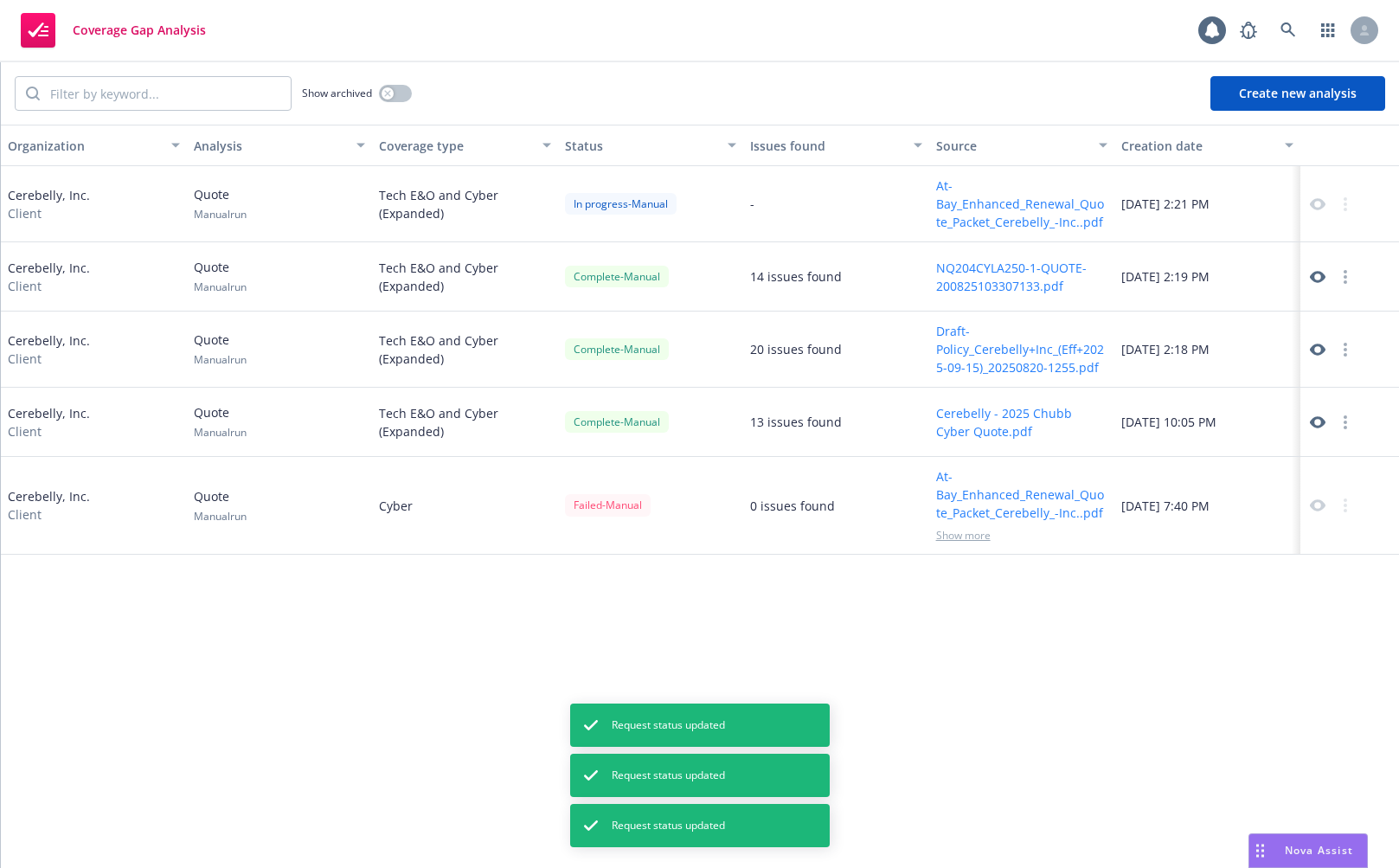
click at [410, 607] on div "Organization Analysis Coverage type Status Issues found Source Creation date Ce…" at bounding box center [700, 496] width 1398 height 743
drag, startPoint x: 81, startPoint y: 483, endPoint x: 896, endPoint y: 533, distance: 816.5
click at [897, 533] on div "Cerebelly, Inc. Client Quote Manual run Cyber Failed - Manual 0 issues found At…" at bounding box center [700, 505] width 1398 height 98
click at [878, 530] on div "0 issues found" at bounding box center [835, 505] width 186 height 98
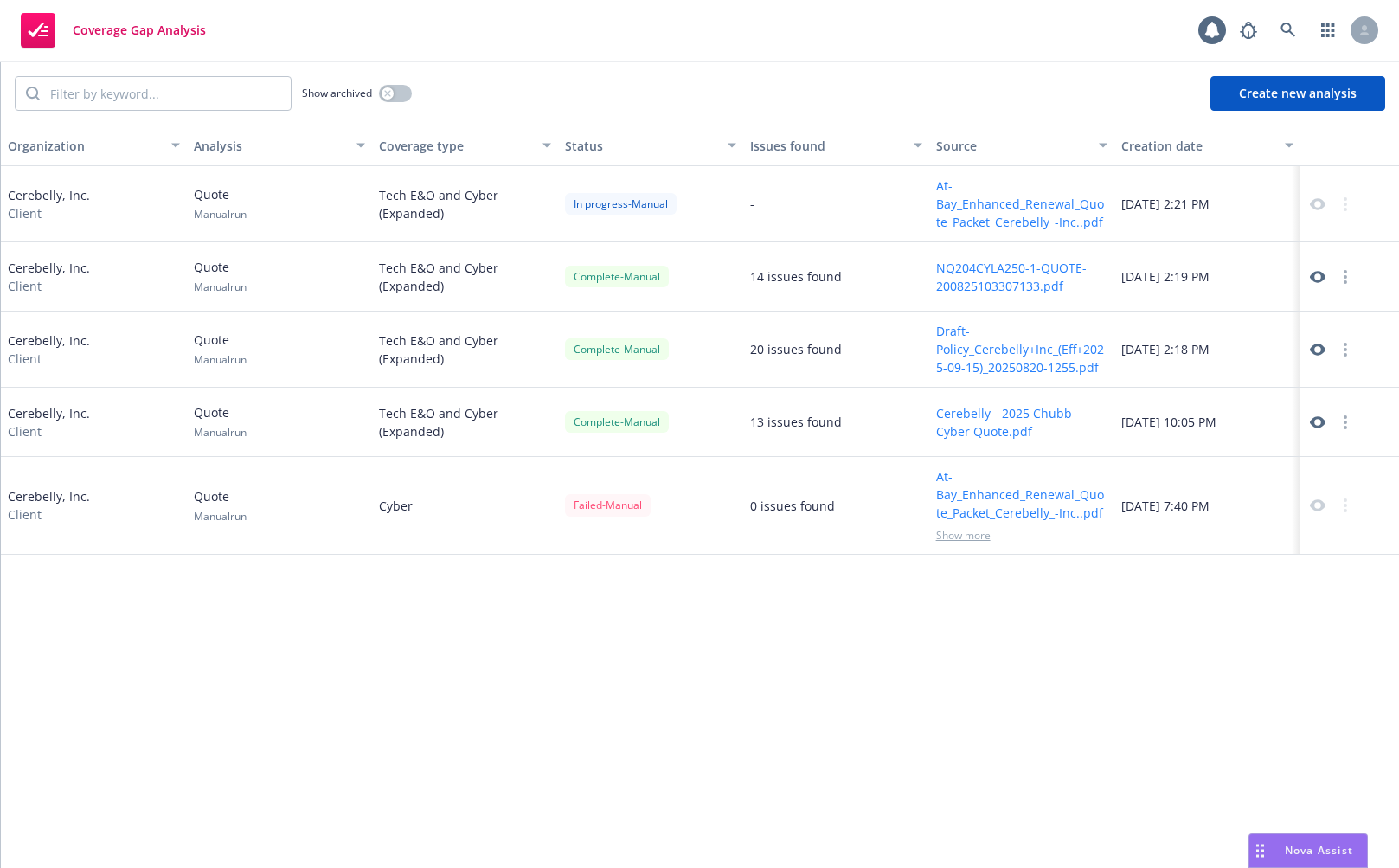
click at [977, 537] on span "Show more" at bounding box center [963, 535] width 54 height 15
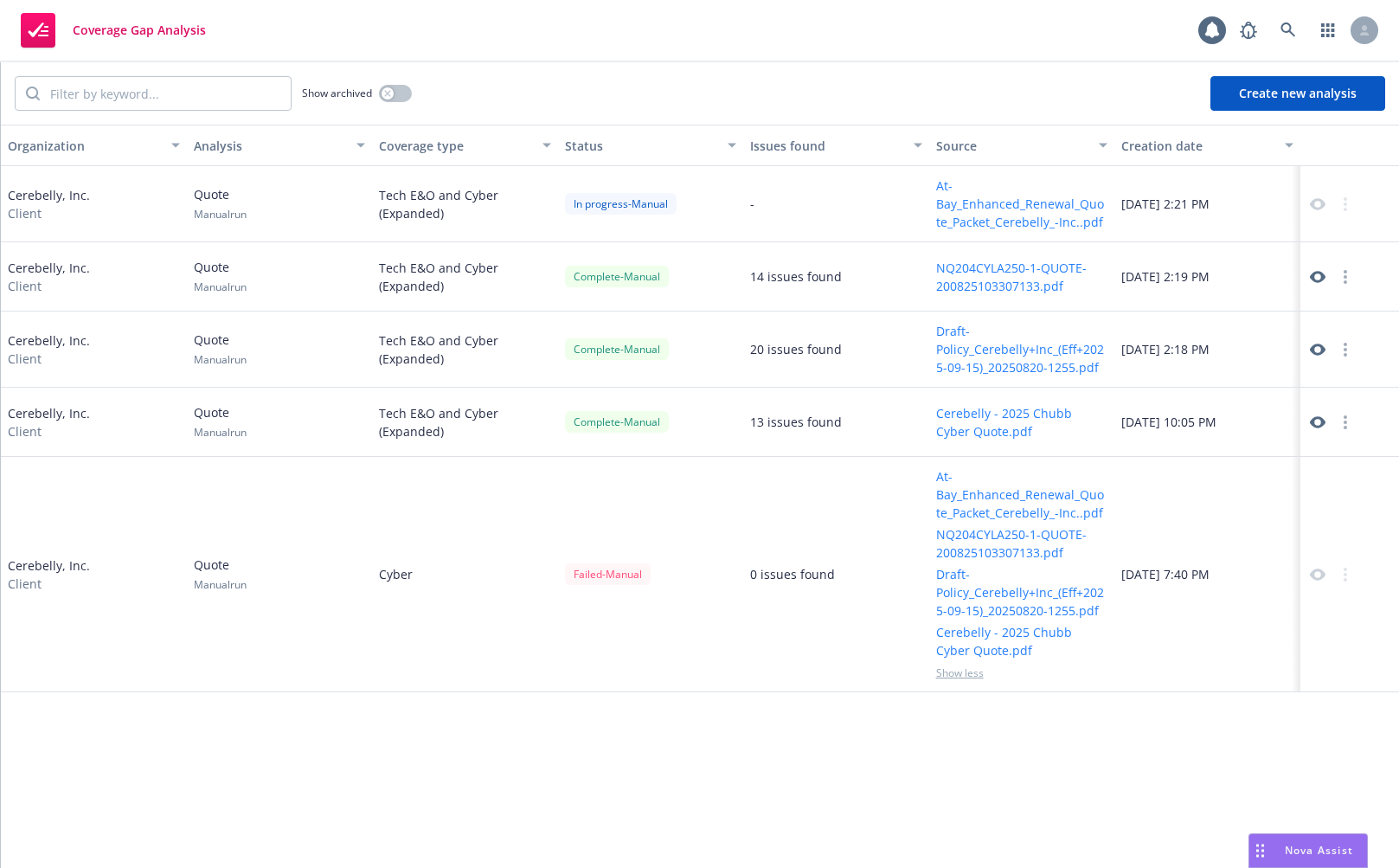
click at [763, 535] on div "0 issues found" at bounding box center [835, 574] width 186 height 235
click at [577, 104] on div "Show archived Create new analysis" at bounding box center [700, 93] width 1398 height 63
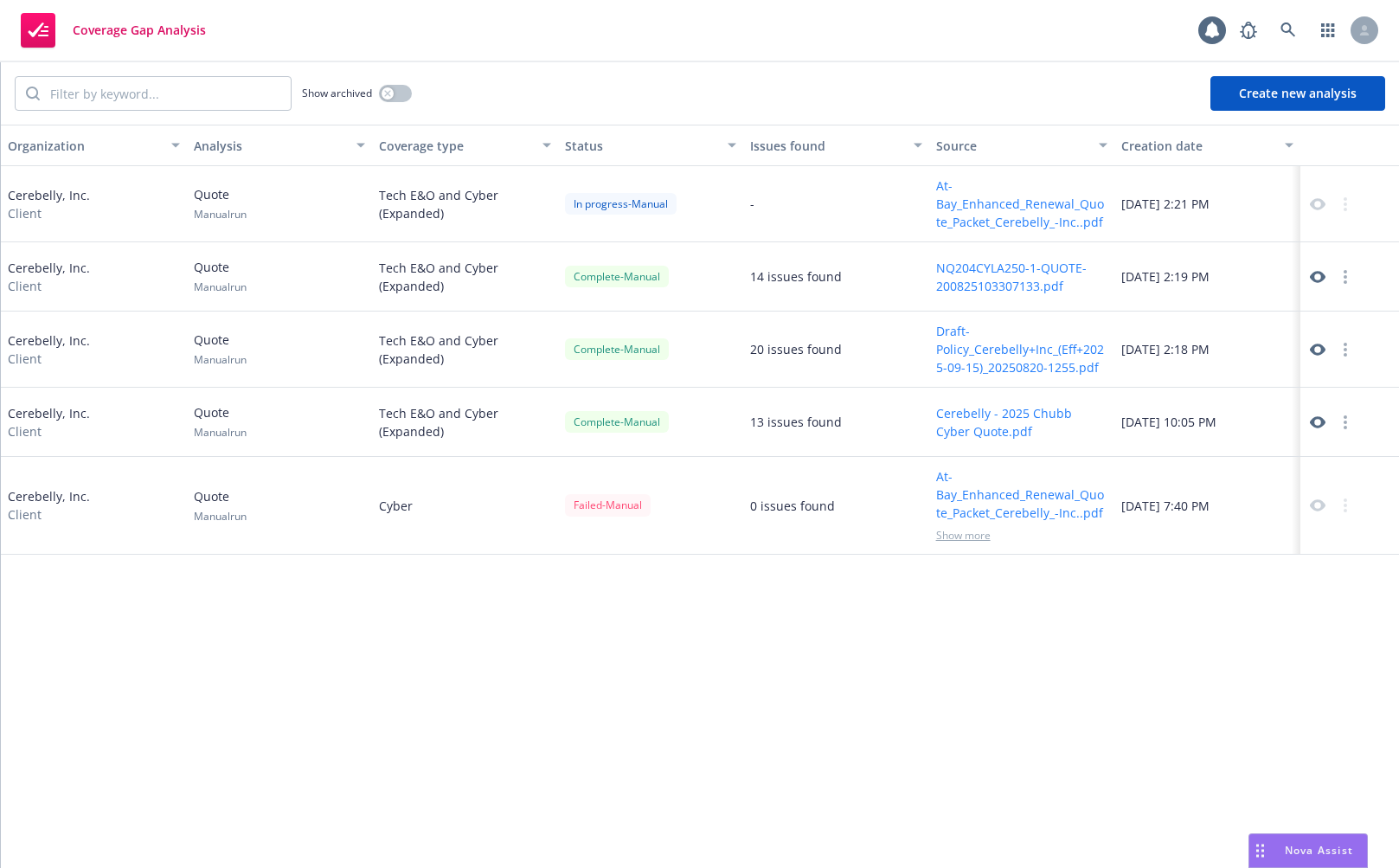
drag, startPoint x: 573, startPoint y: 164, endPoint x: 728, endPoint y: 230, distance: 168.5
click at [728, 230] on div "Organization Analysis Coverage type Status Issues found Source Creation date Ce…" at bounding box center [700, 496] width 1398 height 743
click at [600, 193] on div "In progress - Manual" at bounding box center [621, 203] width 112 height 21
click at [372, 726] on div "Organization Analysis Coverage type Status Issues found Source Creation date Ce…" at bounding box center [700, 496] width 1398 height 743
click at [426, 618] on div "Organization Analysis Coverage type Status Issues found Source Creation date Ce…" at bounding box center [700, 496] width 1398 height 743
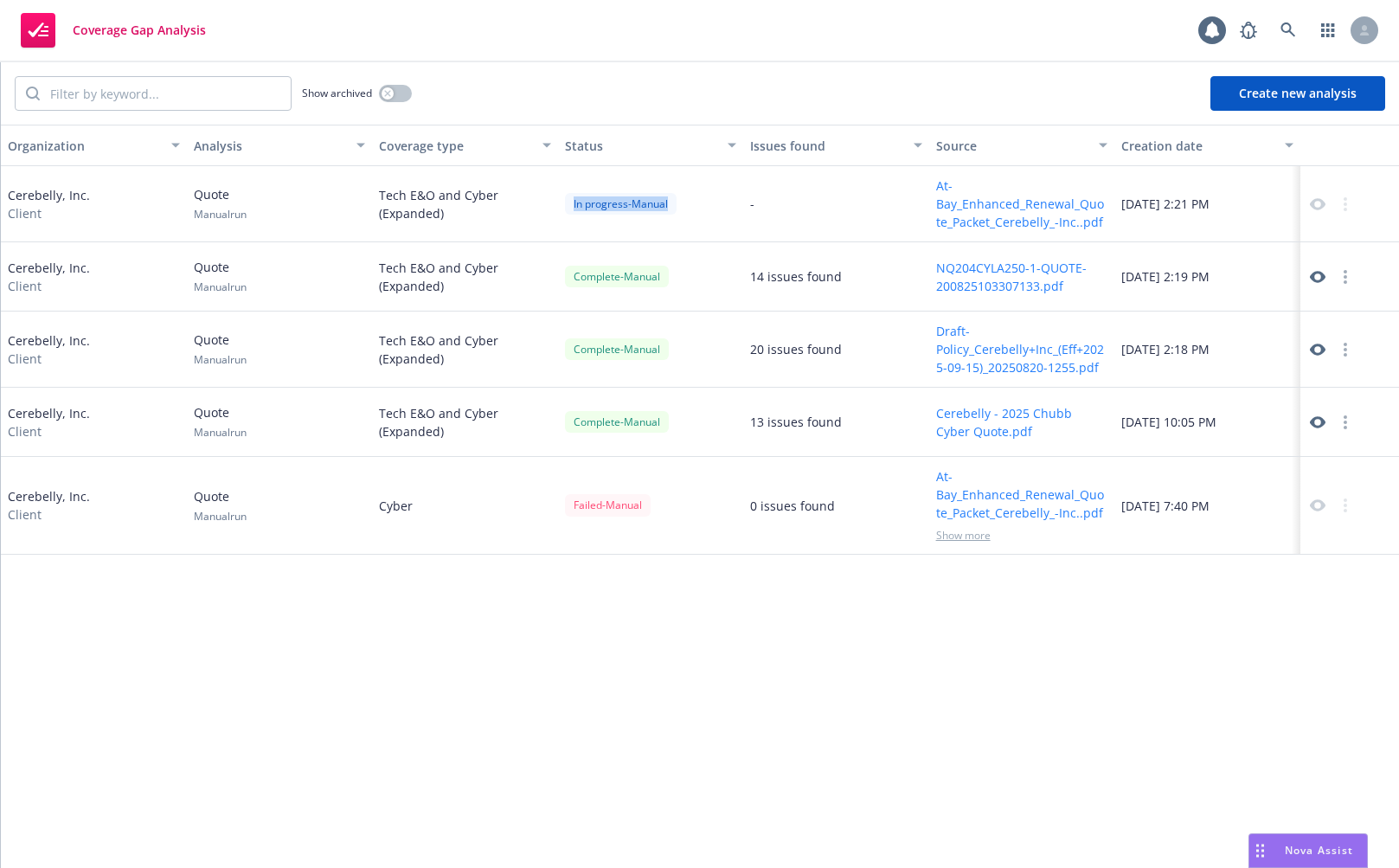
drag, startPoint x: 632, startPoint y: 196, endPoint x: 712, endPoint y: 193, distance: 80.1
click at [712, 193] on div "In progress - Manual" at bounding box center [651, 204] width 186 height 77
click at [685, 619] on div "Organization Analysis Coverage type Status Issues found Source Creation date Ce…" at bounding box center [700, 496] width 1398 height 743
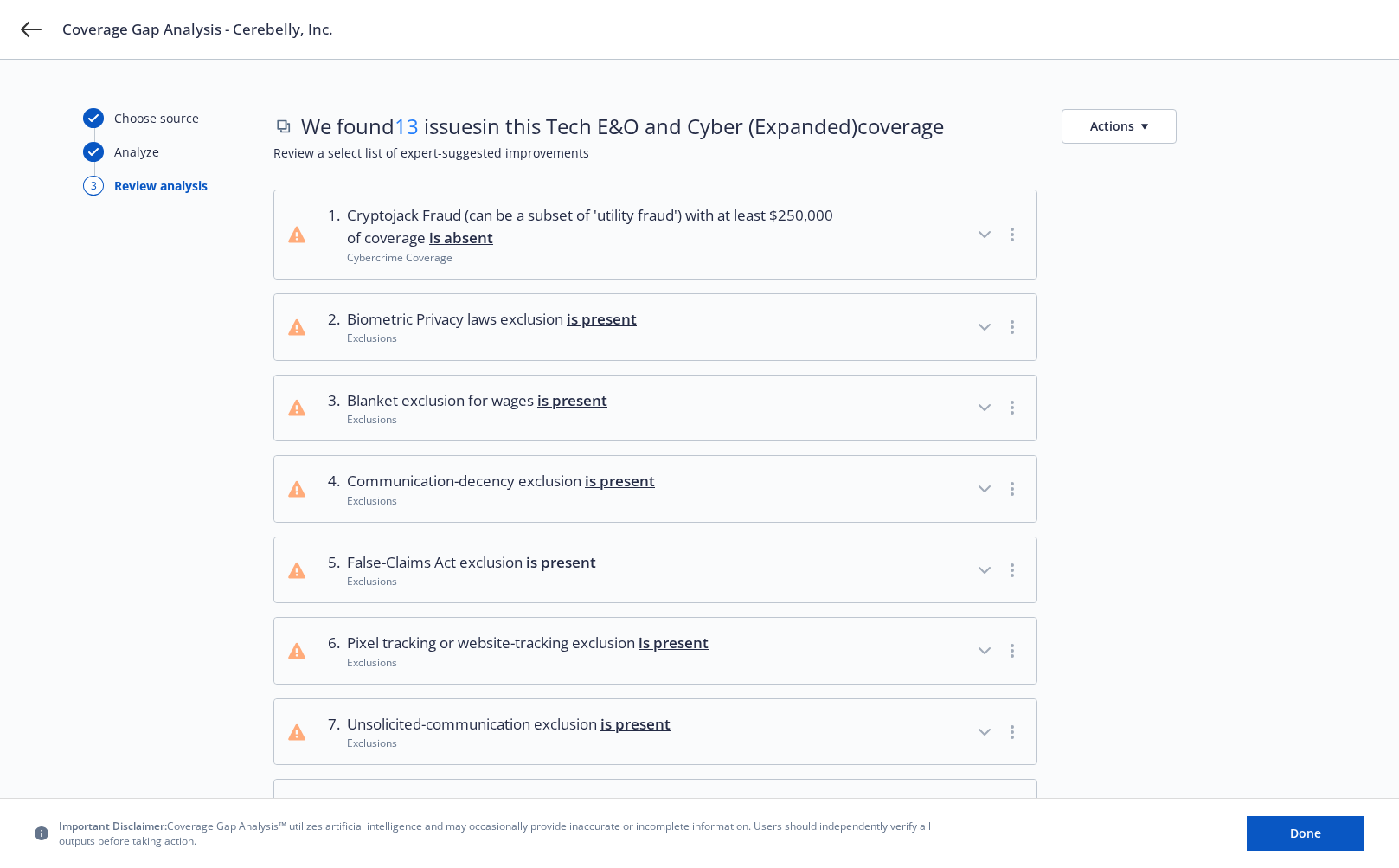
click at [124, 485] on div "Choose source Analyze 3 Review analysis" at bounding box center [178, 721] width 190 height 1226
click at [23, 29] on icon at bounding box center [31, 29] width 21 height 16
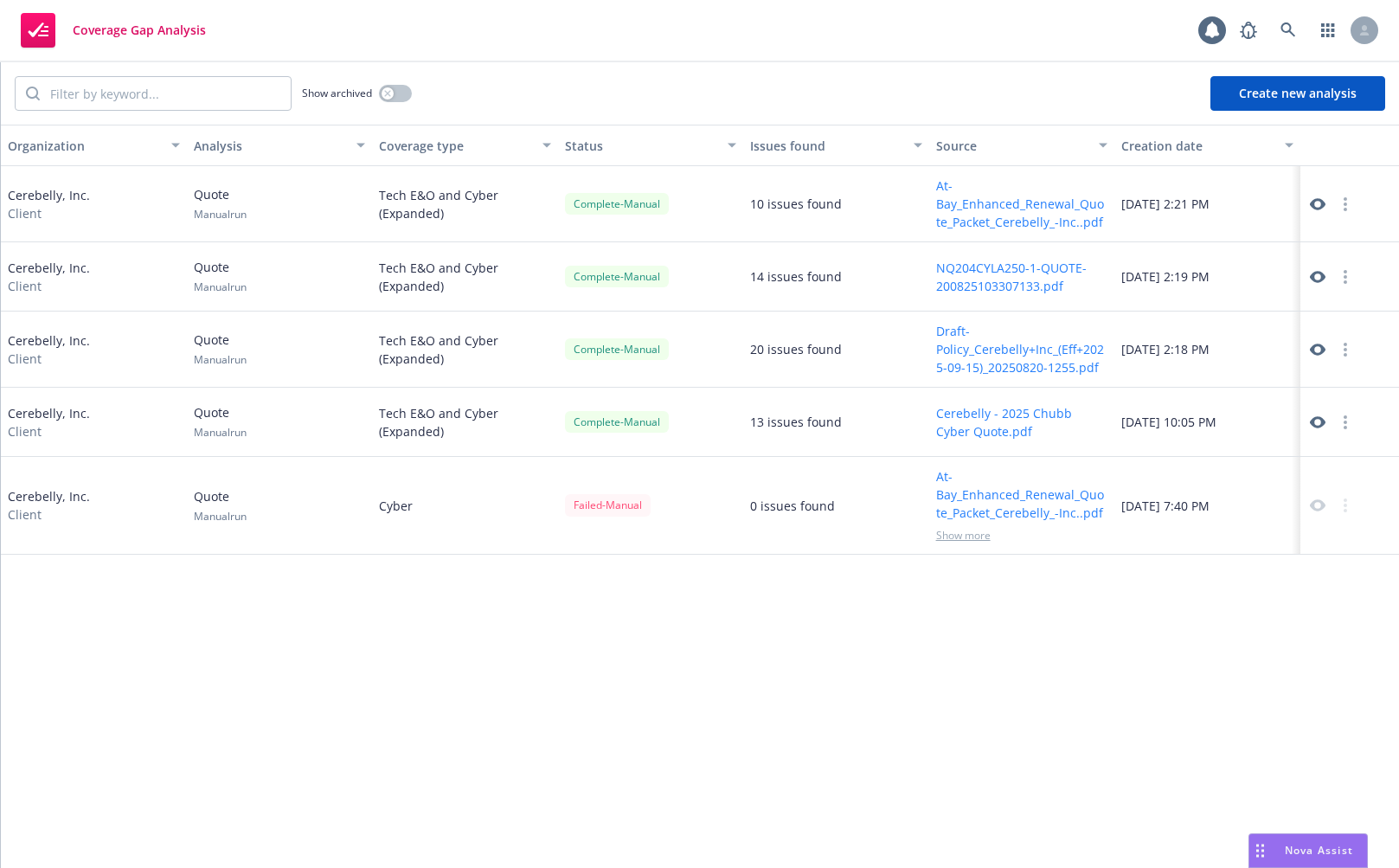
click at [782, 178] on div "10 issues found" at bounding box center [835, 204] width 186 height 77
drag, startPoint x: 372, startPoint y: 201, endPoint x: 900, endPoint y: 204, distance: 528.0
click at [900, 204] on div "Cerebelly, Inc. Client Quote Manual run Tech E&O and Cyber (Expanded) Complete …" at bounding box center [700, 204] width 1398 height 77
click at [900, 204] on div "10 issues found" at bounding box center [835, 204] width 186 height 77
click at [1319, 208] on icon at bounding box center [1317, 203] width 16 height 12
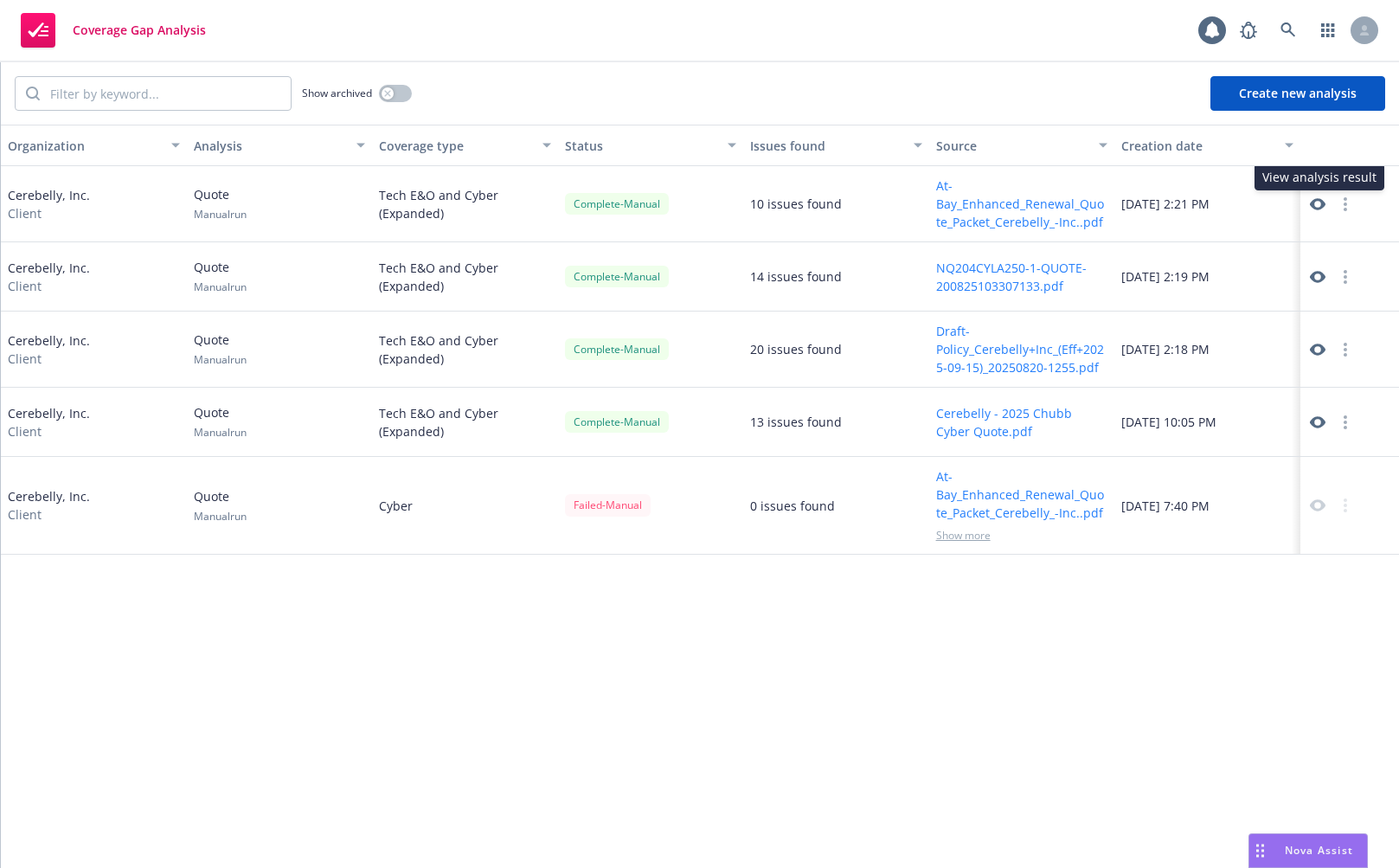
click at [240, 731] on div "Organization Analysis Coverage type Status Issues found Source Creation date Ce…" at bounding box center [700, 496] width 1398 height 743
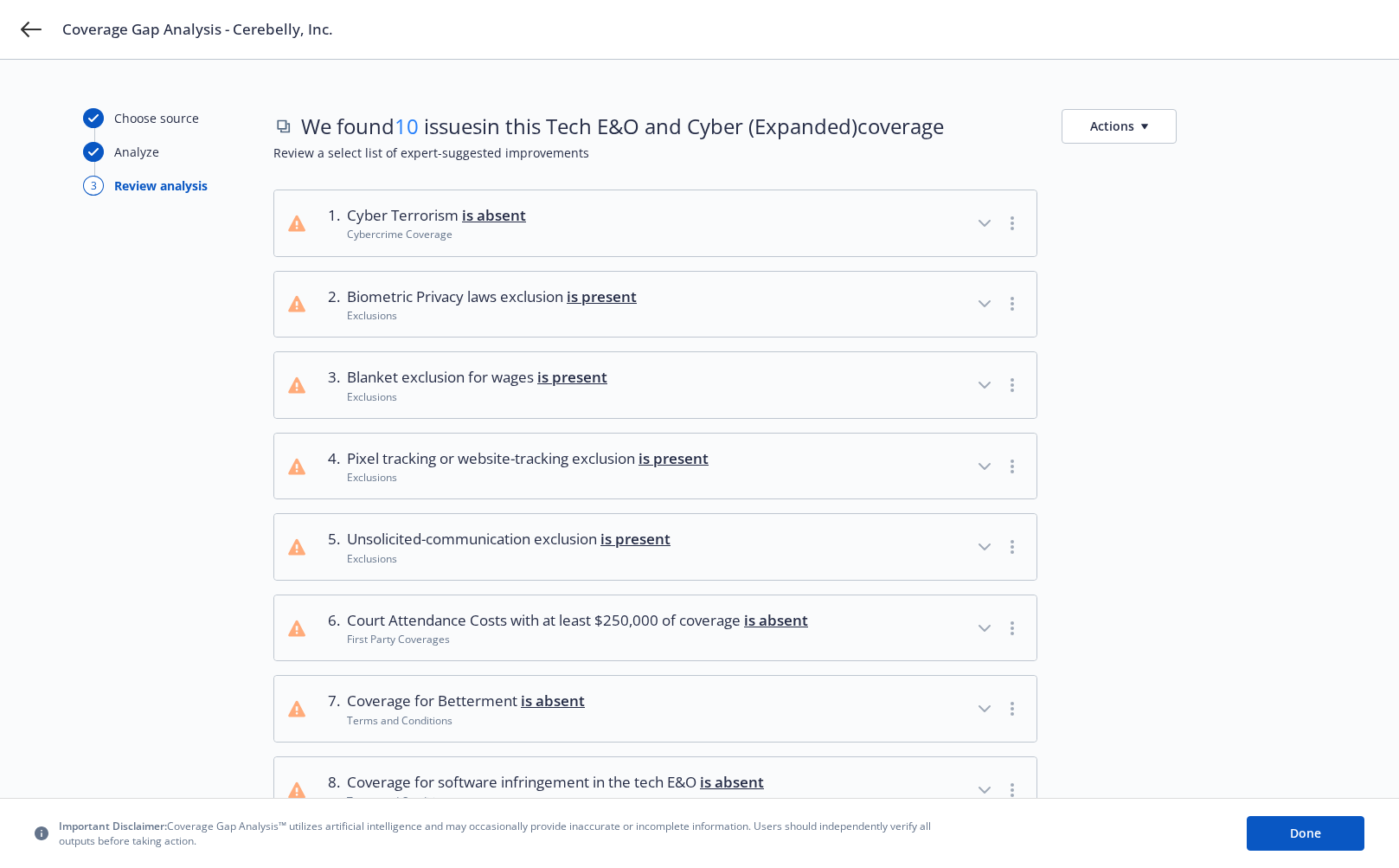
click at [1146, 124] on icon "button" at bounding box center [1143, 127] width 7 height 6
click at [1140, 162] on link "Copy list of issues" at bounding box center [1201, 164] width 279 height 35
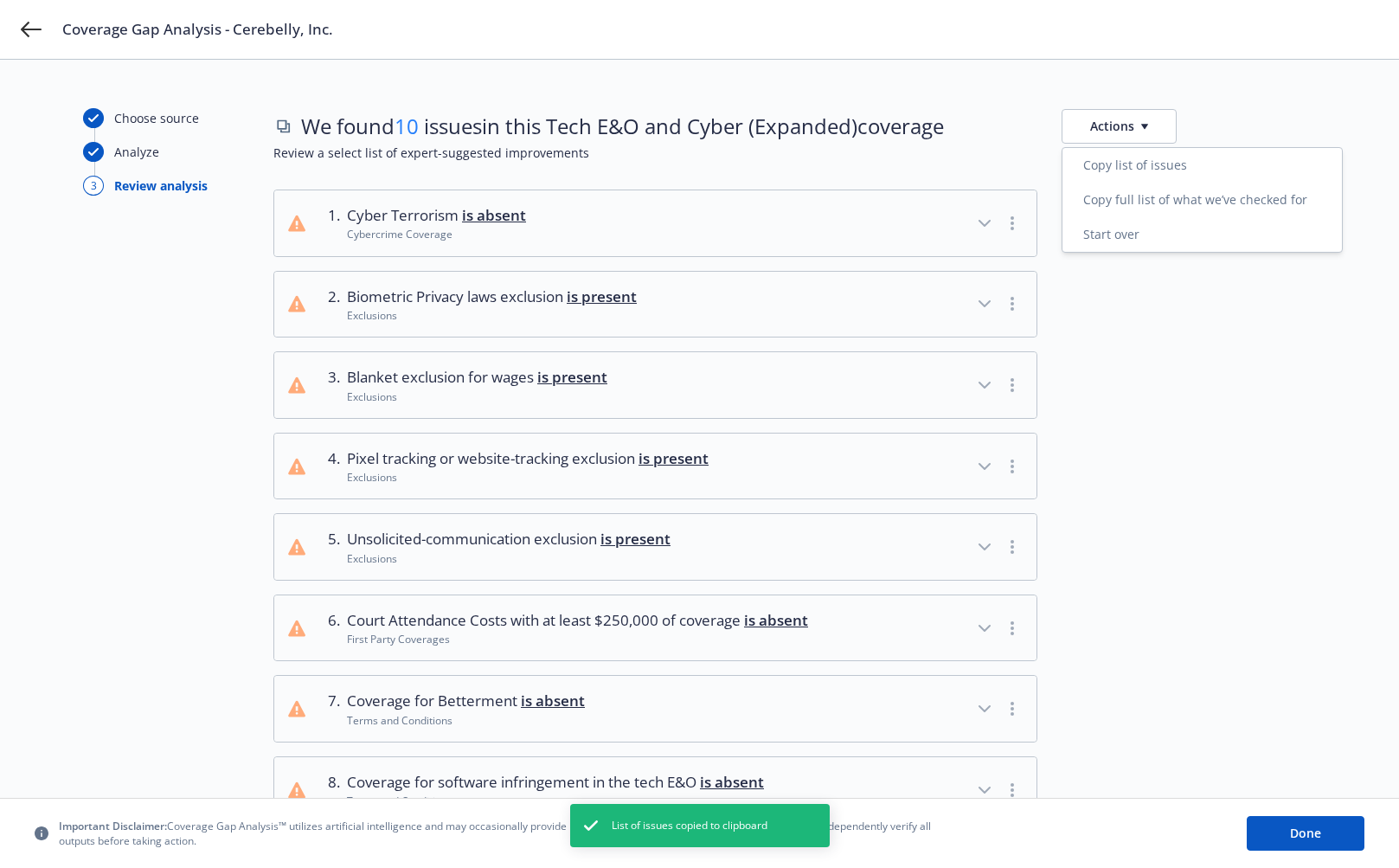
click at [42, 32] on div "Coverage Gap Analysis - Cerebelly, Inc." at bounding box center [699, 29] width 1399 height 59
click at [32, 28] on icon at bounding box center [31, 29] width 21 height 21
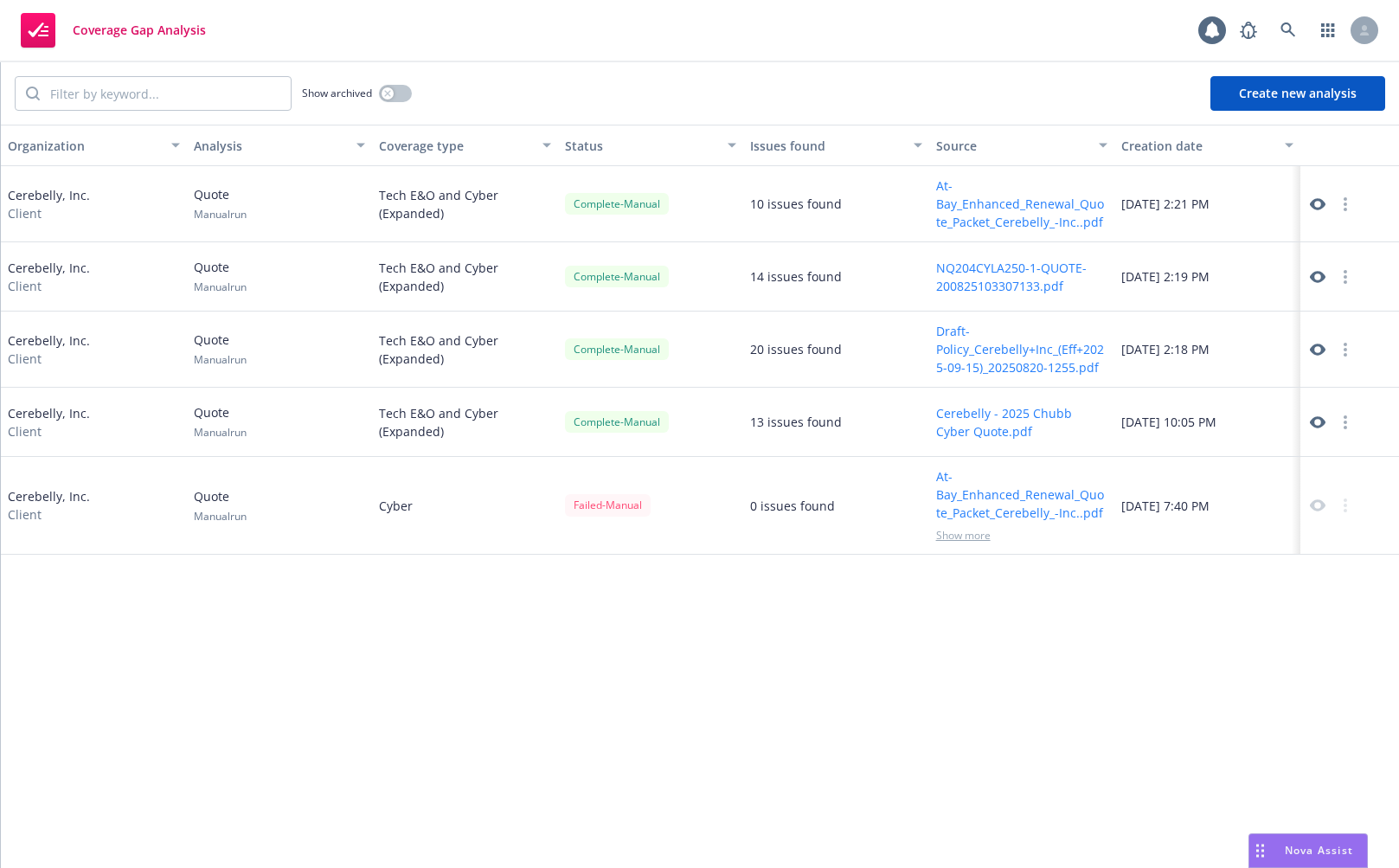
click at [240, 731] on div "Organization Analysis Coverage type Status Issues found Source Creation date Ce…" at bounding box center [700, 496] width 1398 height 743
